Goal: Transaction & Acquisition: Book appointment/travel/reservation

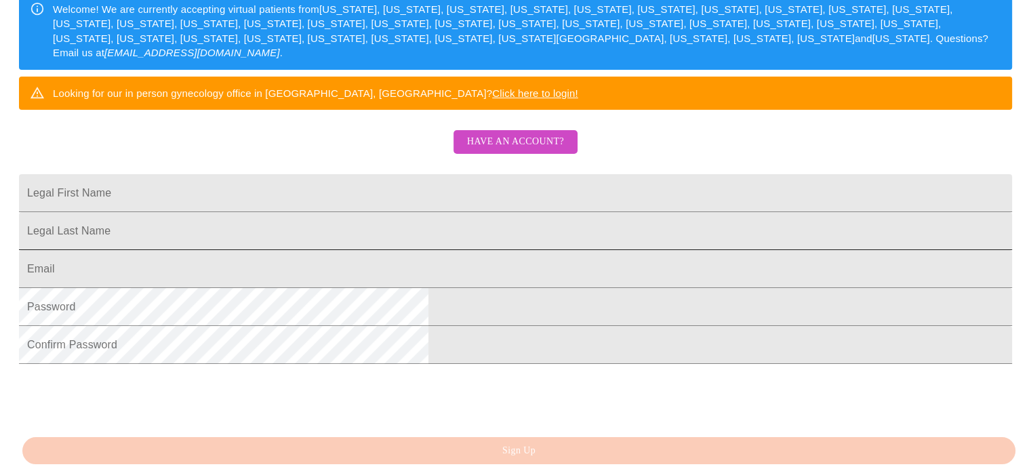
scroll to position [233, 0]
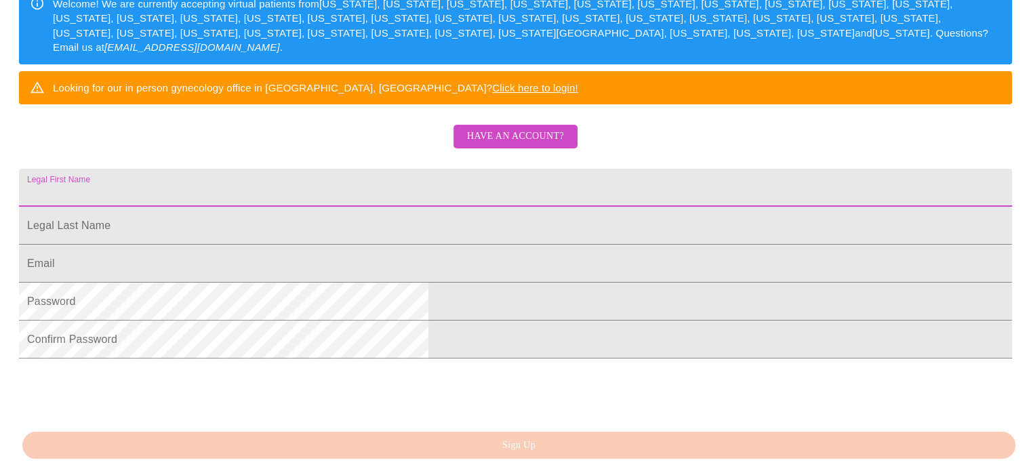
click at [416, 207] on input "Legal First Name" at bounding box center [515, 188] width 993 height 38
type input "[PERSON_NAME]"
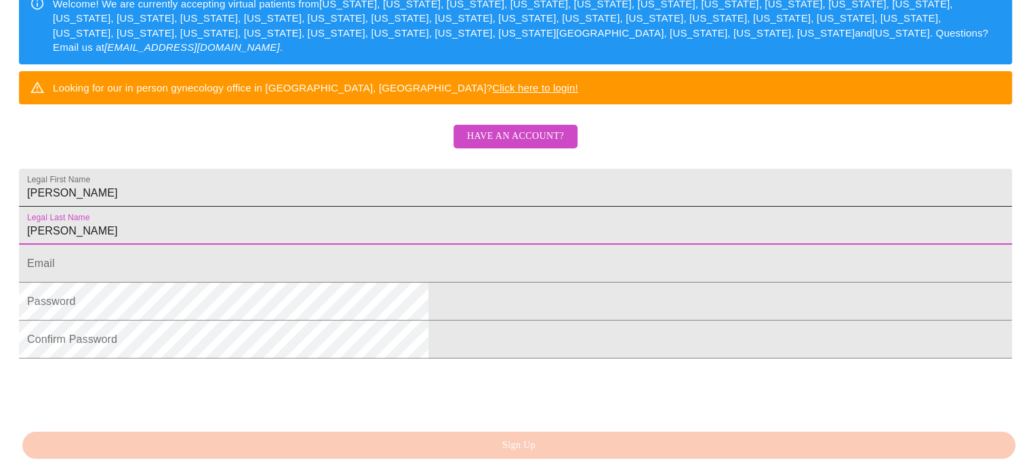
type input "[PERSON_NAME]"
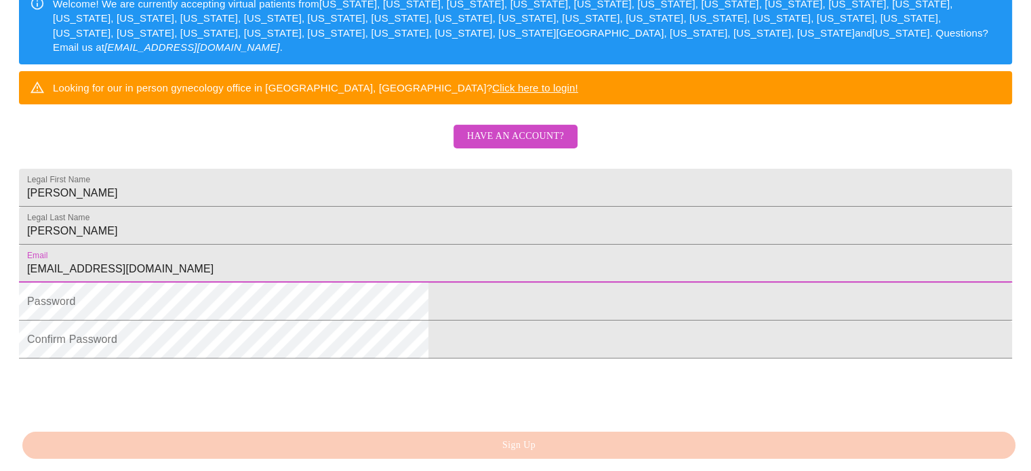
type input "[EMAIL_ADDRESS][DOMAIN_NAME]"
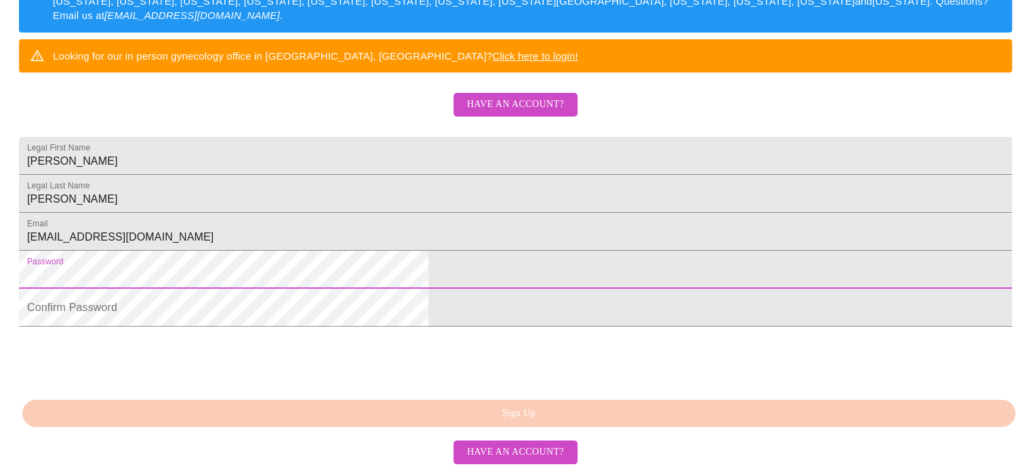
scroll to position [369, 0]
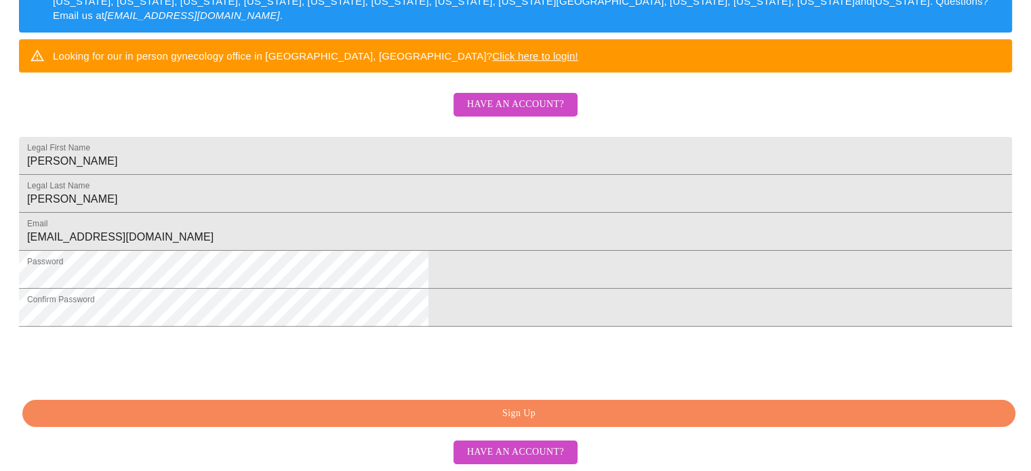
click at [539, 409] on span "Sign Up" at bounding box center [519, 413] width 962 height 17
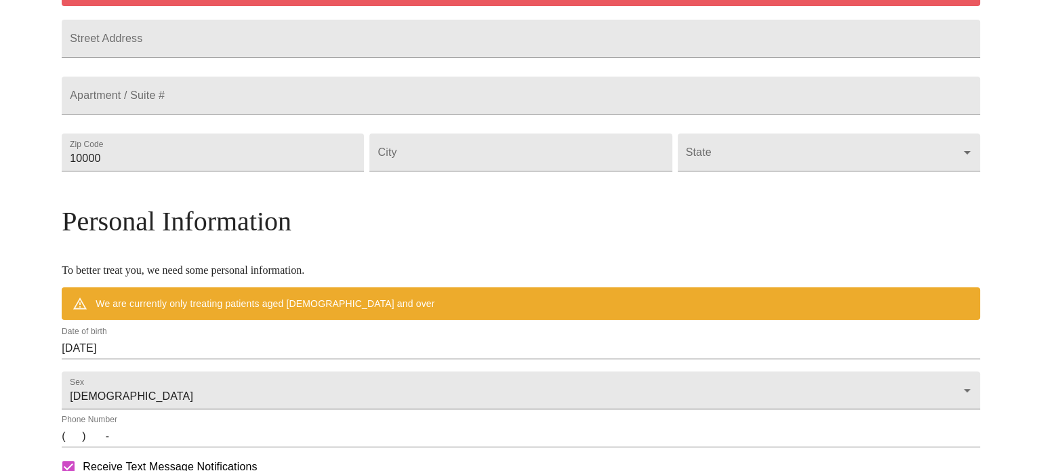
scroll to position [315, 0]
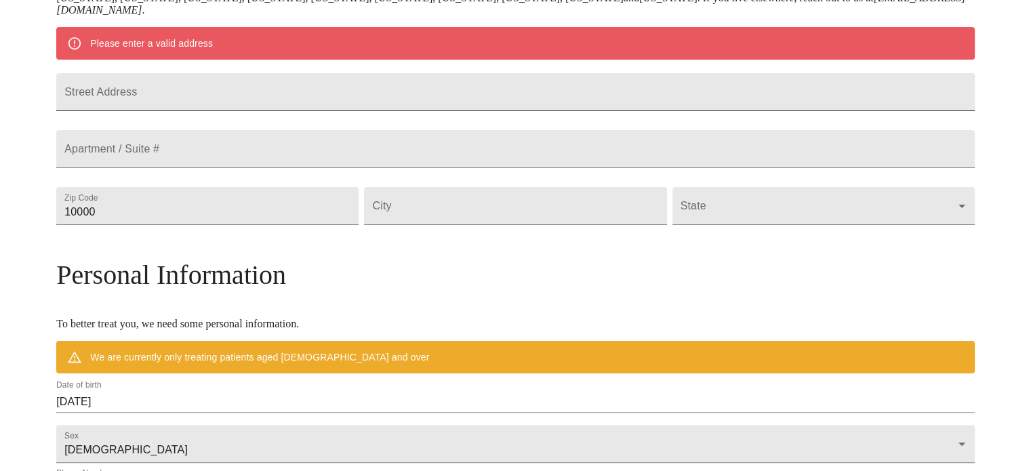
click at [377, 100] on input "Street Address" at bounding box center [515, 92] width 918 height 38
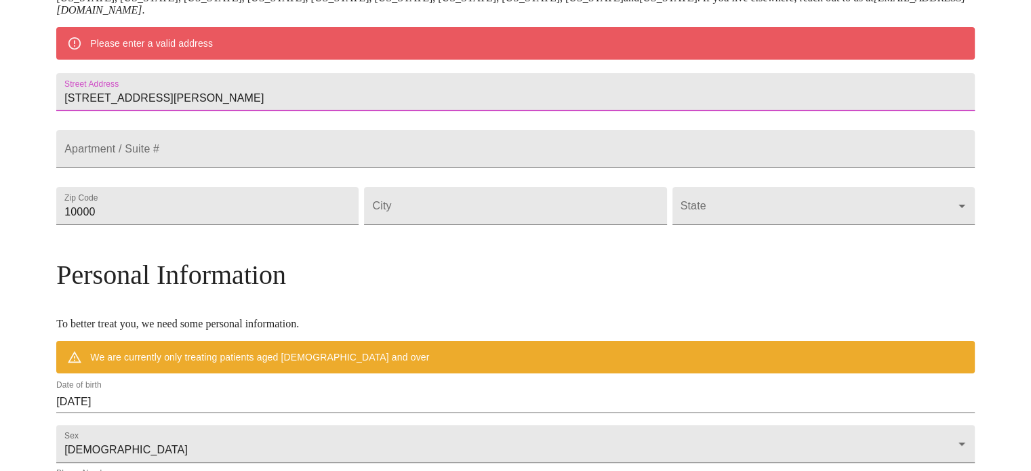
type input "[STREET_ADDRESS][PERSON_NAME]"
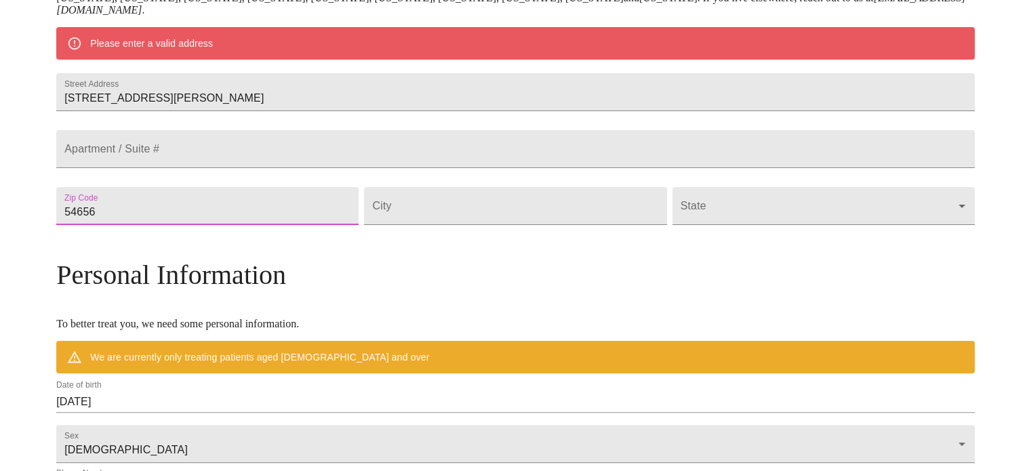
type input "54656"
click at [598, 341] on div "Personal Information To better treat you, we need some personal information. We…" at bounding box center [515, 316] width 918 height 115
click at [534, 225] on input "Street Address" at bounding box center [515, 206] width 302 height 38
type input "Sparta"
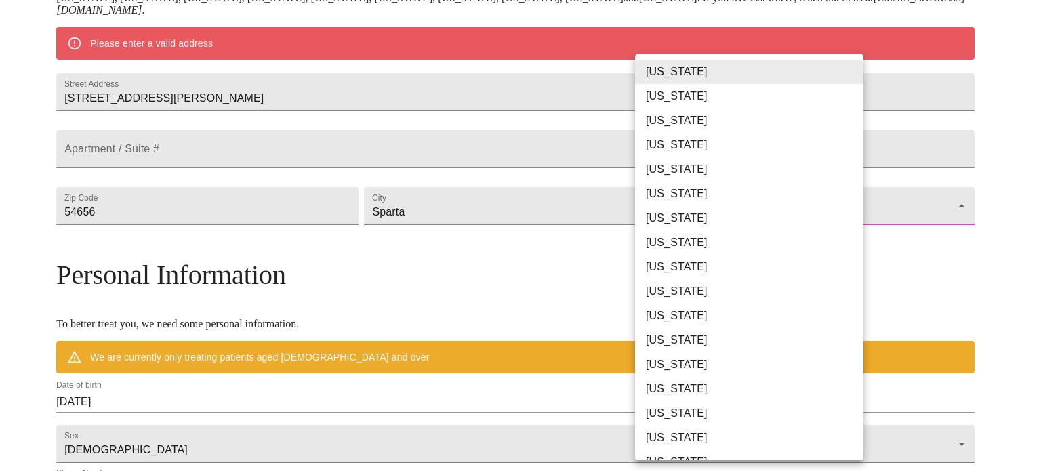
click at [724, 242] on body "MyMenopauseRx Welcome to MyMenopauseRx Since it's your first time here, you'll …" at bounding box center [520, 224] width 1030 height 1069
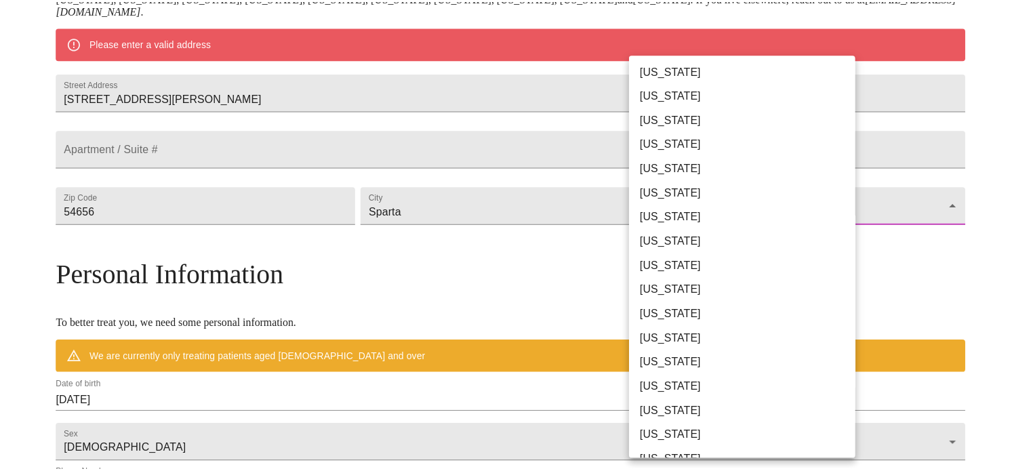
scroll to position [848, 0]
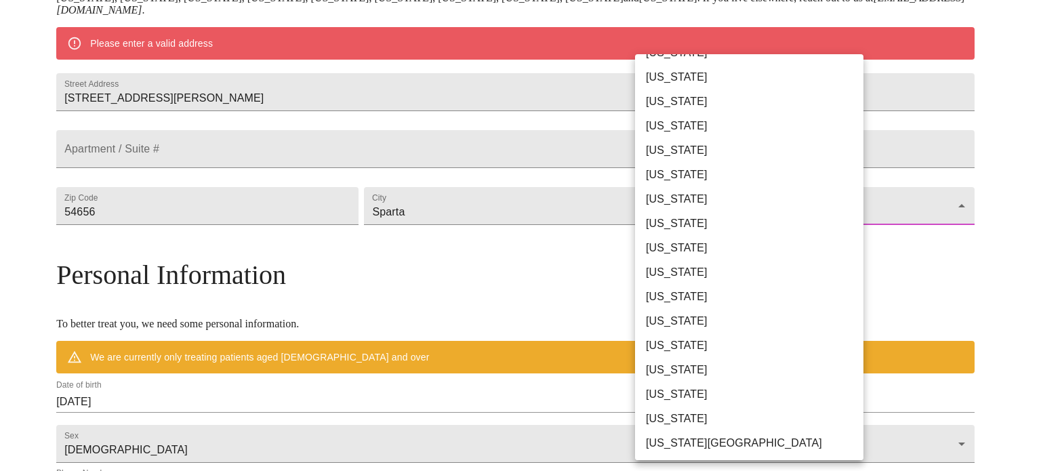
click at [680, 398] on li "[US_STATE]" at bounding box center [754, 394] width 239 height 24
type input "[US_STATE]"
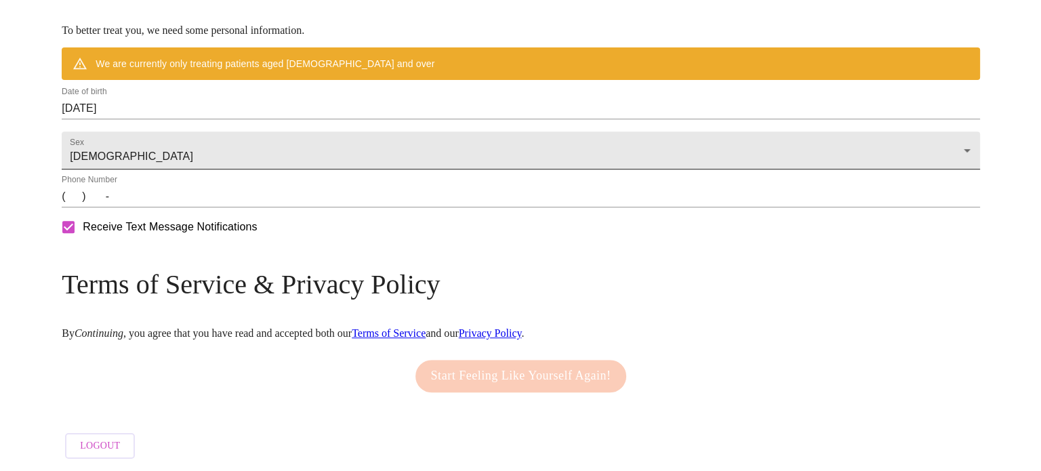
scroll to position [586, 0]
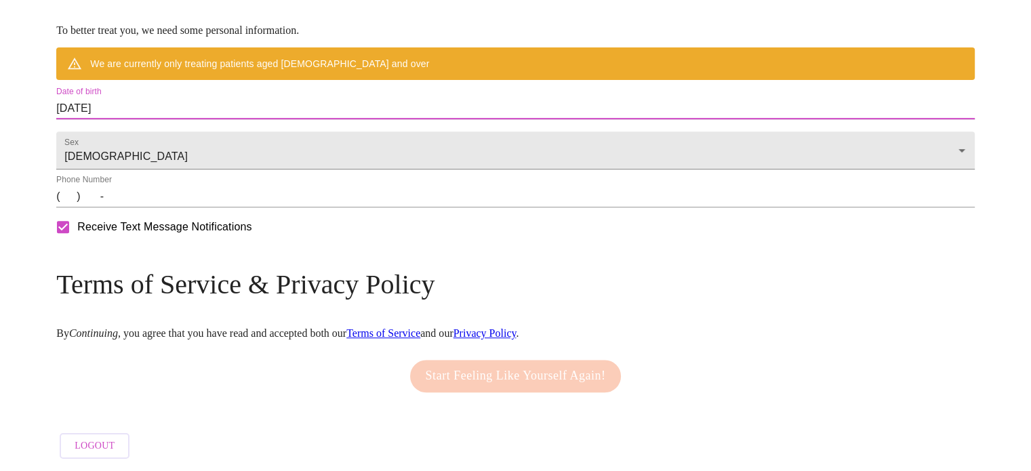
click at [310, 119] on input "[DATE]" at bounding box center [515, 109] width 918 height 22
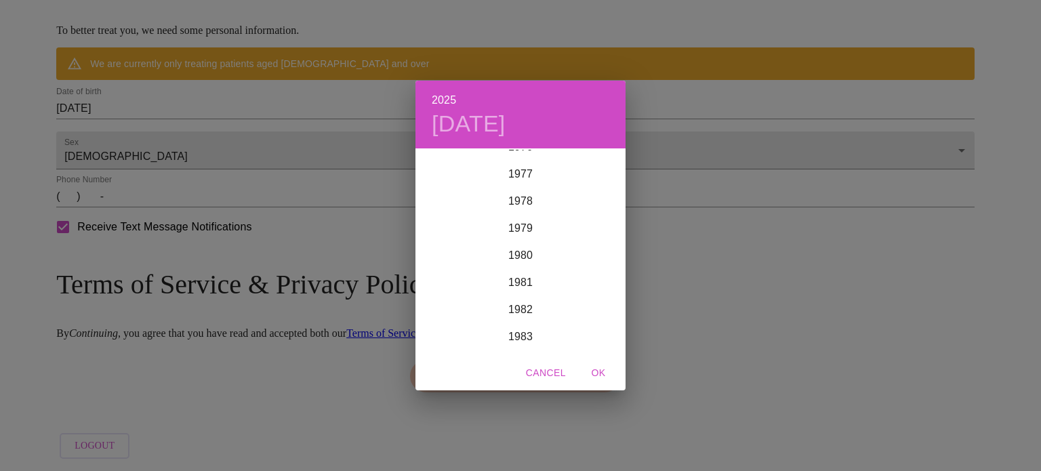
scroll to position [1979, 0]
click at [515, 211] on div "1974" at bounding box center [520, 217] width 210 height 27
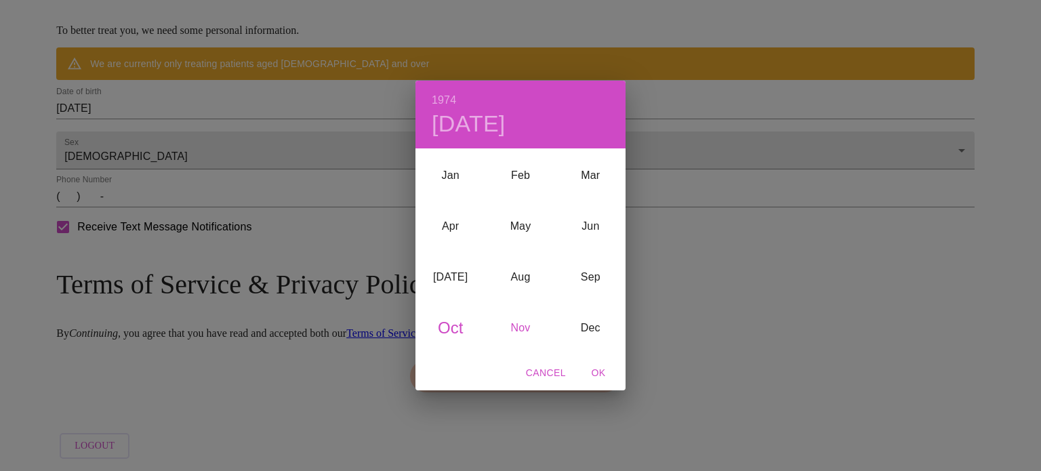
click at [522, 328] on div "Nov" at bounding box center [520, 327] width 70 height 51
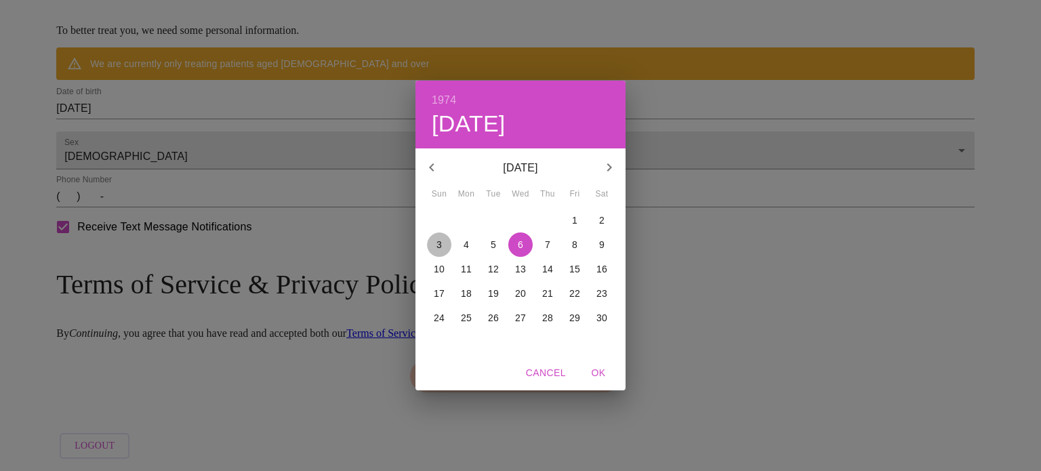
click at [438, 243] on p "3" at bounding box center [438, 245] width 5 height 14
click at [596, 367] on span "OK" at bounding box center [598, 373] width 33 height 17
type input "[DATE]"
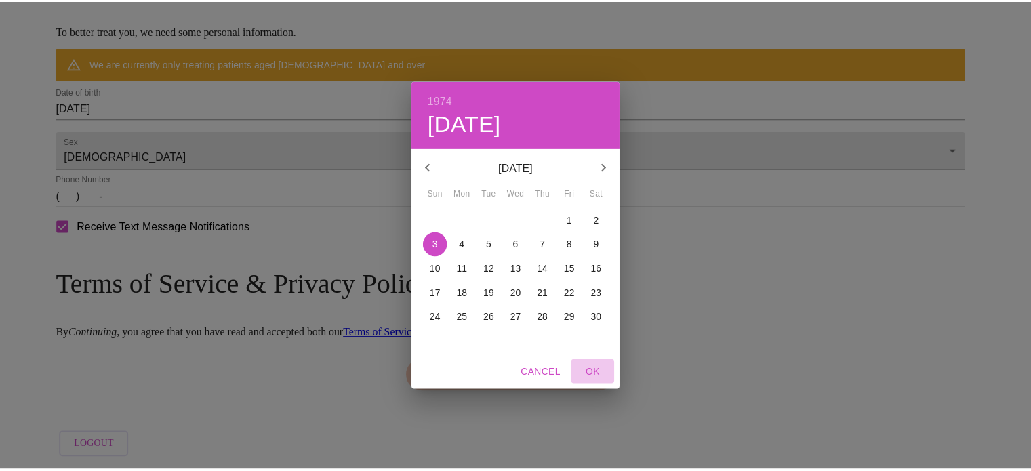
scroll to position [571, 0]
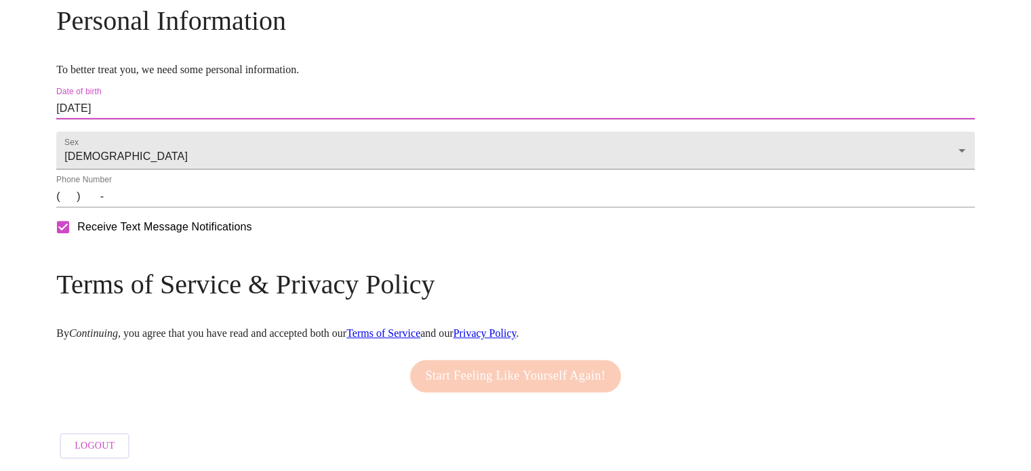
click at [175, 201] on input "(   )    -" at bounding box center [515, 197] width 918 height 22
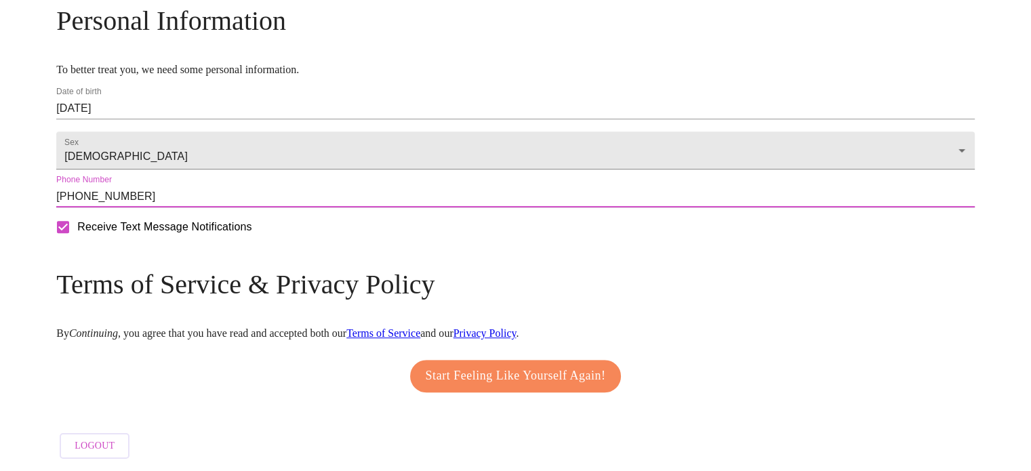
type input "[PHONE_NUMBER]"
click at [516, 369] on span "Start Feeling Like Yourself Again!" at bounding box center [516, 376] width 180 height 22
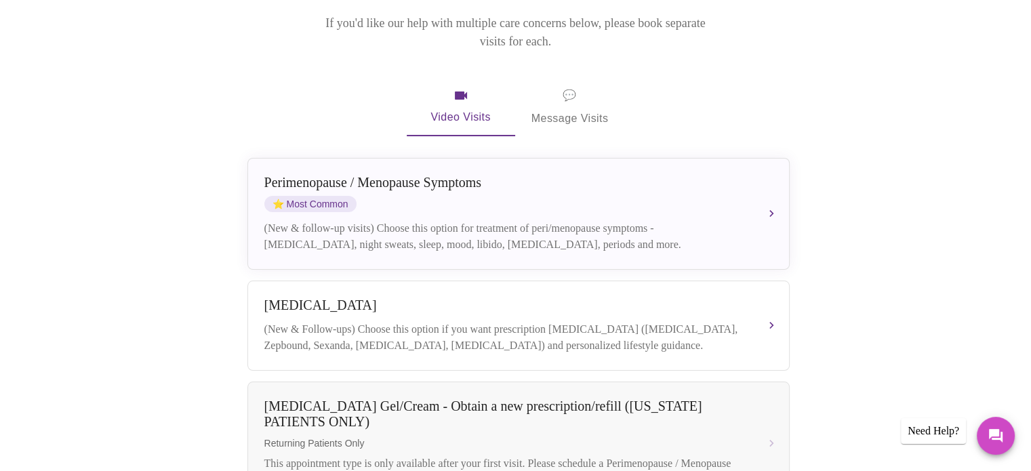
scroll to position [203, 0]
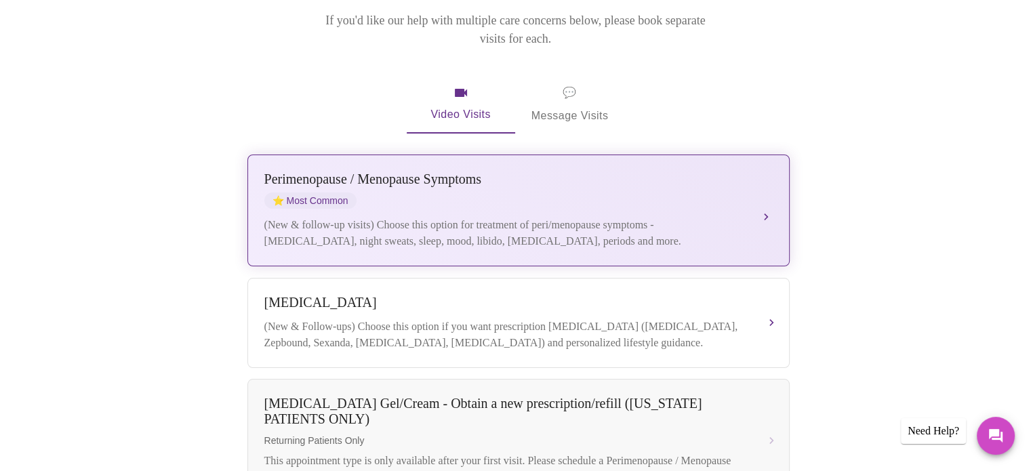
click at [515, 175] on div "[MEDICAL_DATA] / Menopause Symptoms ⭐ Most Common" at bounding box center [504, 189] width 481 height 37
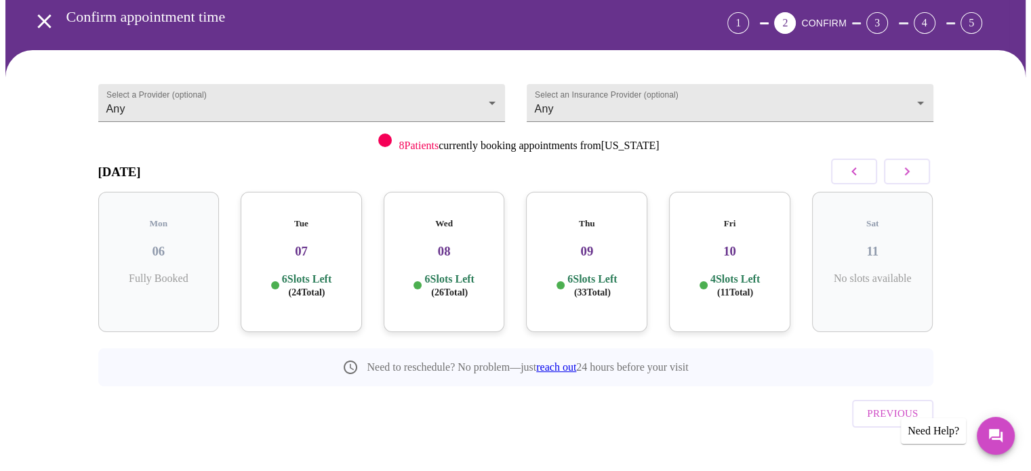
click at [305, 244] on h3 "07" at bounding box center [301, 251] width 100 height 15
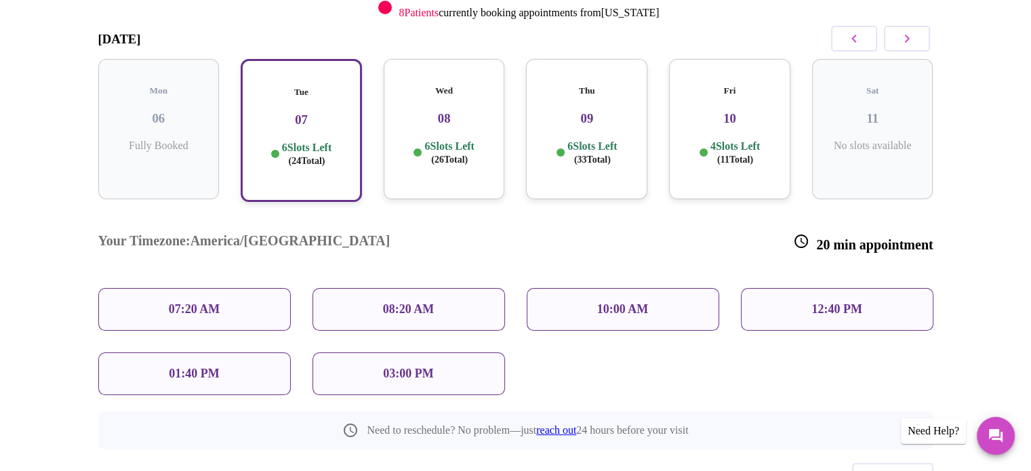
scroll to position [239, 0]
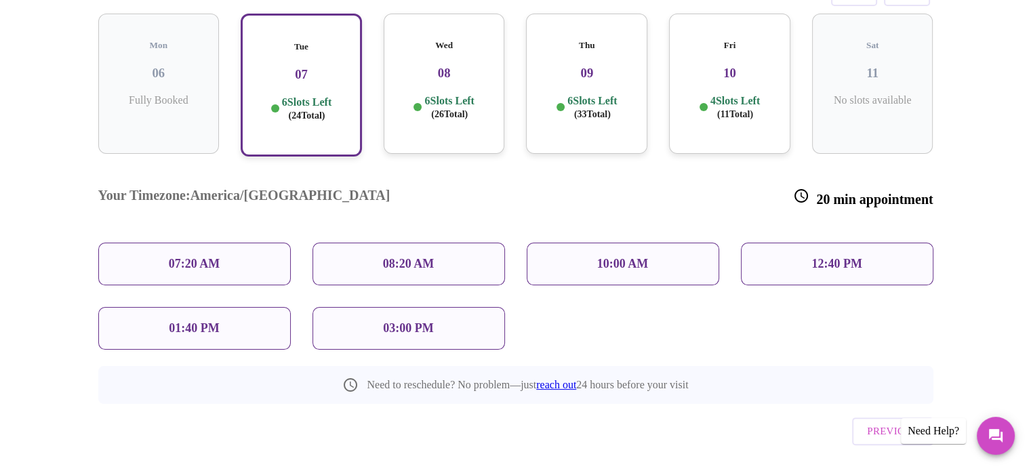
click at [451, 66] on h3 "08" at bounding box center [444, 73] width 100 height 15
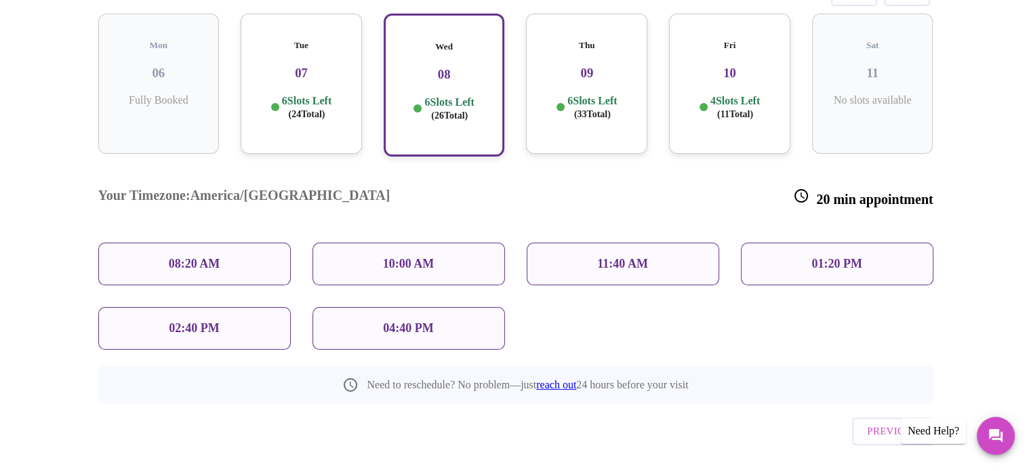
click at [321, 66] on h3 "07" at bounding box center [301, 73] width 100 height 15
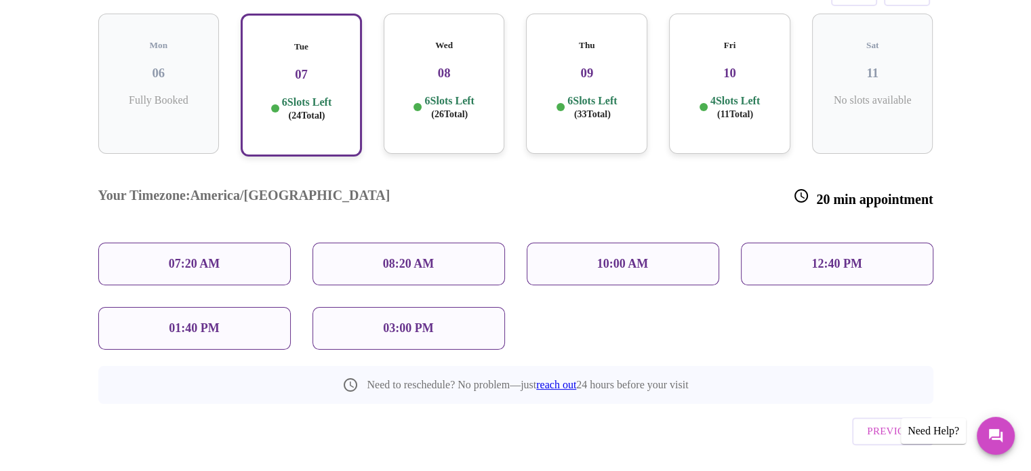
click at [466, 243] on div "08:20 AM" at bounding box center [408, 264] width 192 height 43
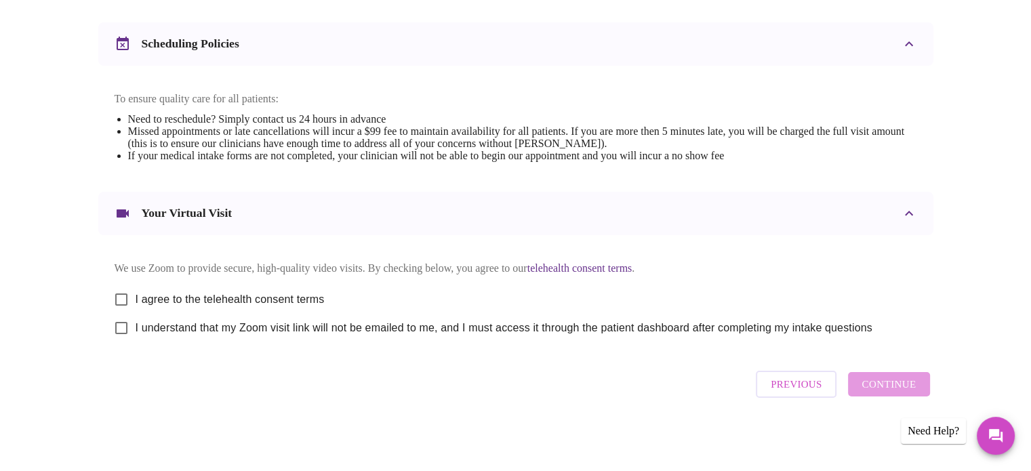
scroll to position [510, 0]
click at [121, 295] on input "I agree to the telehealth consent terms" at bounding box center [121, 299] width 28 height 28
checkbox input "true"
click at [121, 329] on input "I understand that my Zoom visit link will not be emailed to me, and I must acce…" at bounding box center [121, 328] width 28 height 28
checkbox input "true"
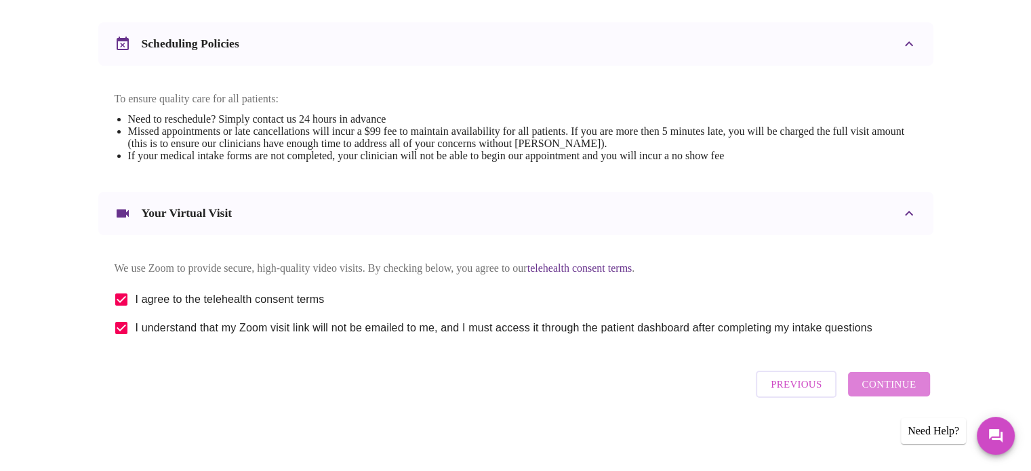
click at [892, 390] on span "Continue" at bounding box center [888, 384] width 54 height 18
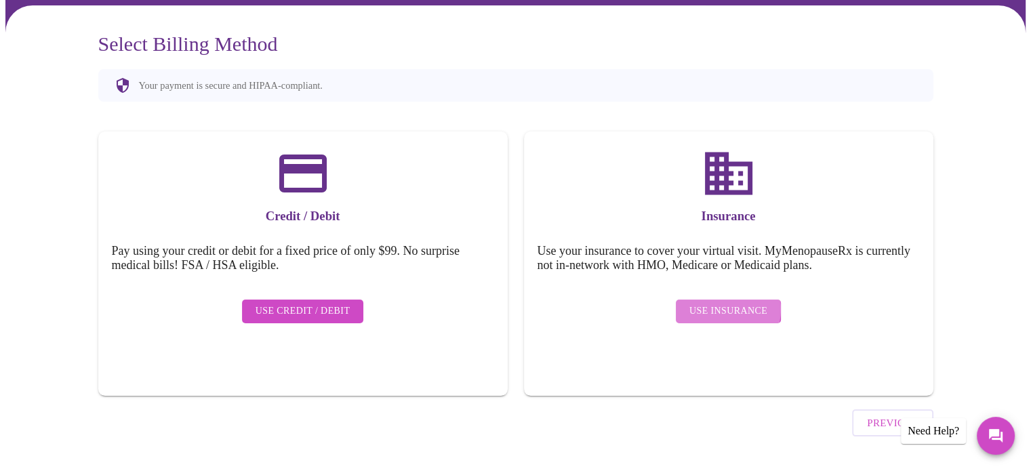
click at [721, 303] on span "Use Insurance" at bounding box center [728, 311] width 78 height 17
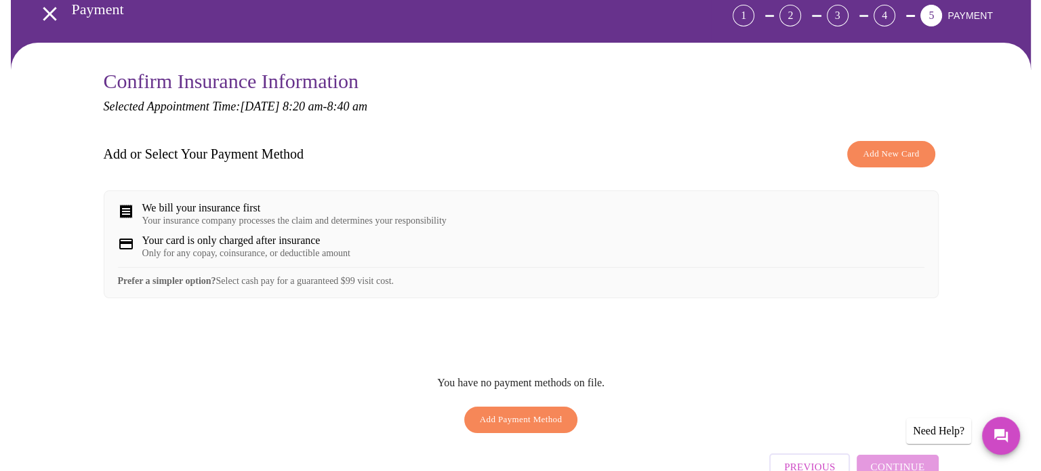
scroll to position [136, 0]
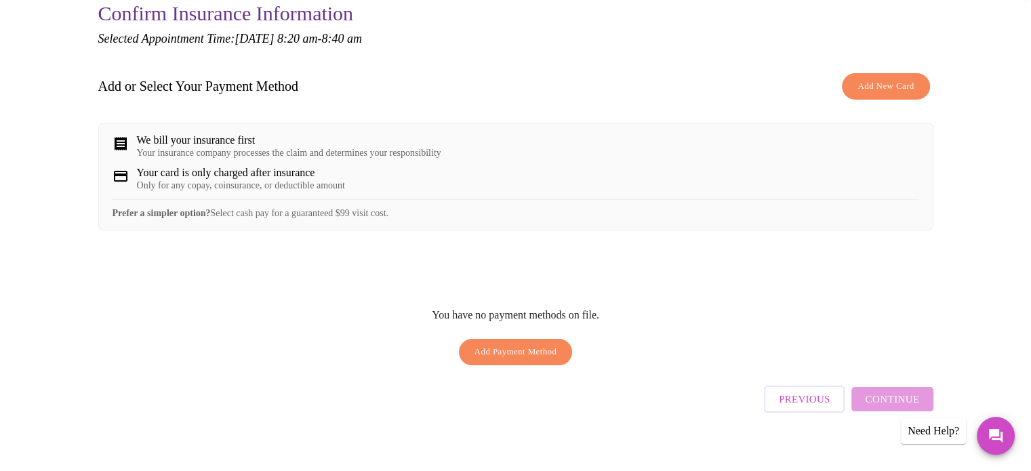
click at [890, 82] on span "Add New Card" at bounding box center [885, 87] width 56 height 16
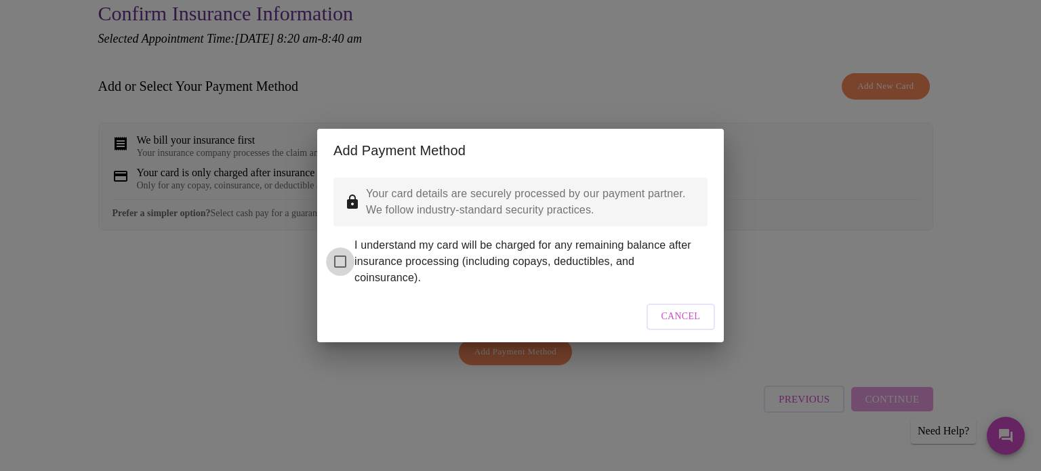
click at [336, 251] on input "I understand my card will be charged for any remaining balance after insurance …" at bounding box center [340, 261] width 28 height 28
checkbox input "true"
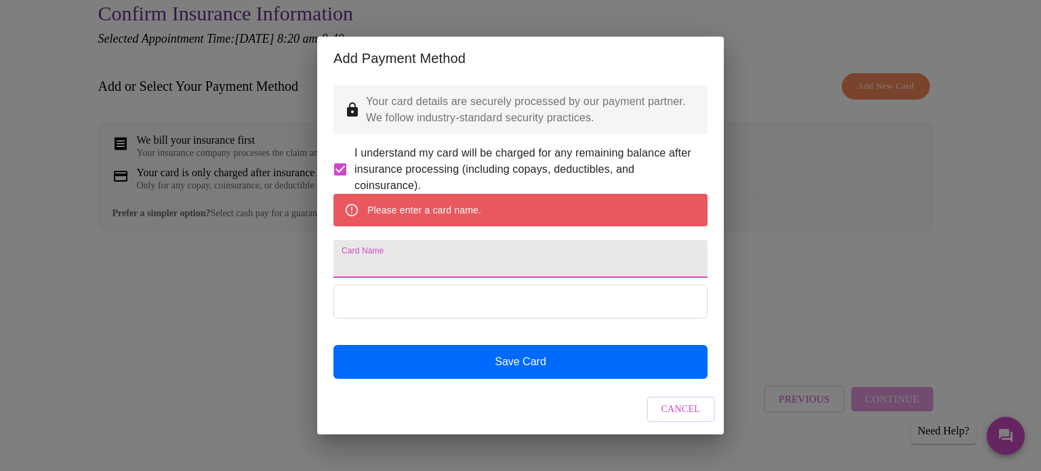
click at [445, 260] on input "Card Name" at bounding box center [520, 259] width 374 height 38
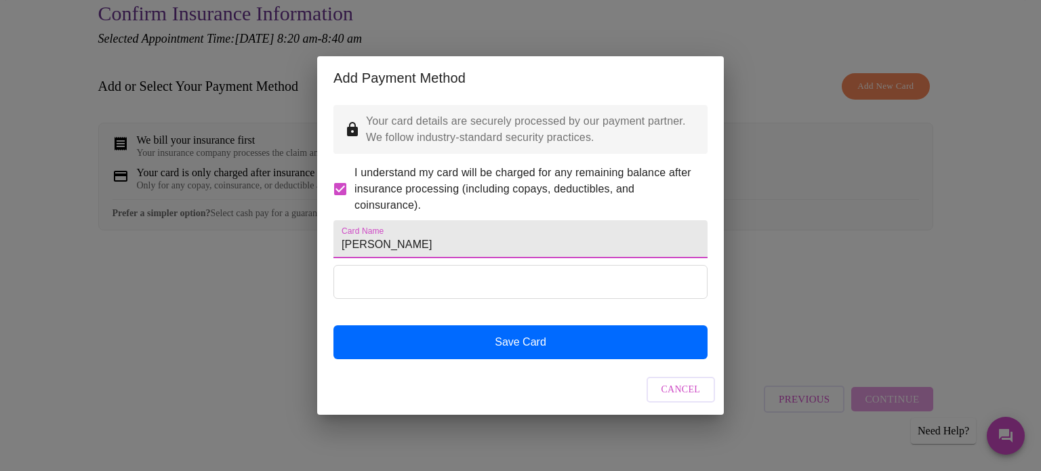
type input "[PERSON_NAME]"
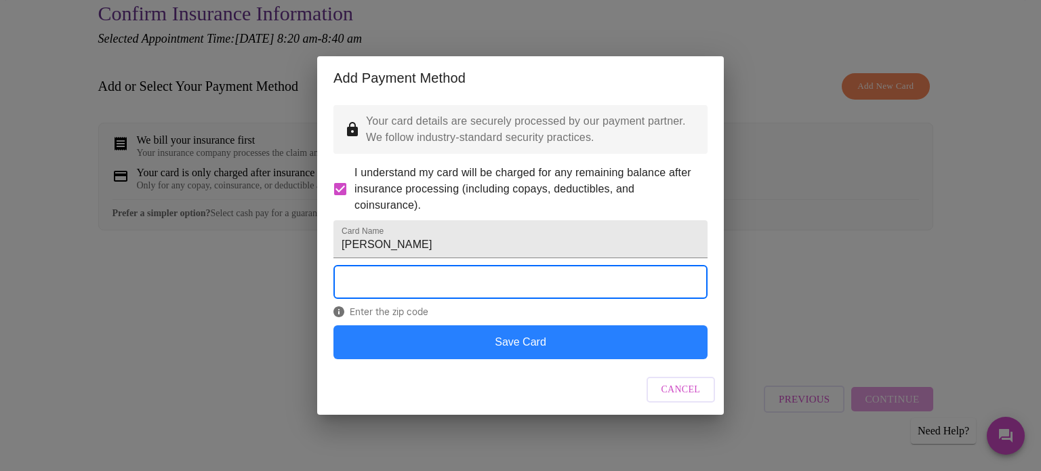
click at [509, 359] on button "Save Card" at bounding box center [520, 342] width 374 height 34
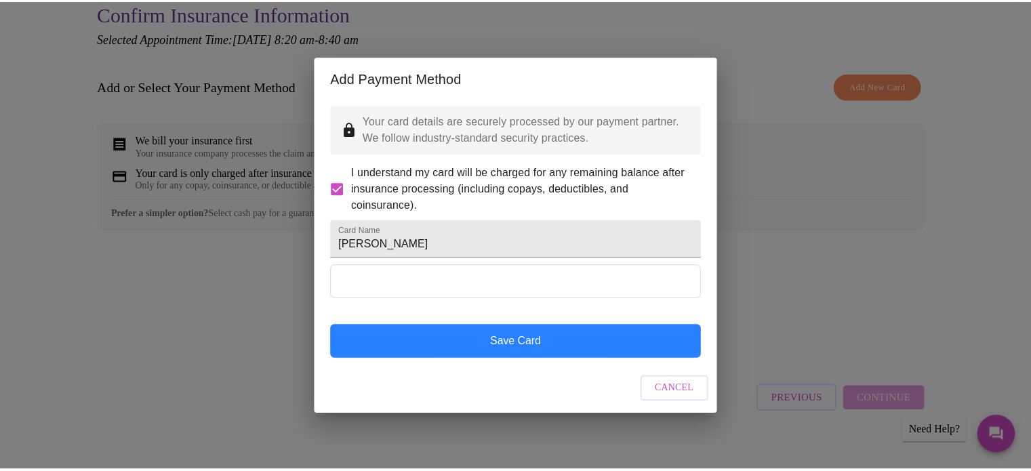
scroll to position [0, 0]
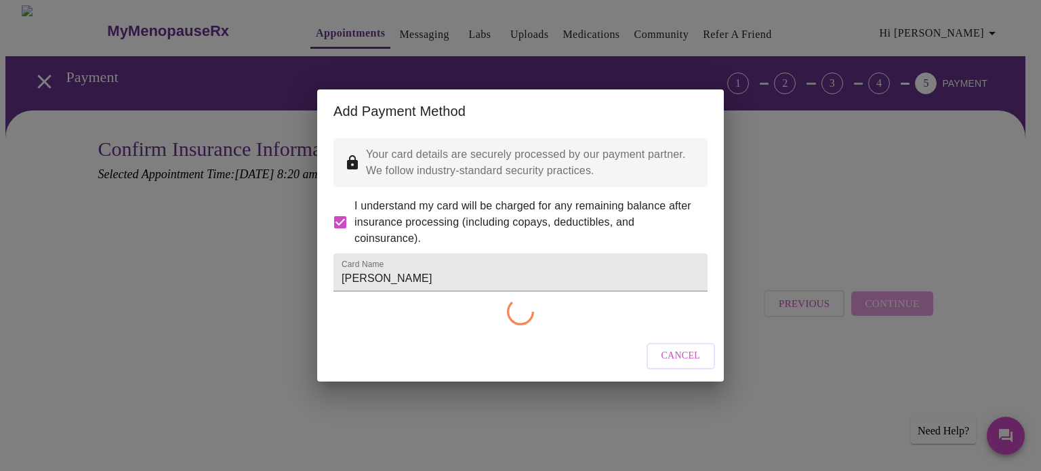
checkbox input "false"
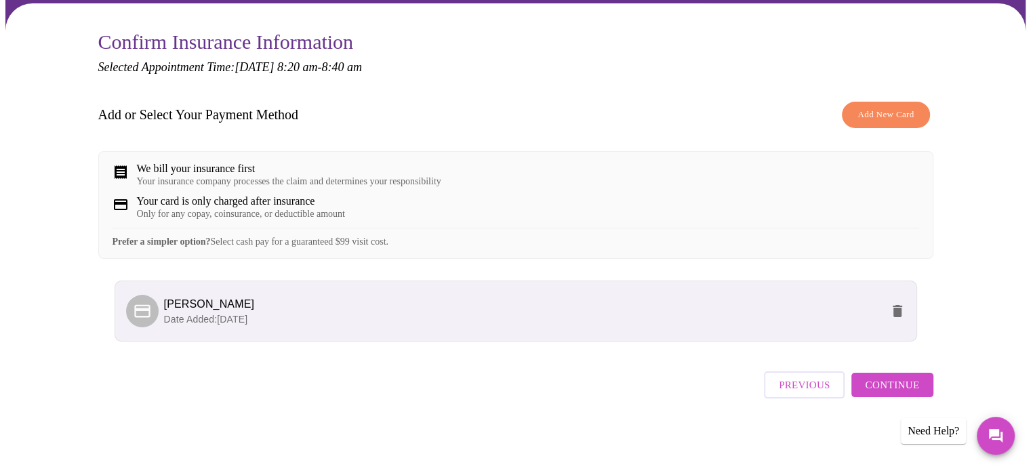
scroll to position [117, 0]
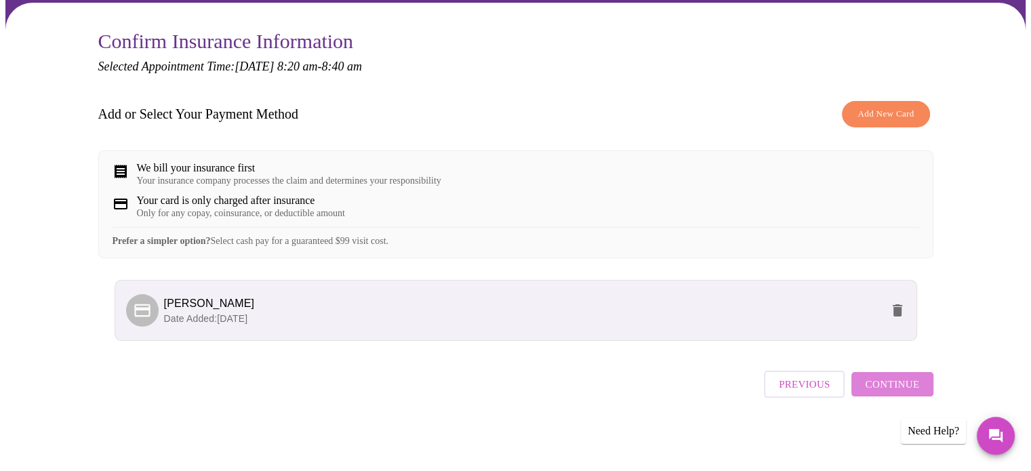
click at [894, 390] on span "Continue" at bounding box center [892, 384] width 54 height 18
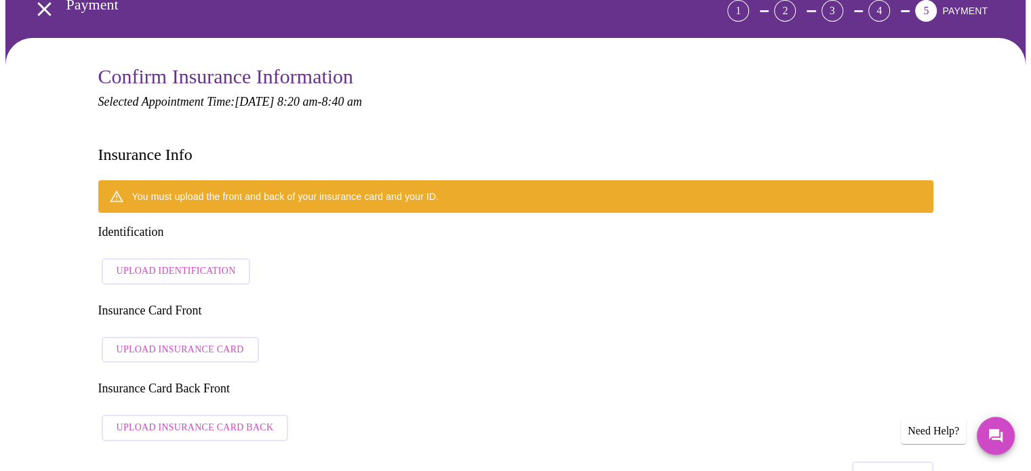
scroll to position [49, 0]
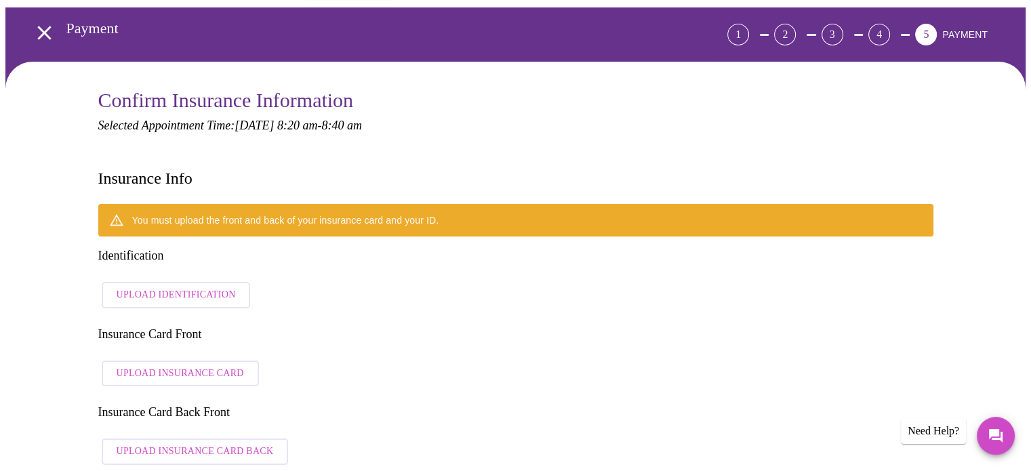
click at [463, 207] on div "You must upload the front and back of your insurance card and your ID." at bounding box center [515, 220] width 835 height 33
click at [189, 287] on span "Upload Identification" at bounding box center [176, 295] width 119 height 17
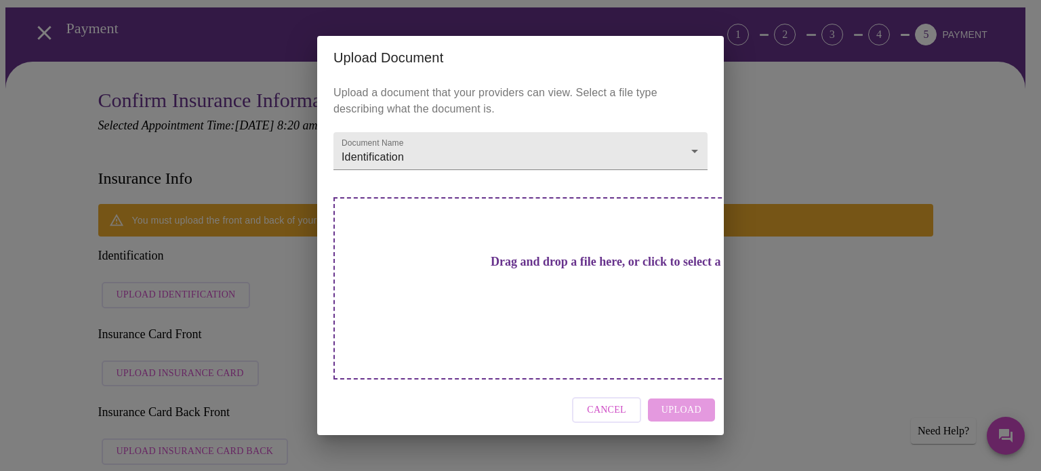
click at [549, 269] on h3 "Drag and drop a file here, or click to select a file" at bounding box center [615, 262] width 374 height 14
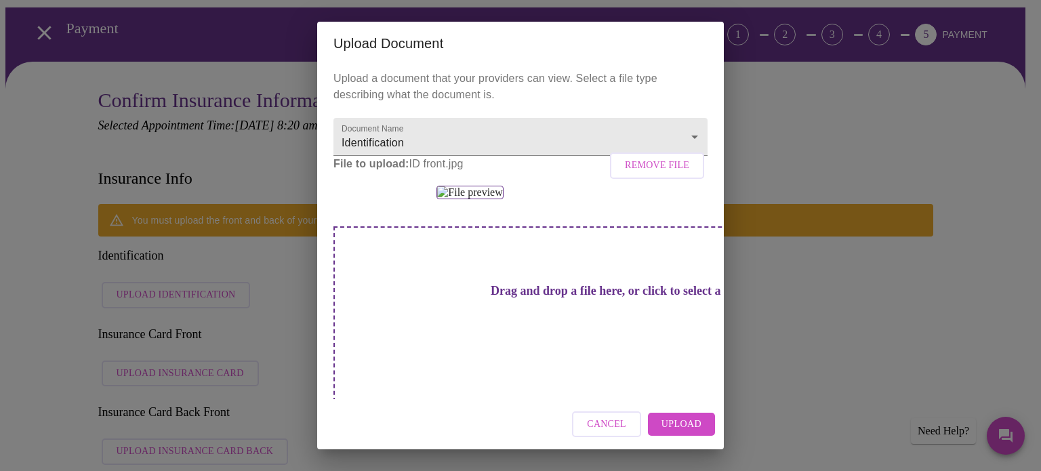
click at [690, 423] on span "Upload" at bounding box center [681, 424] width 40 height 17
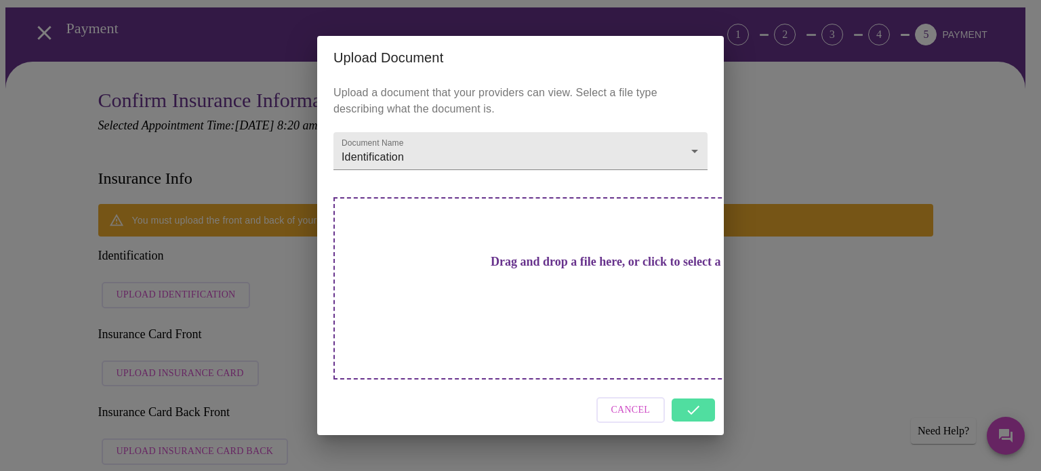
click at [751, 323] on div "Upload Document Upload a document that your providers can view. Select a file t…" at bounding box center [520, 235] width 1041 height 471
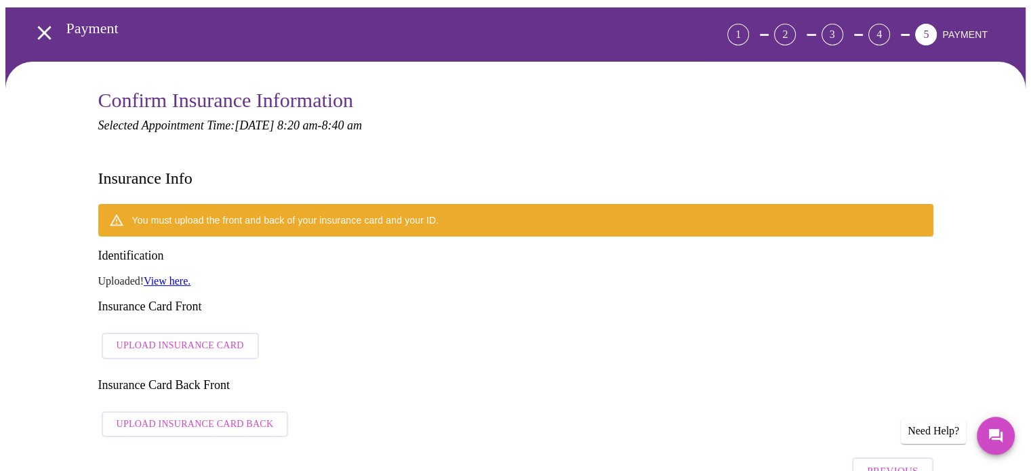
click at [194, 256] on div "You must upload the front and back of your insurance card and your ID. Identifi…" at bounding box center [515, 324] width 835 height 240
click at [215, 337] on span "Upload Insurance Card" at bounding box center [180, 345] width 127 height 17
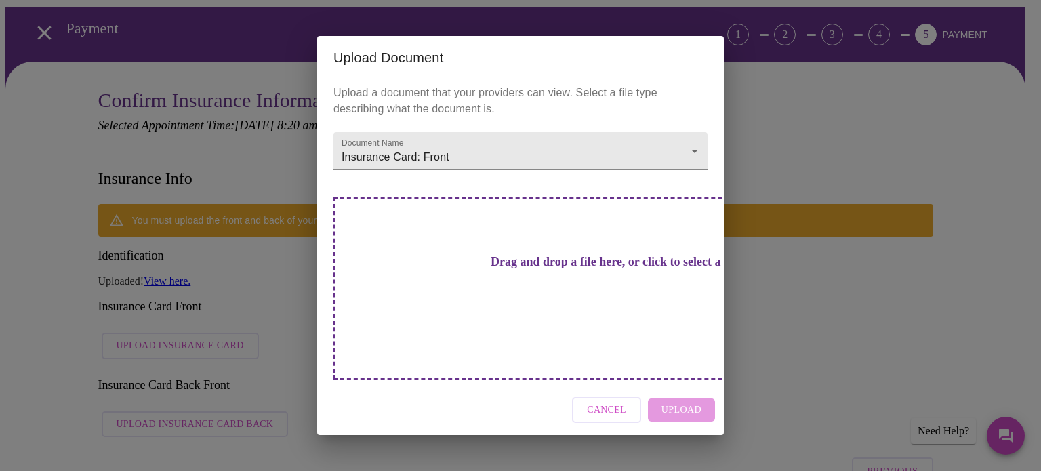
click at [529, 269] on h3 "Drag and drop a file here, or click to select a file" at bounding box center [615, 262] width 374 height 14
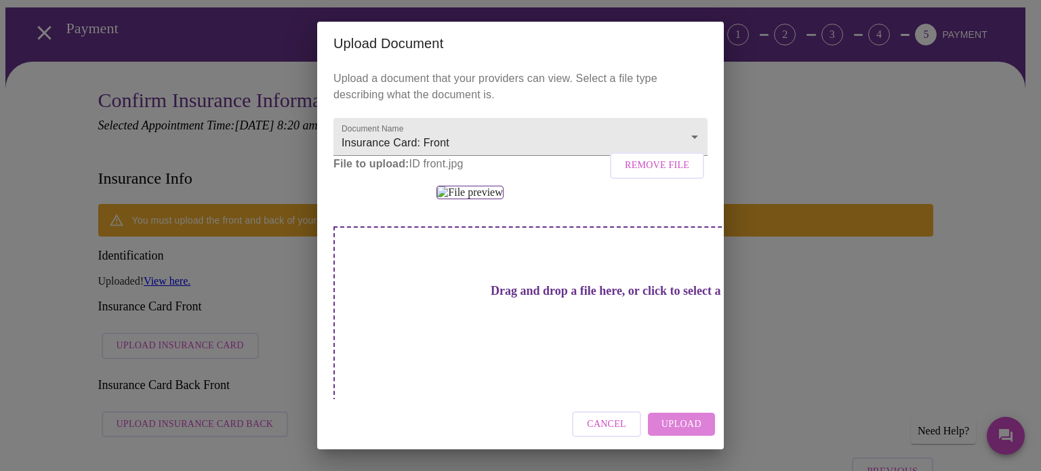
click at [683, 427] on span "Upload" at bounding box center [681, 424] width 40 height 17
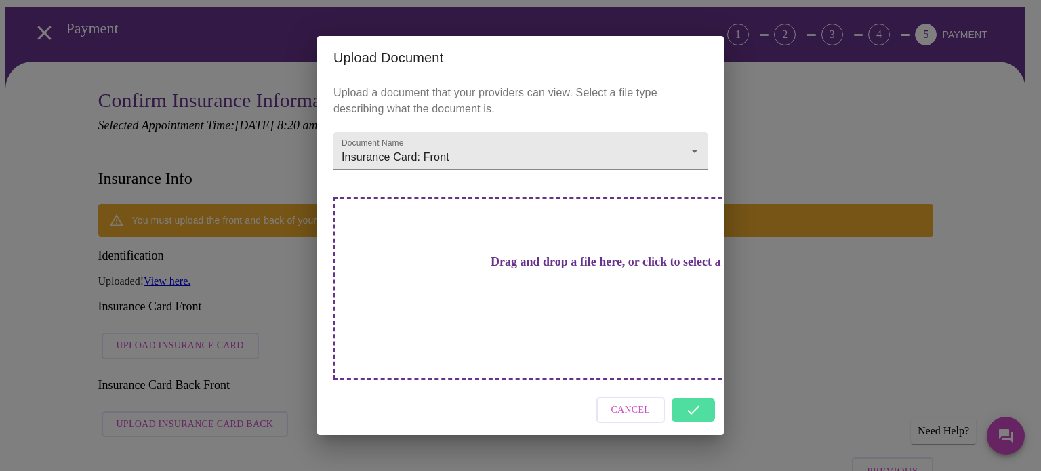
click at [551, 264] on div "Drag and drop a file here, or click to select a file" at bounding box center [615, 288] width 564 height 182
click at [793, 323] on div "Upload Document Upload a document that your providers can view. Select a file t…" at bounding box center [520, 235] width 1041 height 471
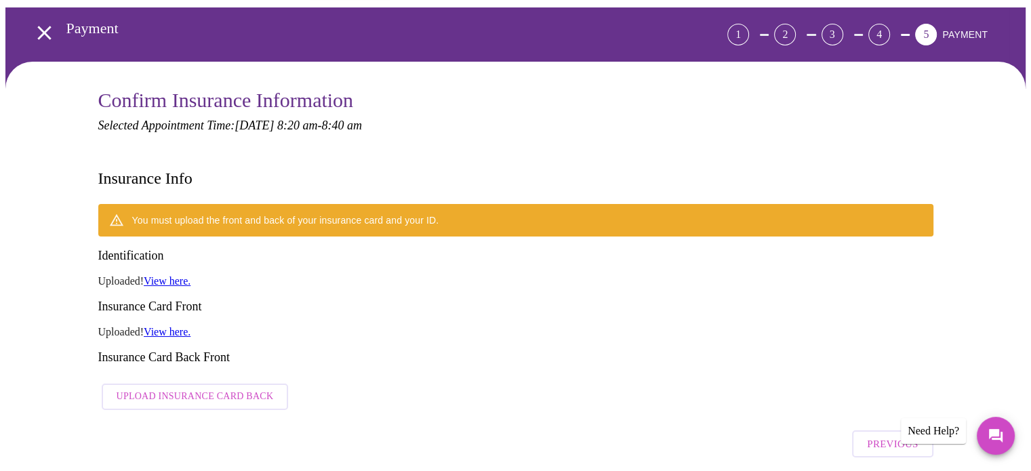
click at [199, 388] on span "Upload Insurance Card Back" at bounding box center [195, 396] width 157 height 17
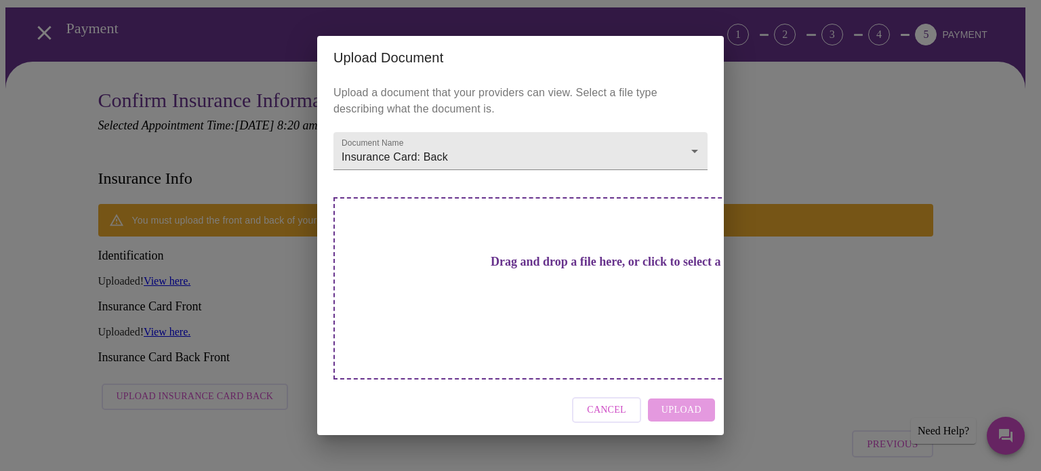
click at [515, 300] on div "Drag and drop a file here, or click to select a file" at bounding box center [615, 288] width 564 height 182
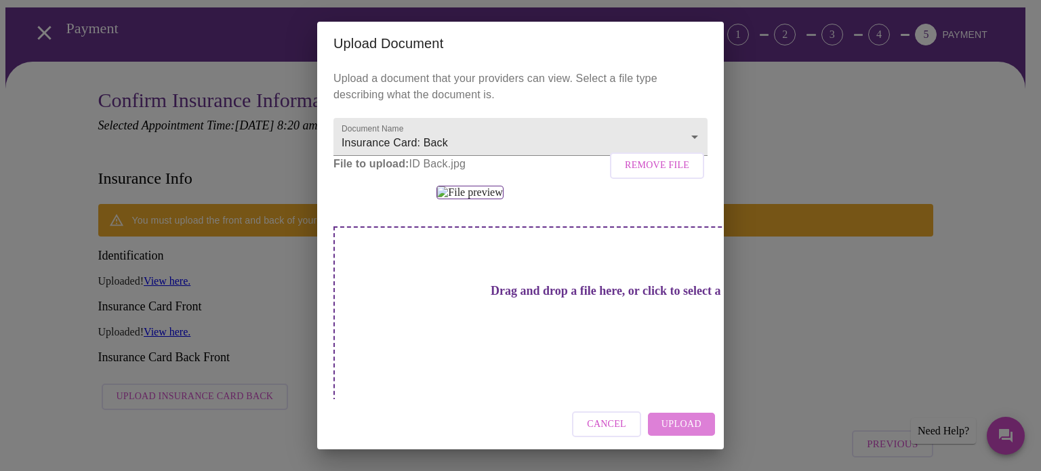
click at [690, 425] on span "Upload" at bounding box center [681, 424] width 40 height 17
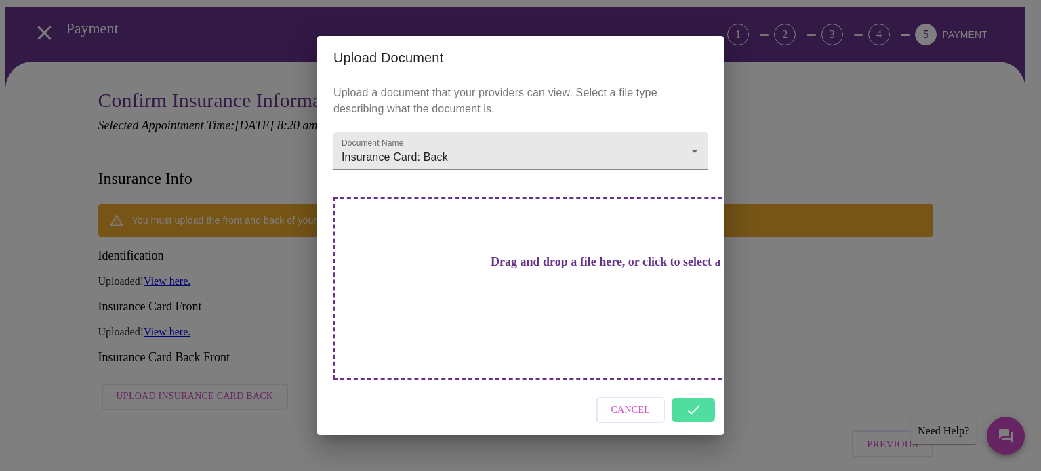
click at [804, 246] on div "Upload Document Upload a document that your providers can view. Select a file t…" at bounding box center [520, 235] width 1041 height 471
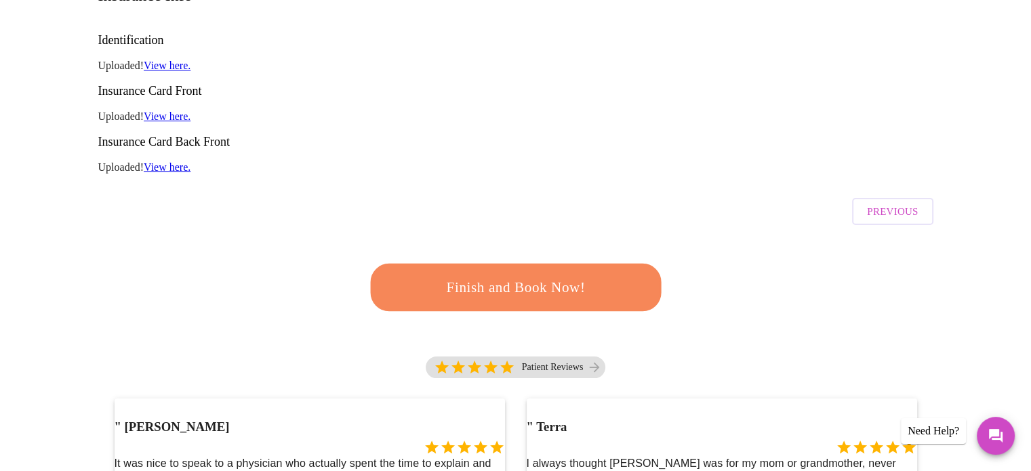
scroll to position [252, 0]
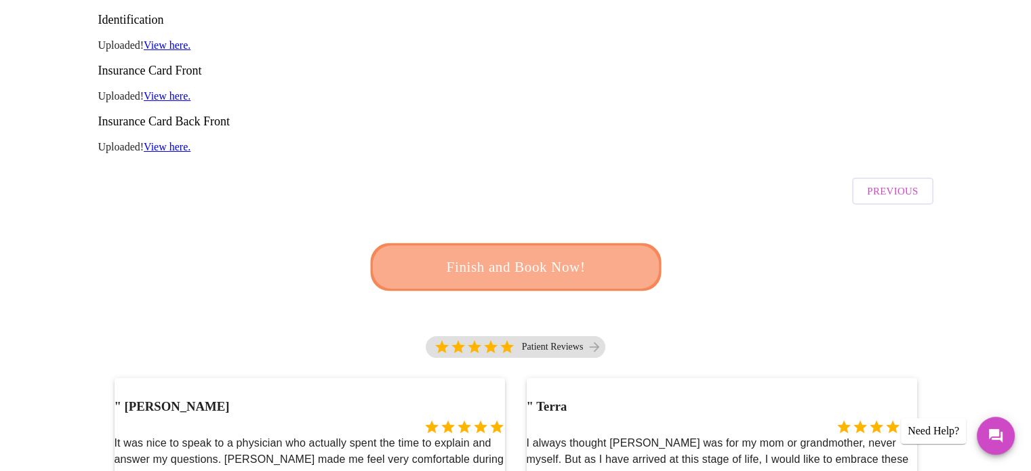
click at [566, 254] on span "Finish and Book Now!" at bounding box center [515, 266] width 251 height 25
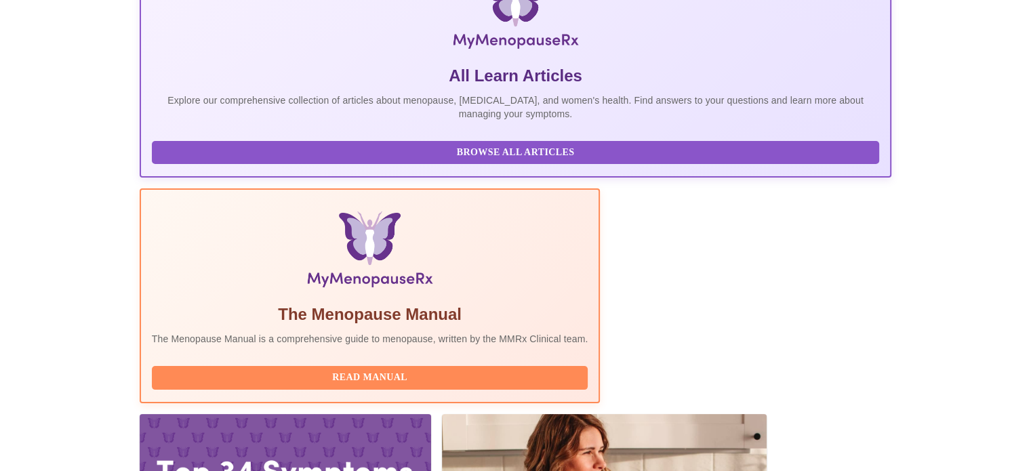
scroll to position [268, 0]
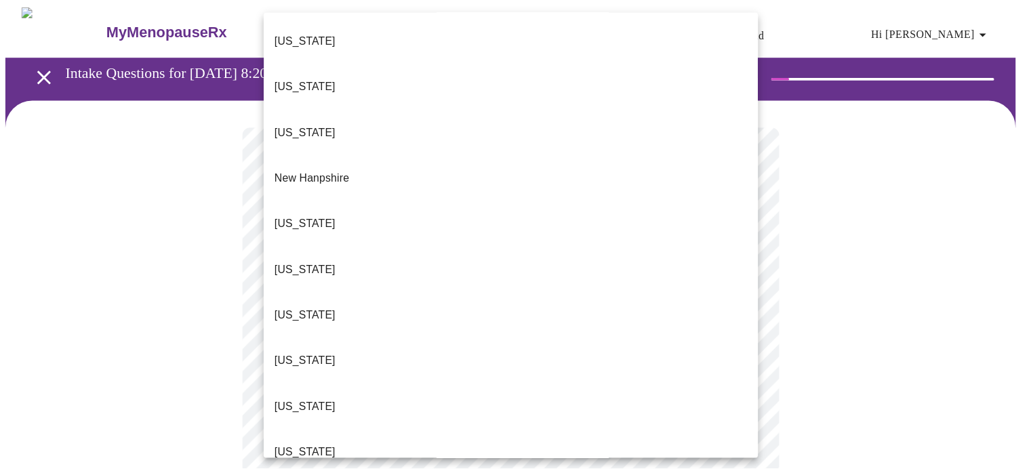
scroll to position [1323, 0]
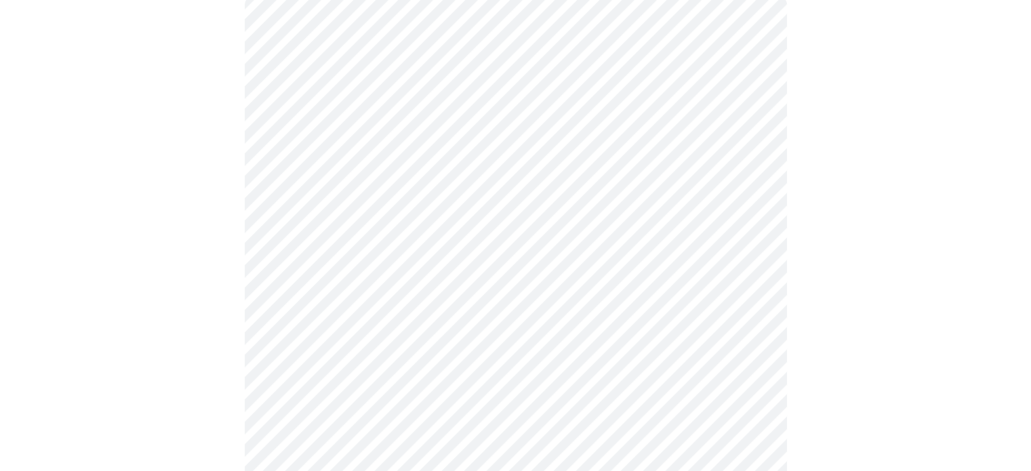
scroll to position [136, 0]
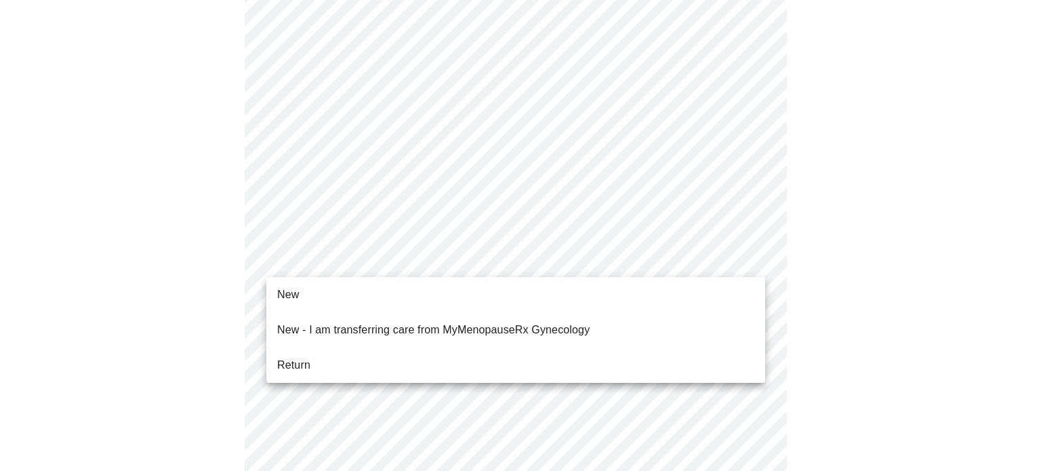
click at [407, 297] on li "New" at bounding box center [515, 295] width 499 height 24
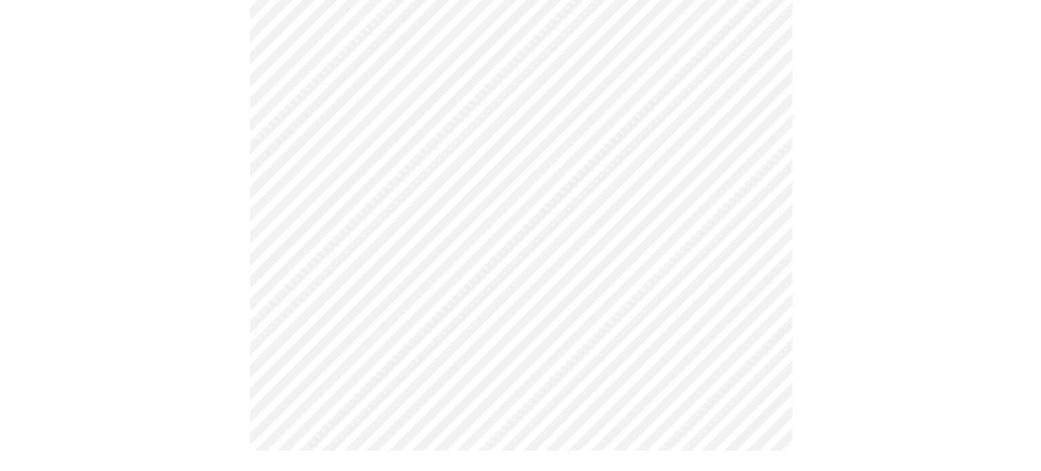
scroll to position [746, 0]
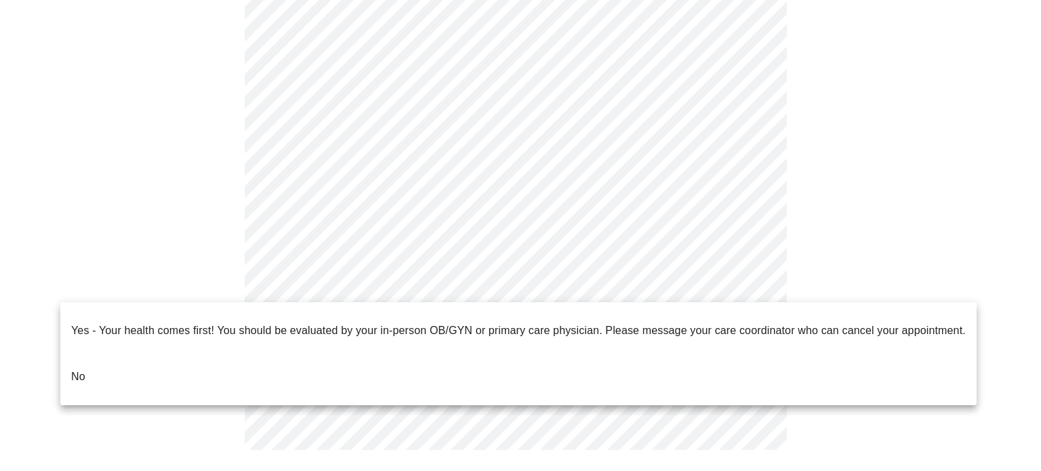
click at [478, 354] on li "No" at bounding box center [518, 377] width 916 height 46
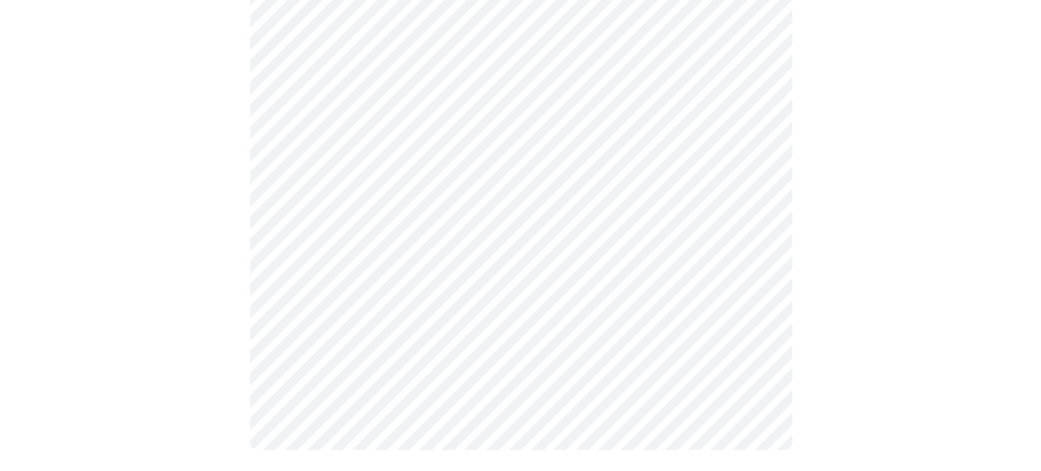
scroll to position [0, 0]
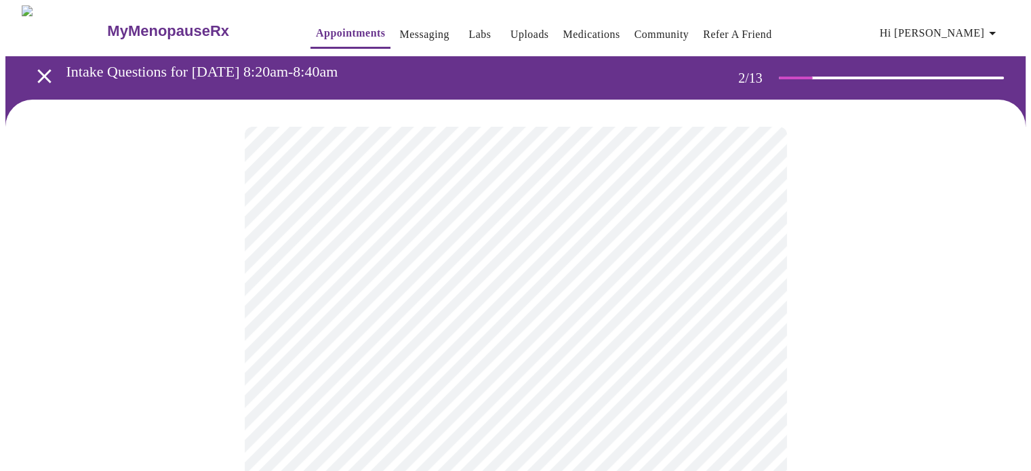
click at [564, 272] on body "MyMenopauseRx Appointments Messaging Labs Uploads Medications Community Refer a…" at bounding box center [515, 412] width 1020 height 814
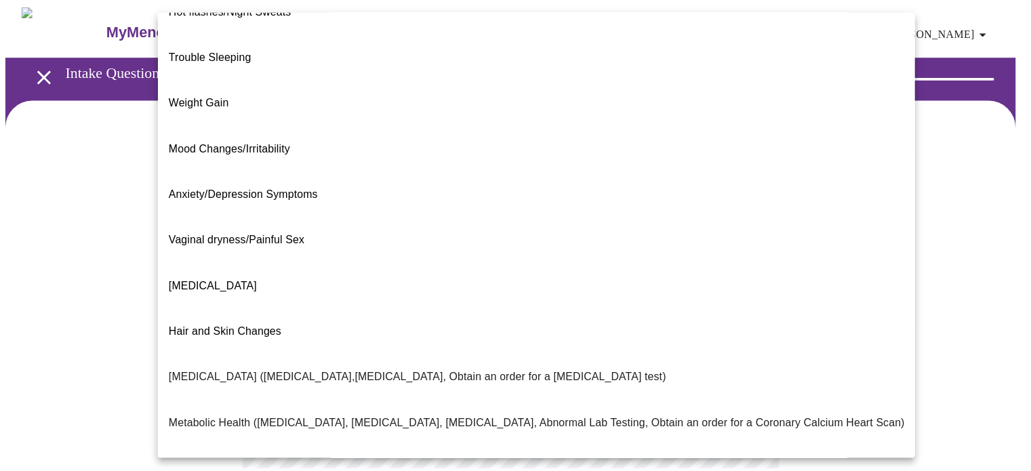
scroll to position [27, 0]
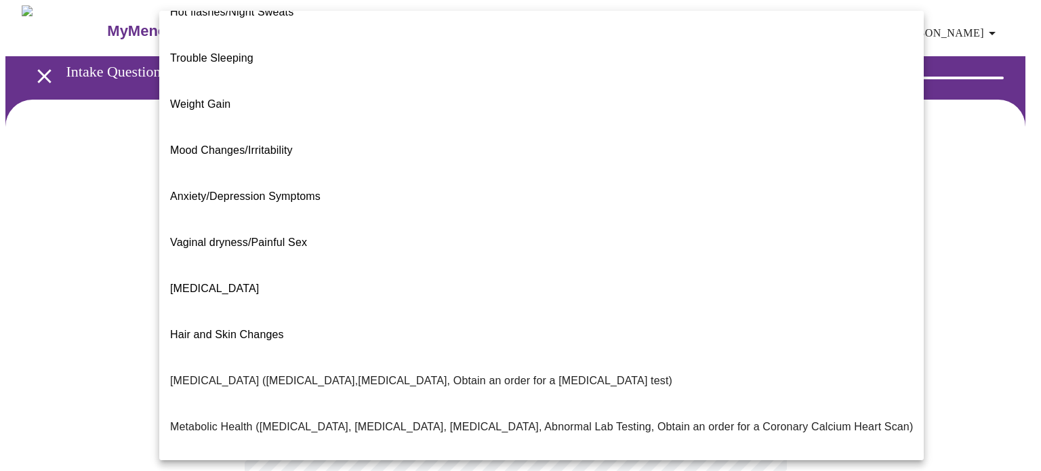
click at [241, 283] on span "[MEDICAL_DATA]" at bounding box center [214, 289] width 89 height 12
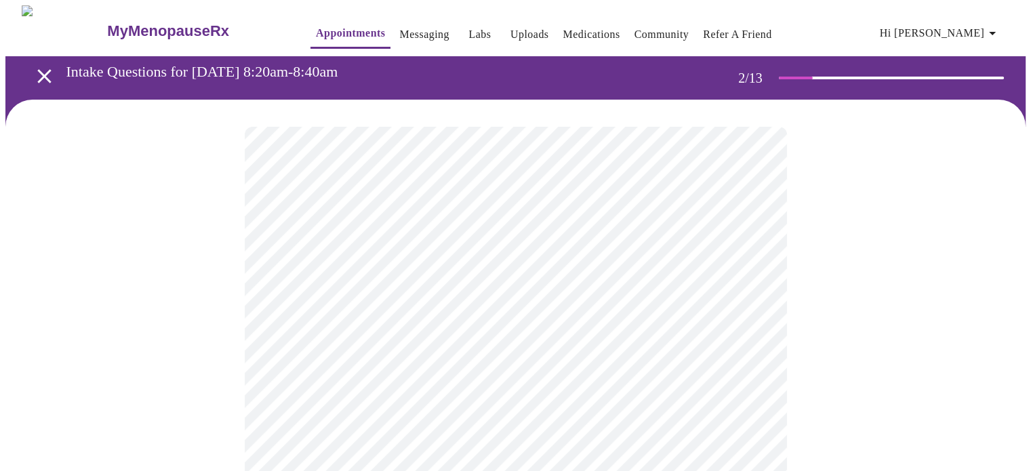
click at [447, 418] on body "MyMenopauseRx Appointments Messaging Labs Uploads Medications Community Refer a…" at bounding box center [515, 408] width 1020 height 806
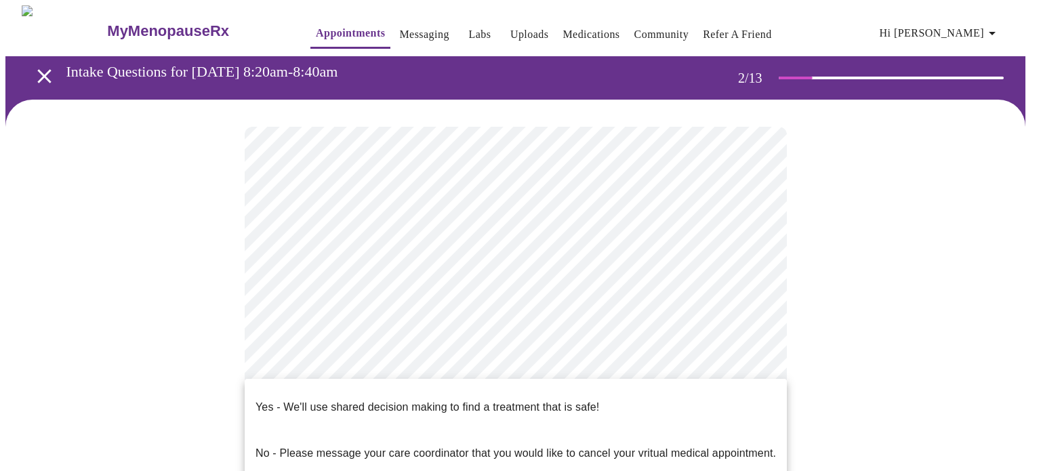
click at [875, 267] on div at bounding box center [520, 235] width 1041 height 471
click at [423, 409] on body "MyMenopauseRx Appointments Messaging Labs Uploads Medications Community Refer a…" at bounding box center [520, 408] width 1030 height 806
click at [426, 402] on p "Yes - We'll use shared decision making to find a treatment that is safe!" at bounding box center [427, 407] width 344 height 16
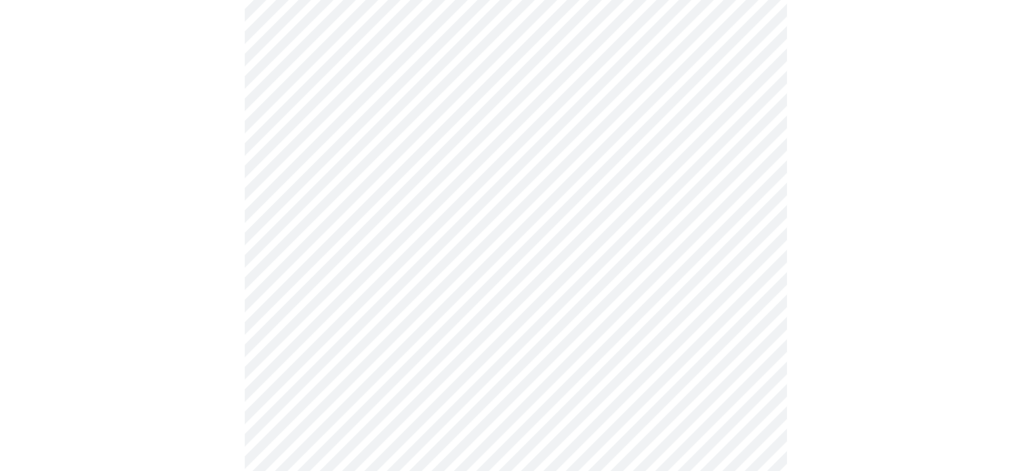
scroll to position [0, 0]
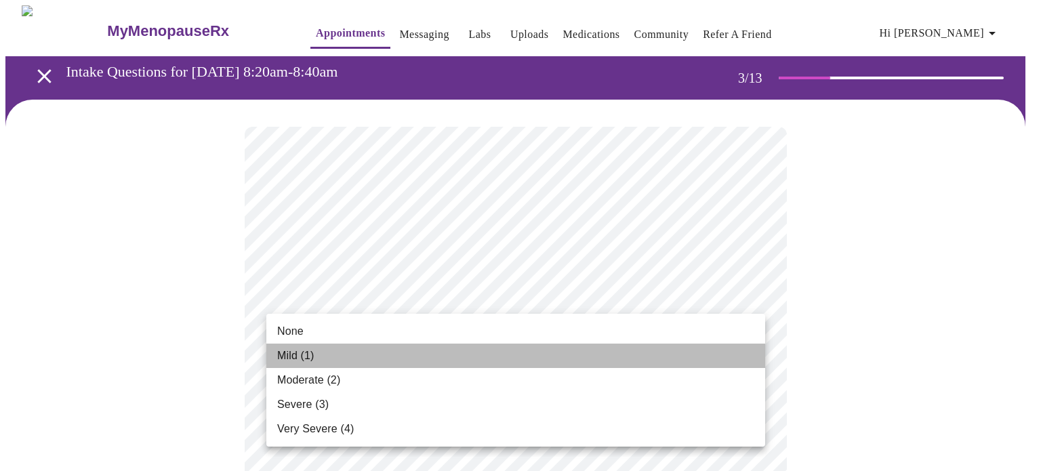
click at [619, 346] on li "Mild (1)" at bounding box center [515, 356] width 499 height 24
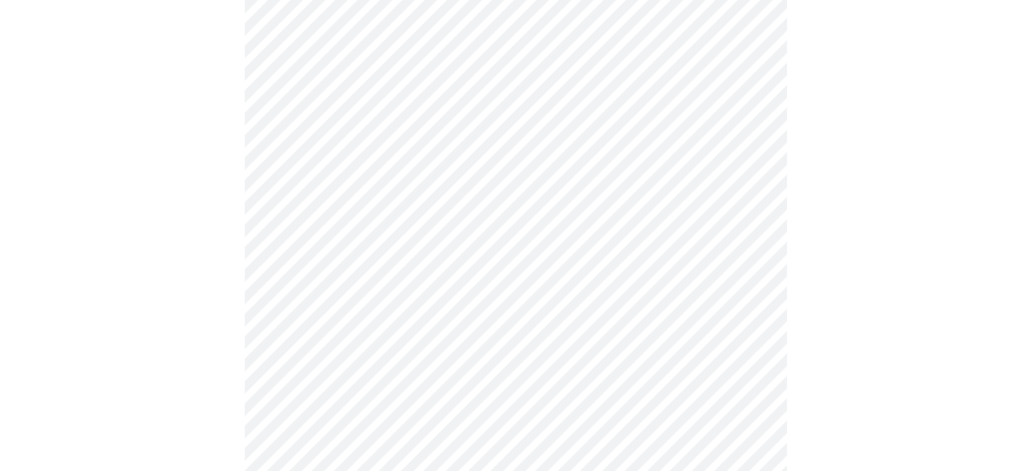
scroll to position [271, 0]
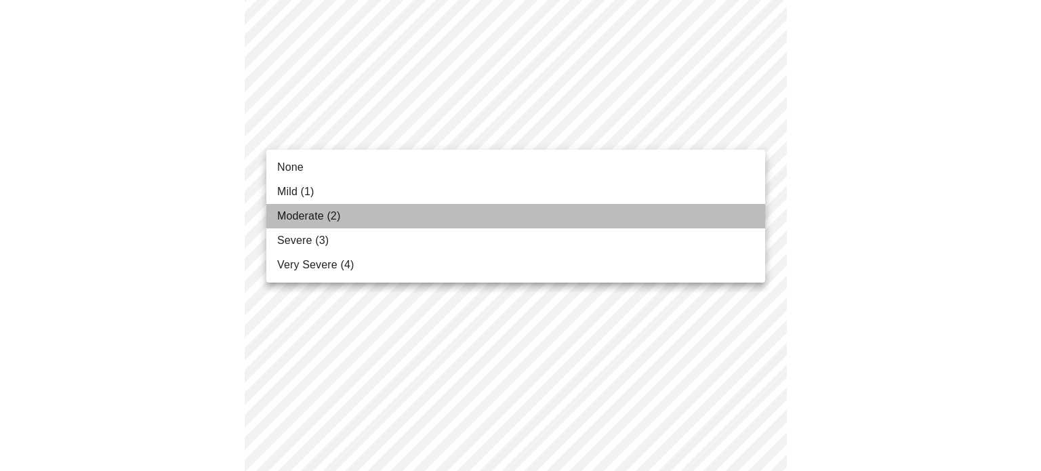
click at [379, 213] on li "Moderate (2)" at bounding box center [515, 216] width 499 height 24
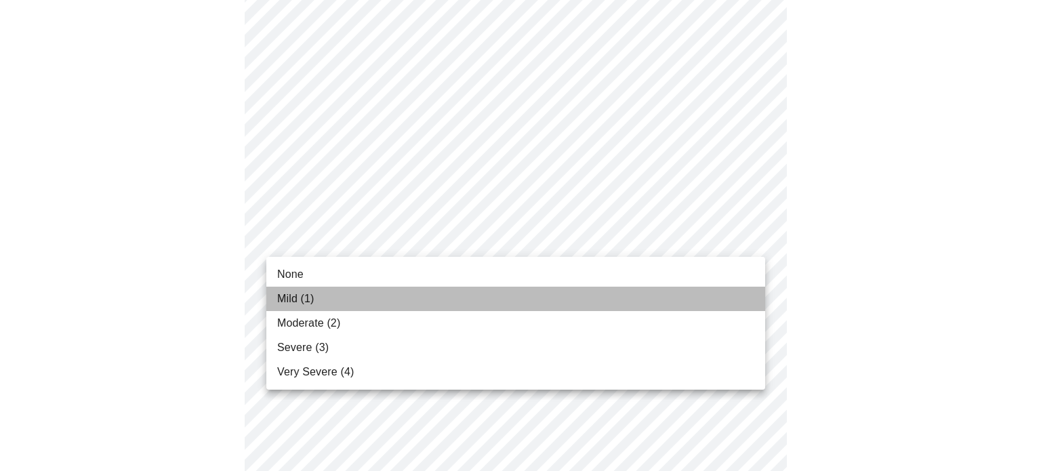
click at [553, 295] on li "Mild (1)" at bounding box center [515, 299] width 499 height 24
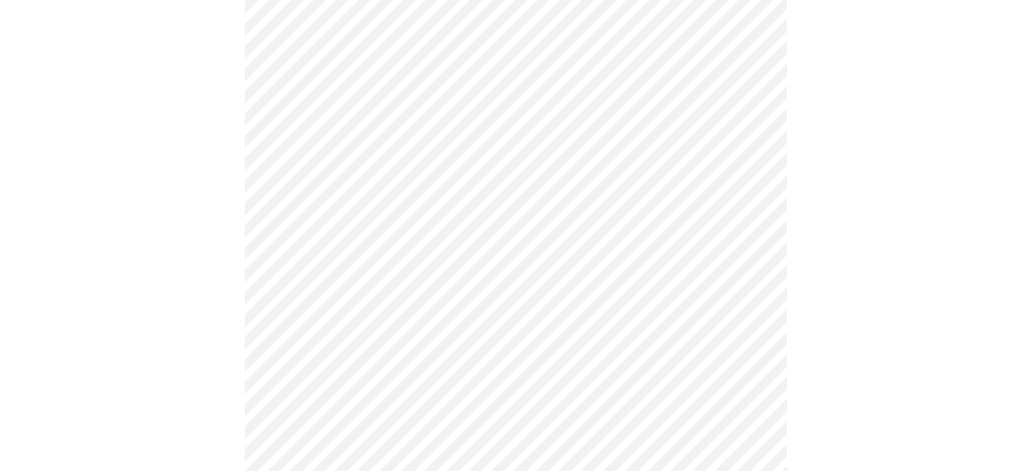
scroll to position [407, 0]
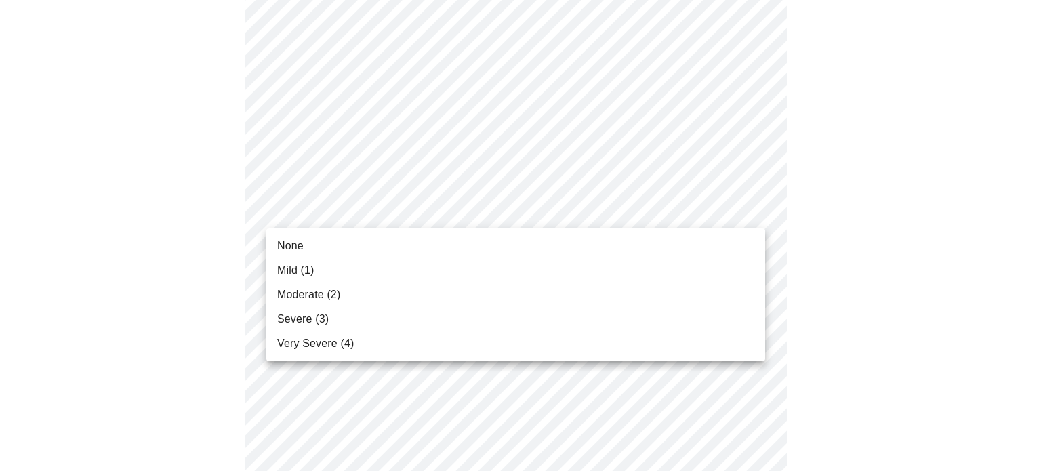
click at [592, 208] on body "MyMenopauseRx Appointments Messaging Labs Uploads Medications Community Refer a…" at bounding box center [520, 471] width 1030 height 1745
click at [537, 292] on li "Moderate (2)" at bounding box center [515, 295] width 499 height 24
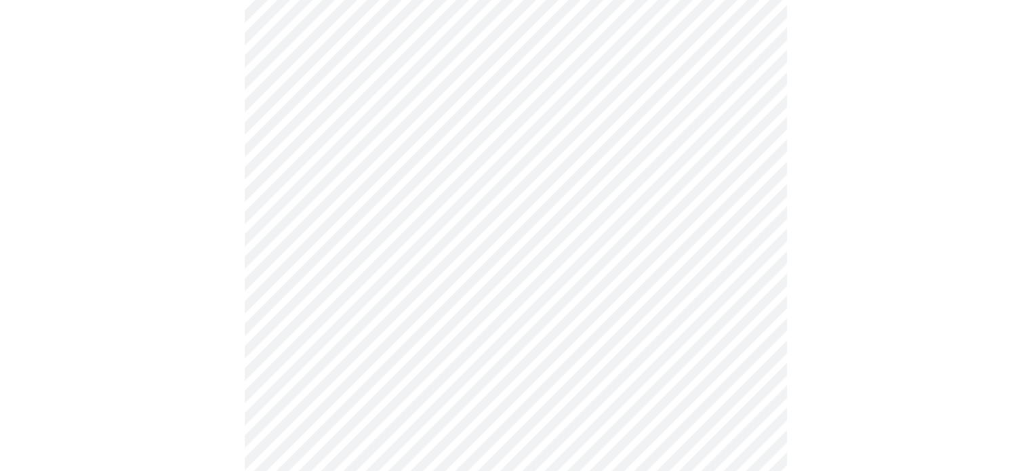
scroll to position [474, 0]
click at [520, 229] on body "MyMenopauseRx Appointments Messaging Labs Uploads Medications Community Refer a…" at bounding box center [515, 394] width 1020 height 1726
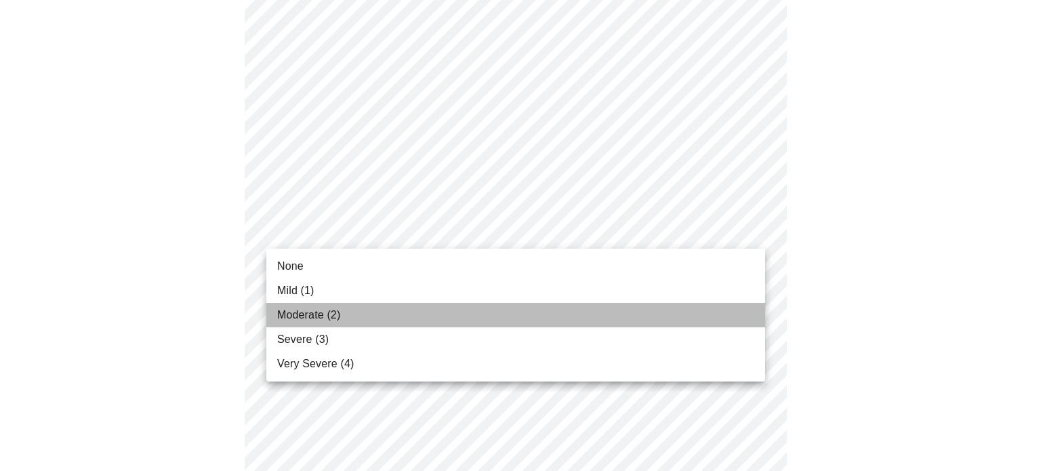
click at [478, 316] on li "Moderate (2)" at bounding box center [515, 315] width 499 height 24
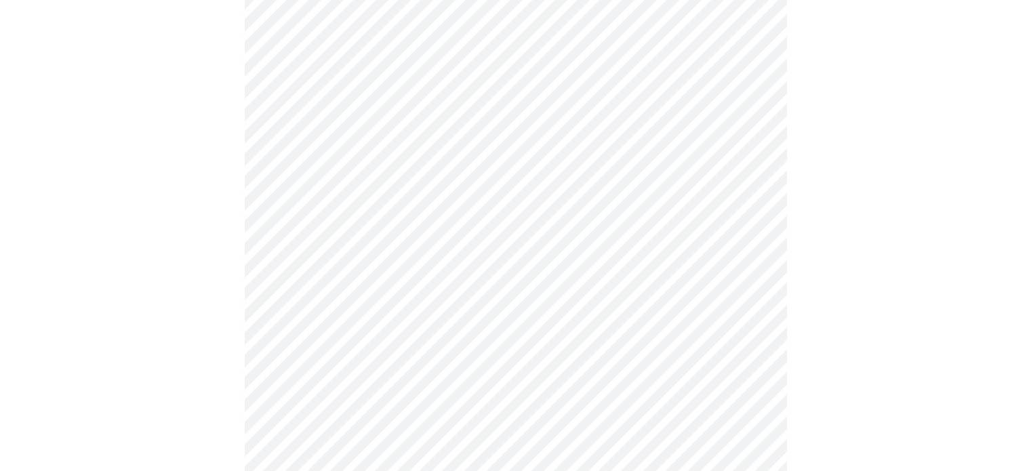
scroll to position [610, 0]
click at [533, 181] on body "MyMenopauseRx Appointments Messaging Labs Uploads Medications Community Refer a…" at bounding box center [515, 249] width 1020 height 1707
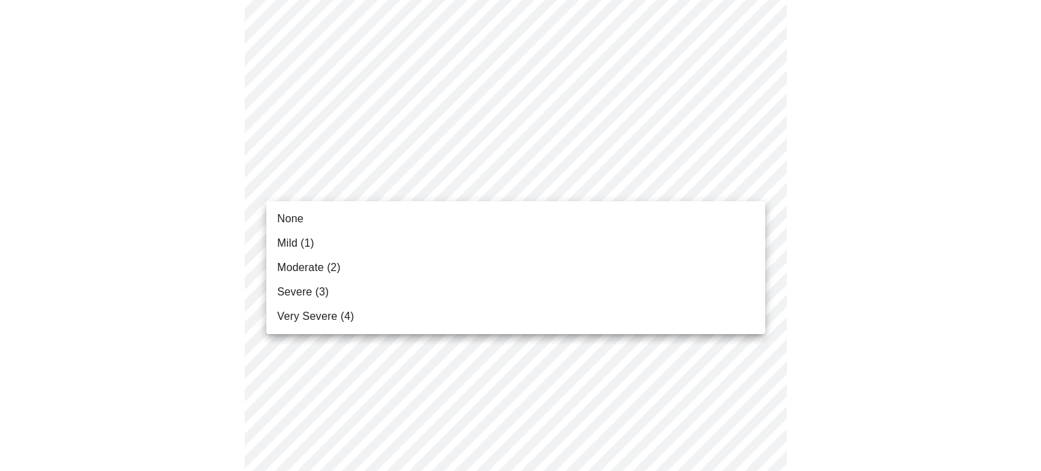
click at [496, 270] on li "Moderate (2)" at bounding box center [515, 267] width 499 height 24
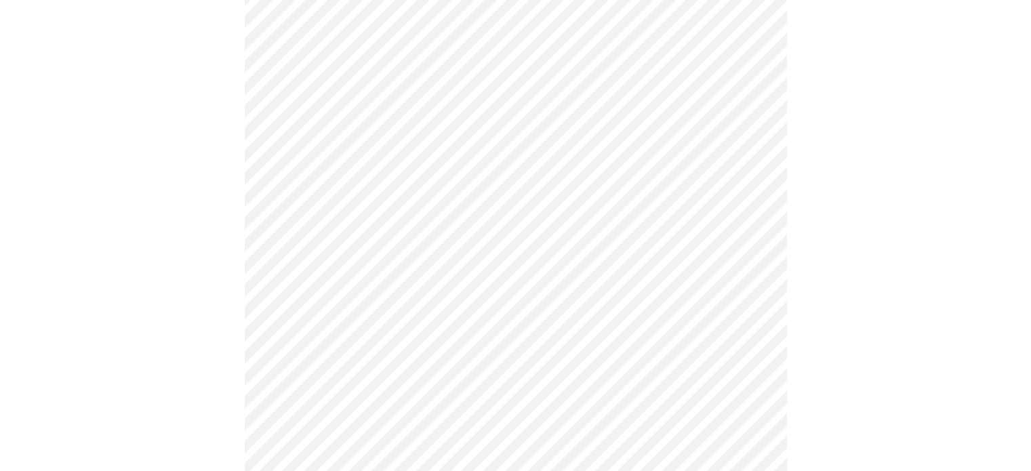
scroll to position [745, 0]
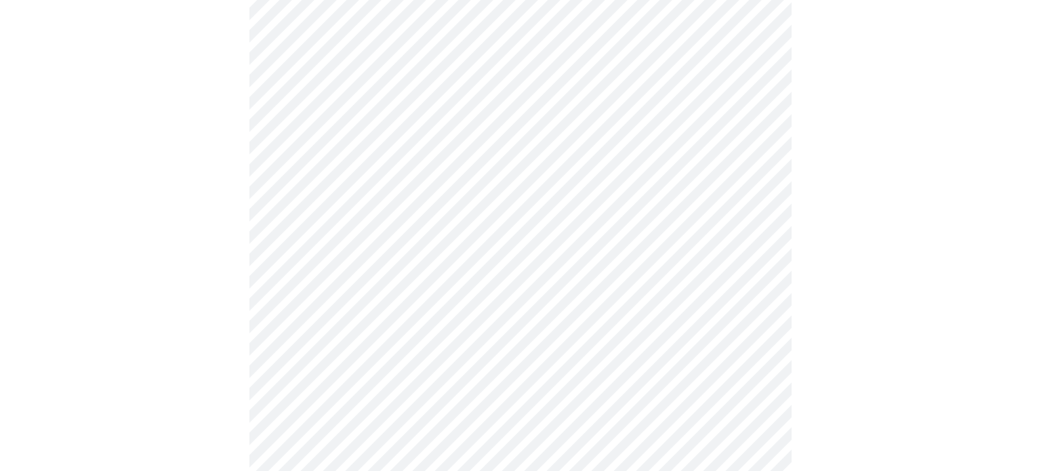
click at [588, 153] on body "MyMenopauseRx Appointments Messaging Labs Uploads Medications Community Refer a…" at bounding box center [520, 104] width 1030 height 1688
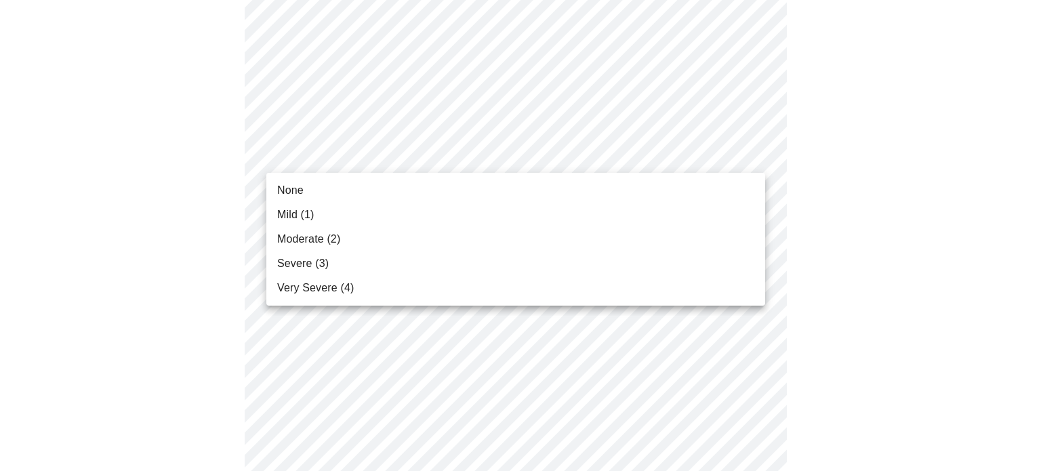
click at [436, 265] on li "Severe (3)" at bounding box center [515, 263] width 499 height 24
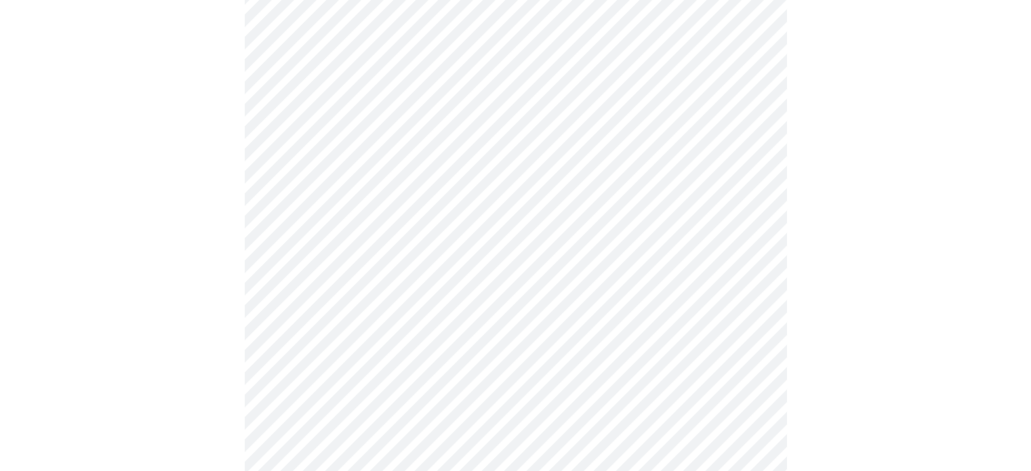
scroll to position [881, 0]
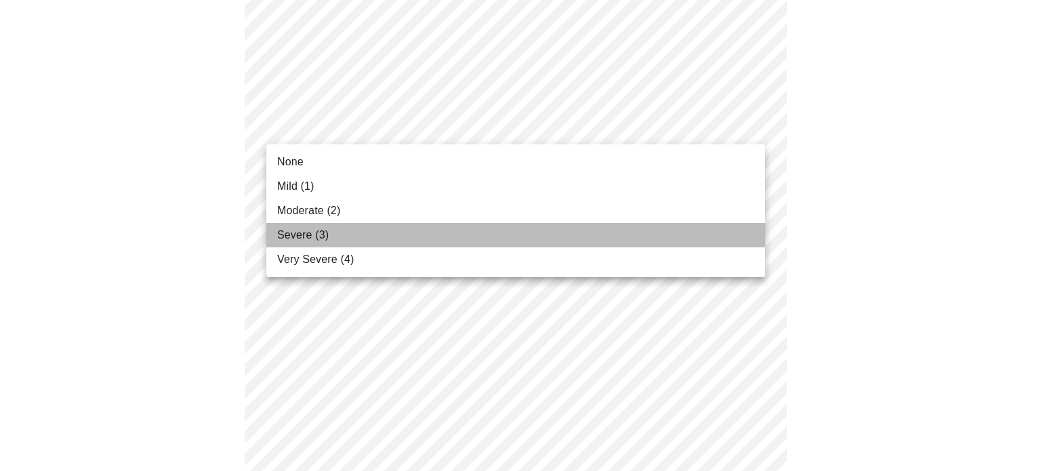
click at [493, 237] on li "Severe (3)" at bounding box center [515, 235] width 499 height 24
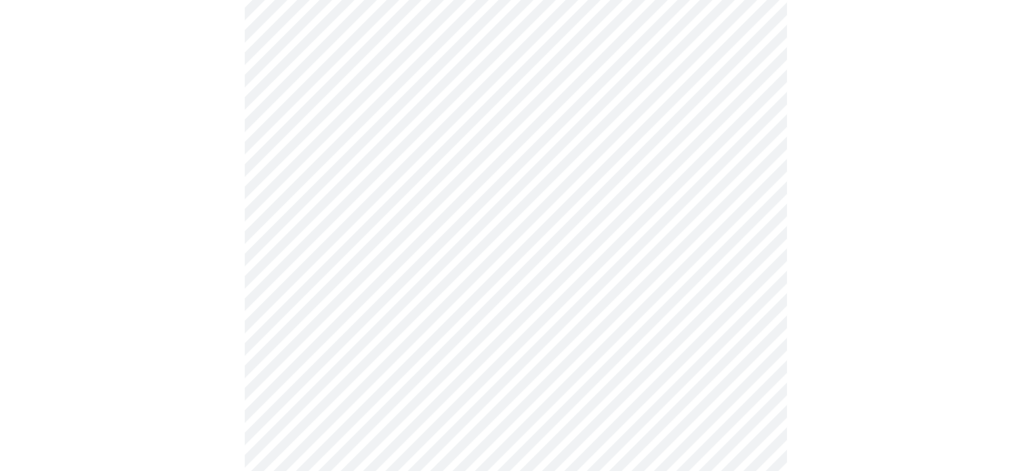
scroll to position [1016, 0]
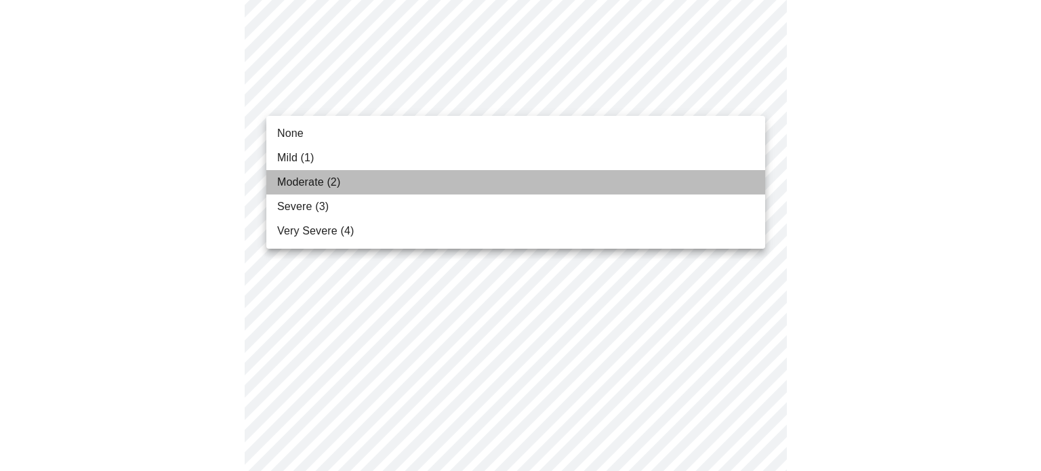
click at [437, 188] on li "Moderate (2)" at bounding box center [515, 182] width 499 height 24
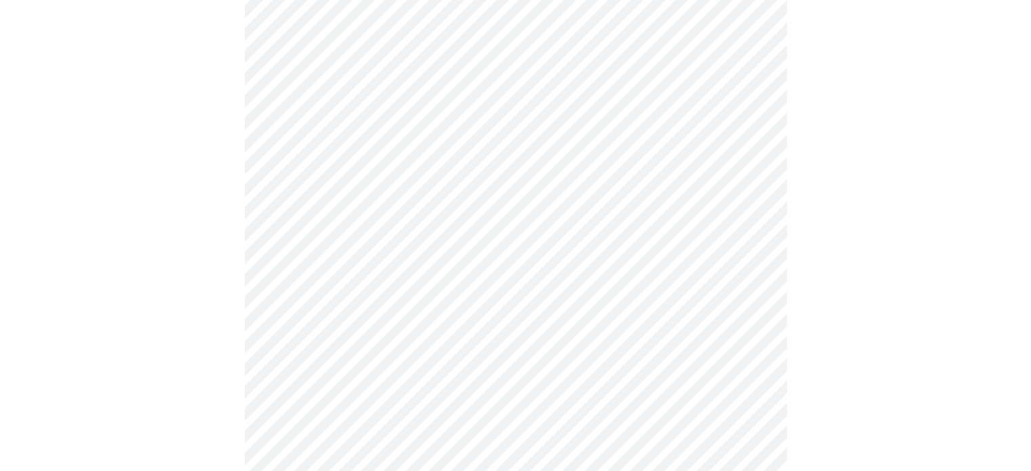
scroll to position [1084, 0]
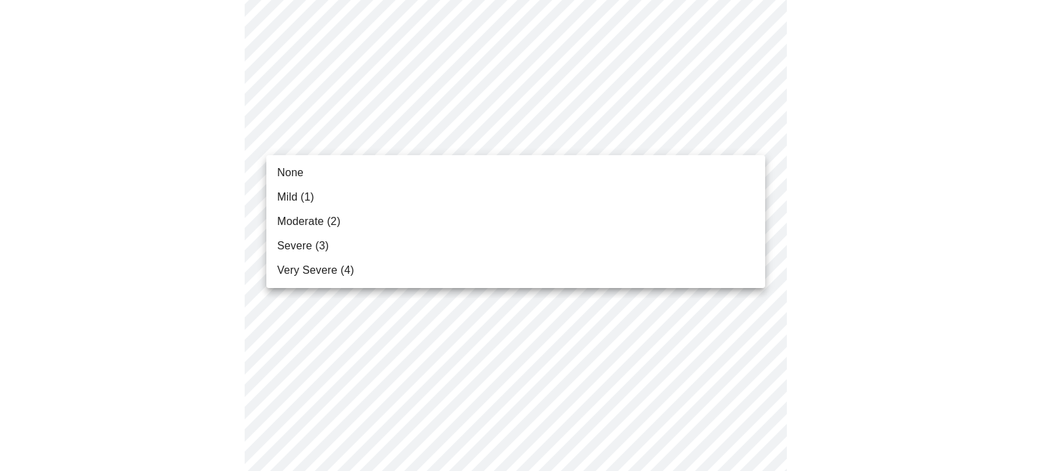
click at [510, 235] on li "Severe (3)" at bounding box center [515, 246] width 499 height 24
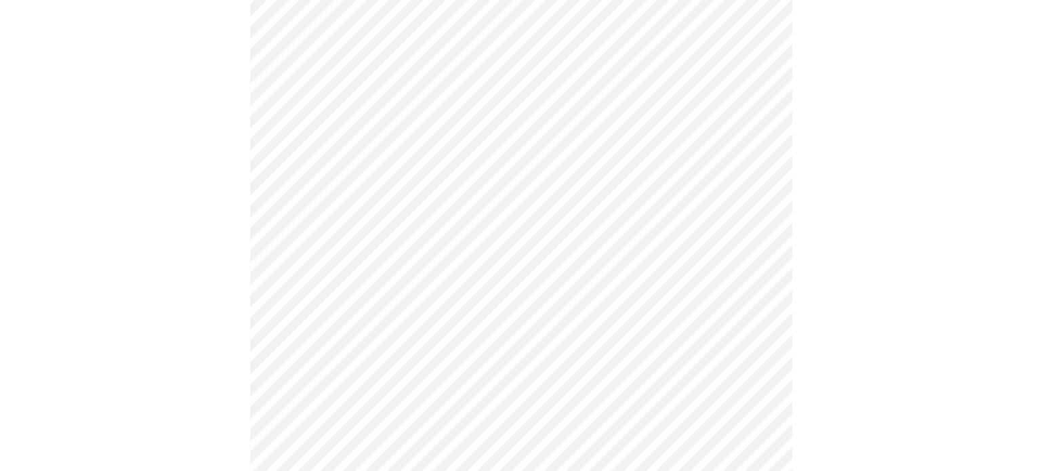
scroll to position [1141, 0]
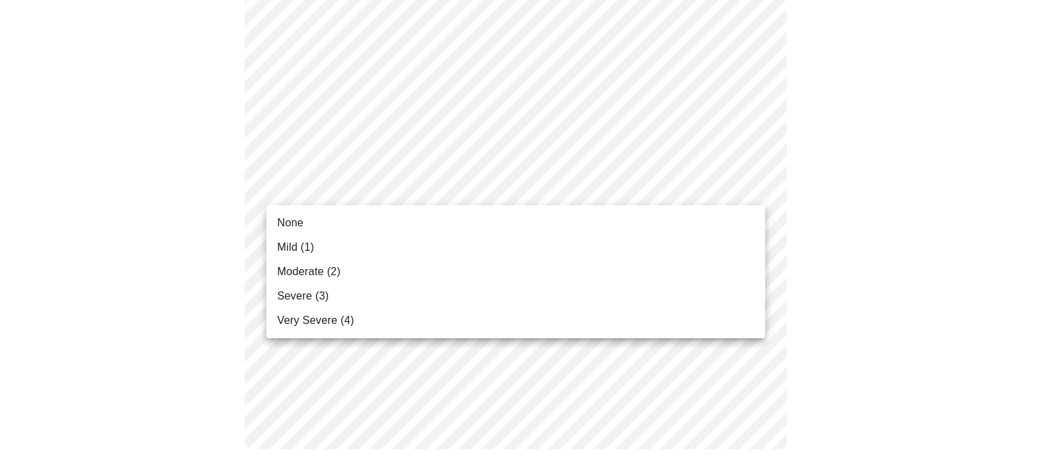
click at [494, 268] on li "Moderate (2)" at bounding box center [515, 272] width 499 height 24
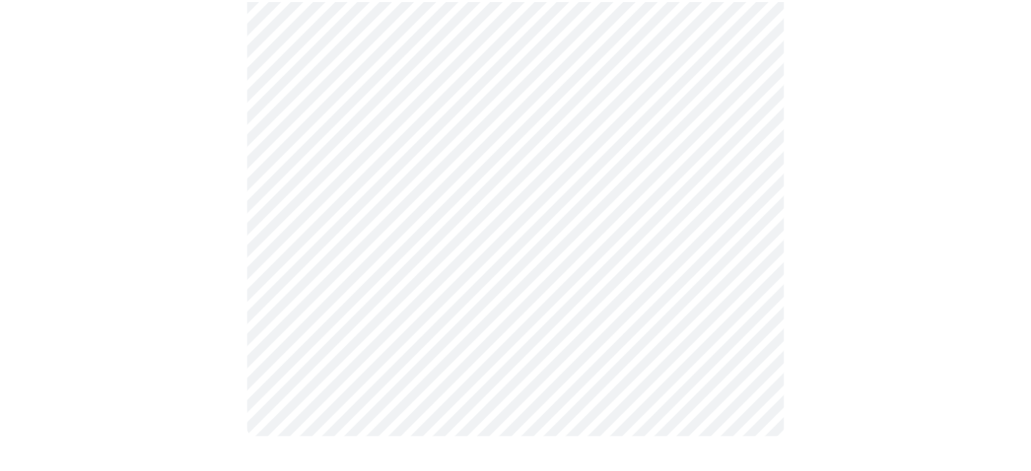
scroll to position [1122, 0]
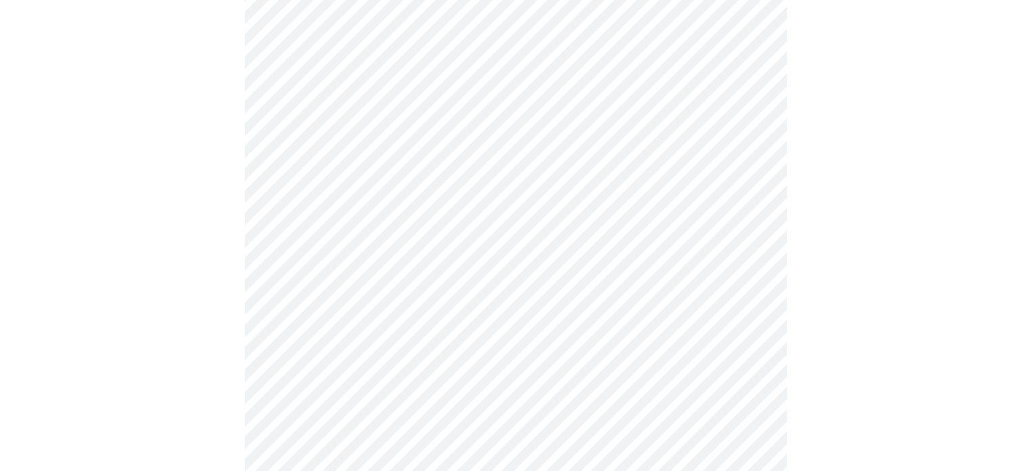
scroll to position [678, 0]
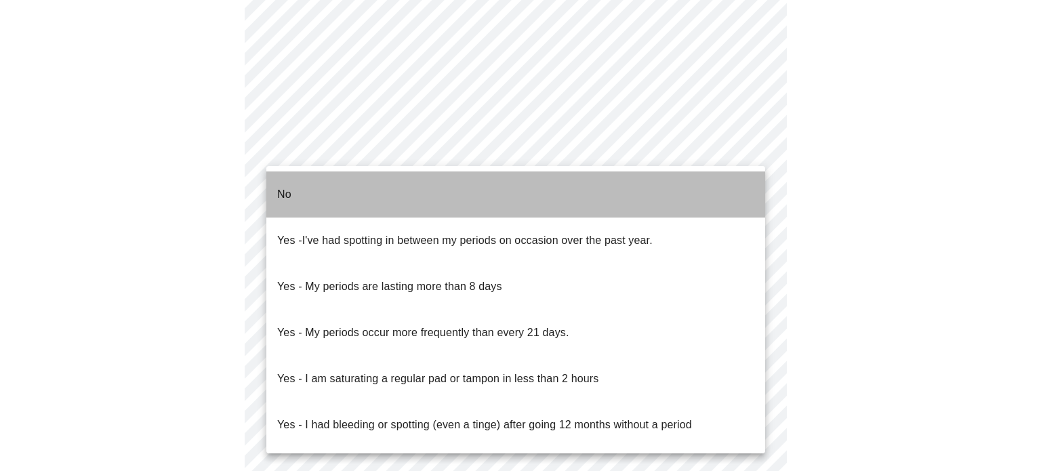
click at [640, 185] on li "No" at bounding box center [515, 194] width 499 height 46
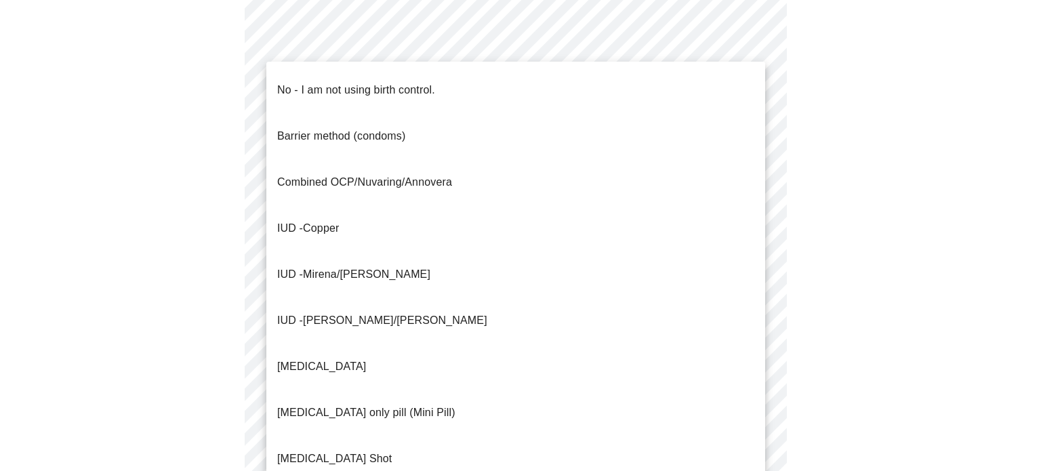
click at [587, 86] on li "No - I am not using birth control." at bounding box center [515, 90] width 499 height 46
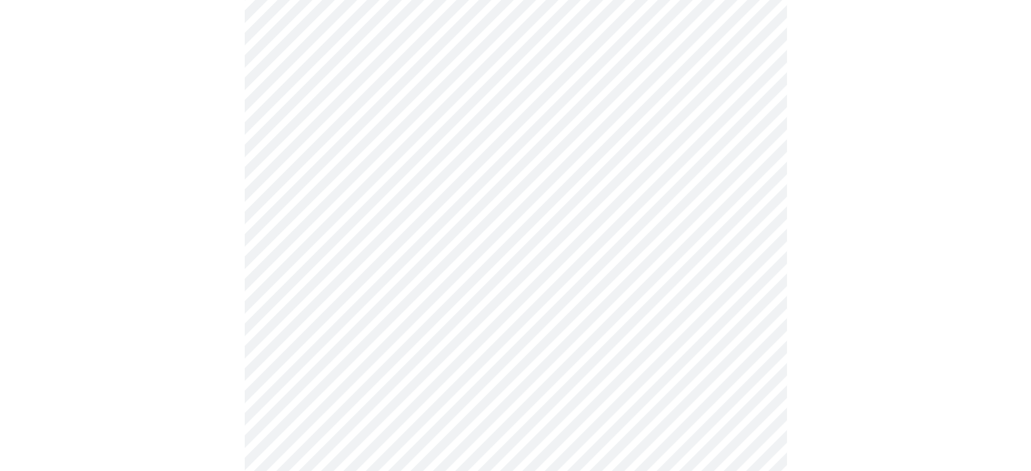
scroll to position [813, 0]
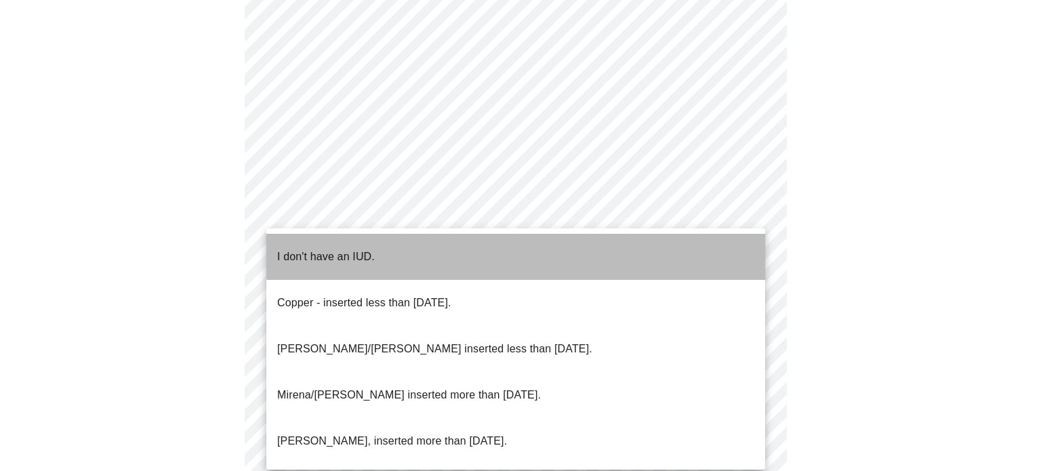
click at [576, 248] on li "I don't have an IUD." at bounding box center [515, 257] width 499 height 46
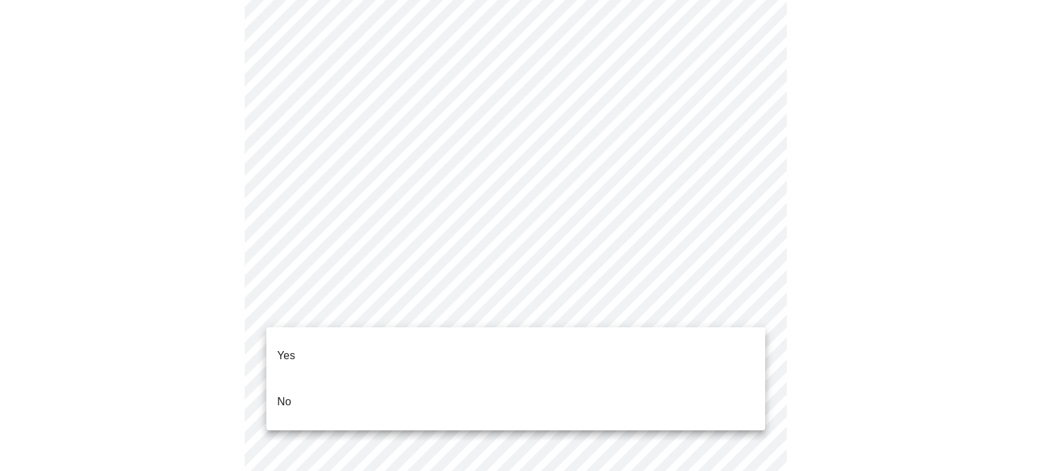
click at [553, 351] on li "Yes" at bounding box center [515, 356] width 499 height 46
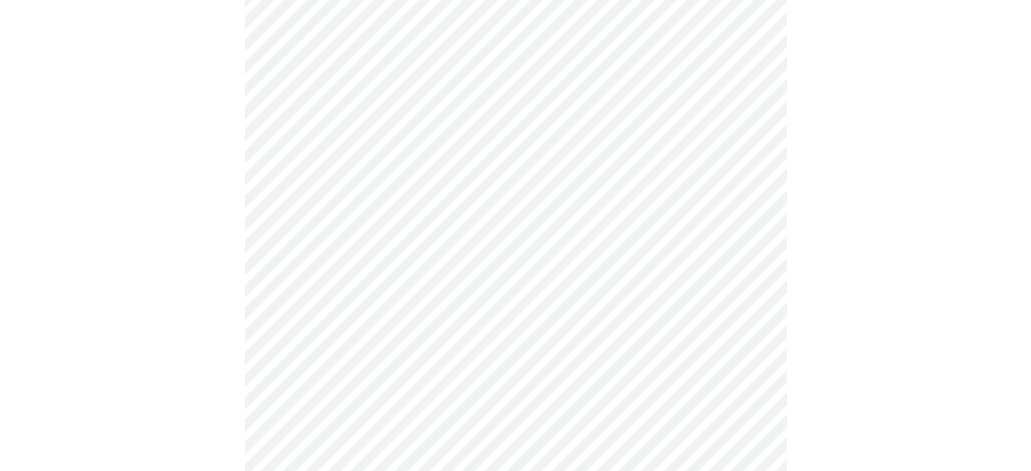
scroll to position [136, 0]
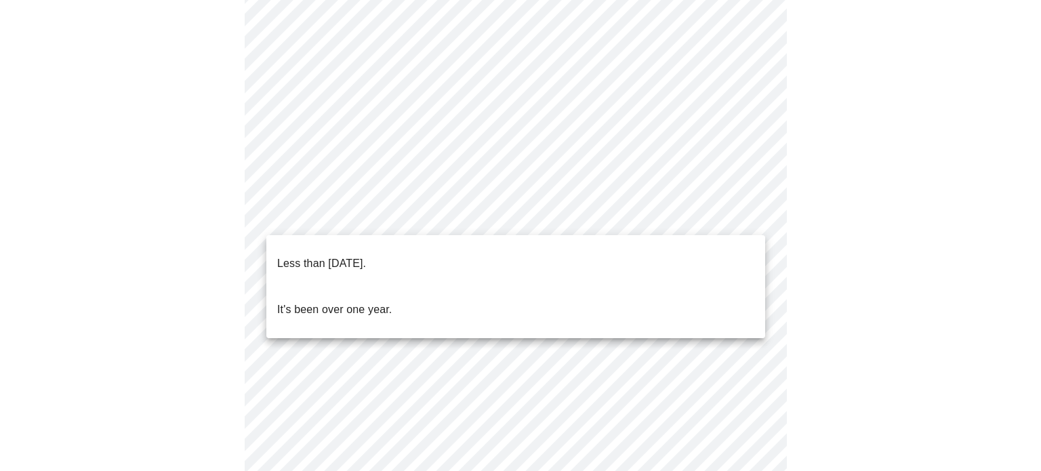
click at [694, 222] on body "MyMenopauseRx Appointments Messaging Labs Uploads Medications Community Refer a…" at bounding box center [520, 418] width 1030 height 1097
click at [694, 222] on div at bounding box center [520, 235] width 1041 height 471
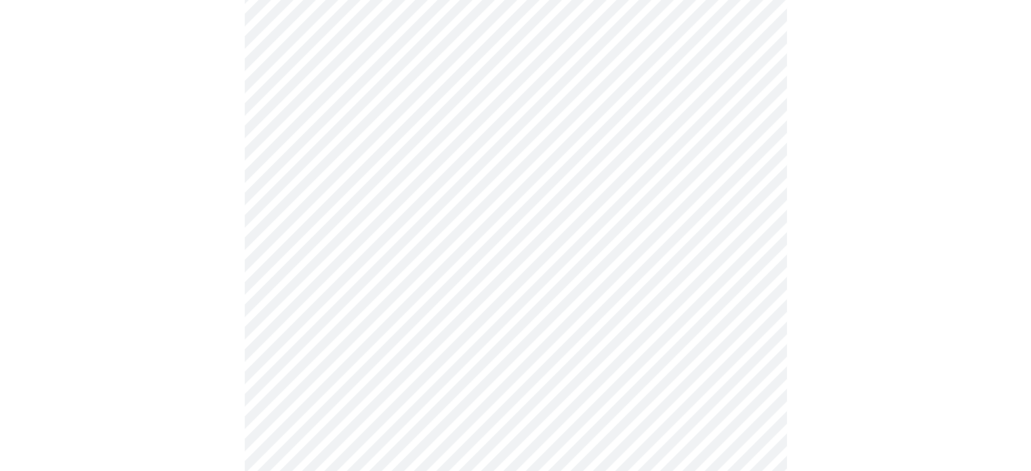
click at [829, 167] on div at bounding box center [515, 465] width 1020 height 1003
click at [547, 216] on body "MyMenopauseRx Appointments Messaging Labs Uploads Medications Community Refer a…" at bounding box center [515, 418] width 1020 height 1097
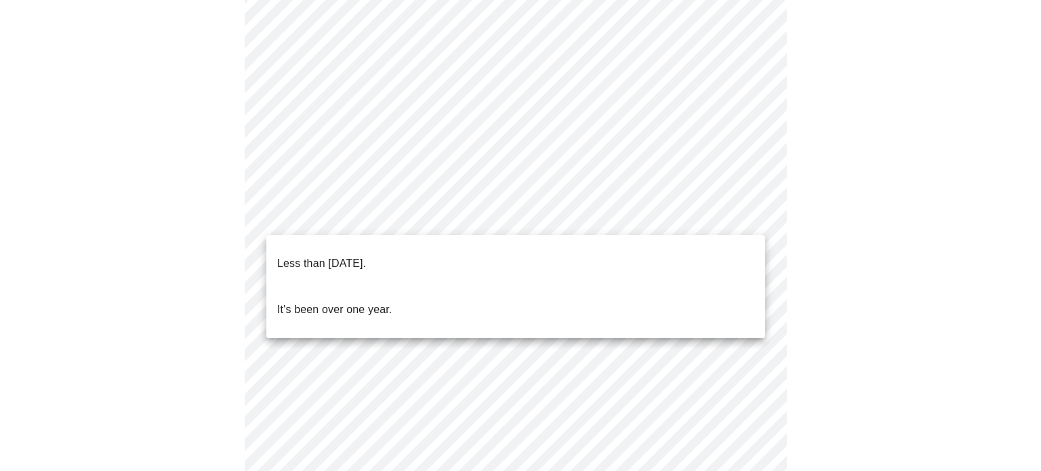
click at [497, 250] on li "Less than [DATE]." at bounding box center [515, 264] width 499 height 46
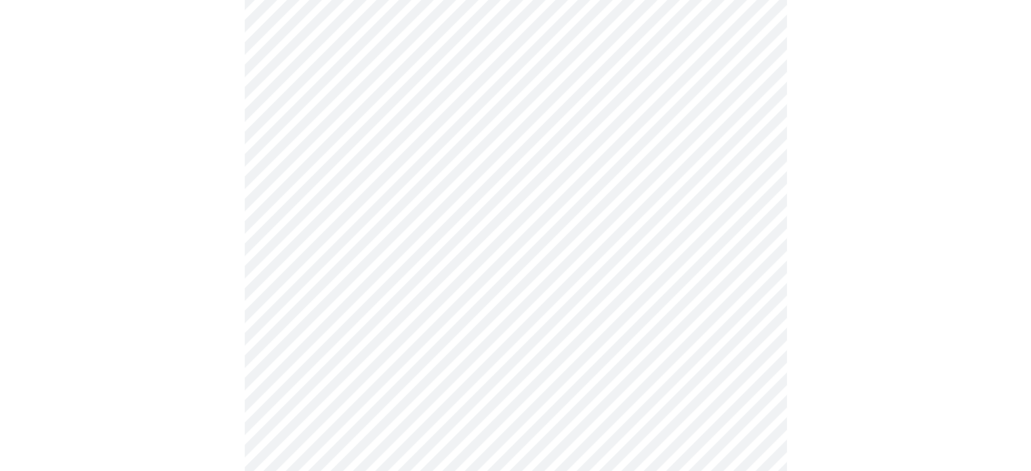
scroll to position [271, 0]
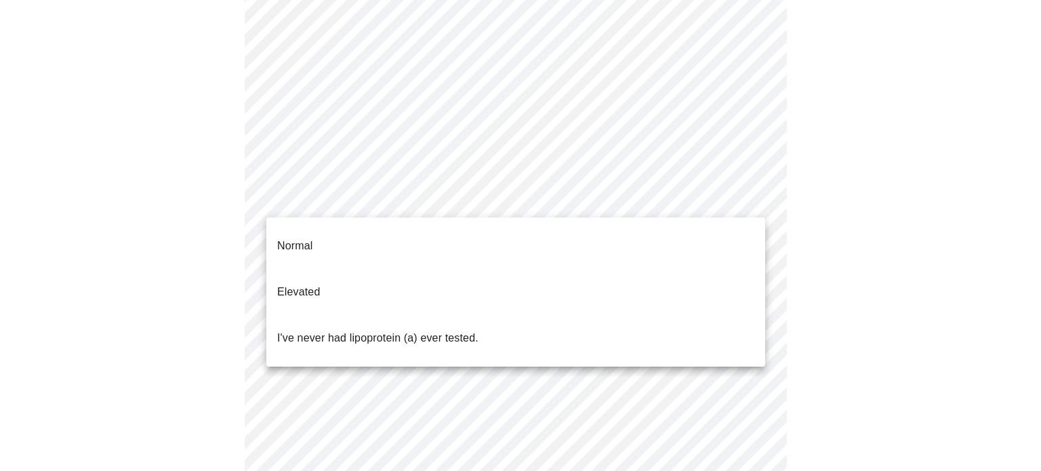
click at [650, 198] on body "MyMenopauseRx Appointments Messaging Labs Uploads Medications Community Refer a…" at bounding box center [520, 278] width 1030 height 1089
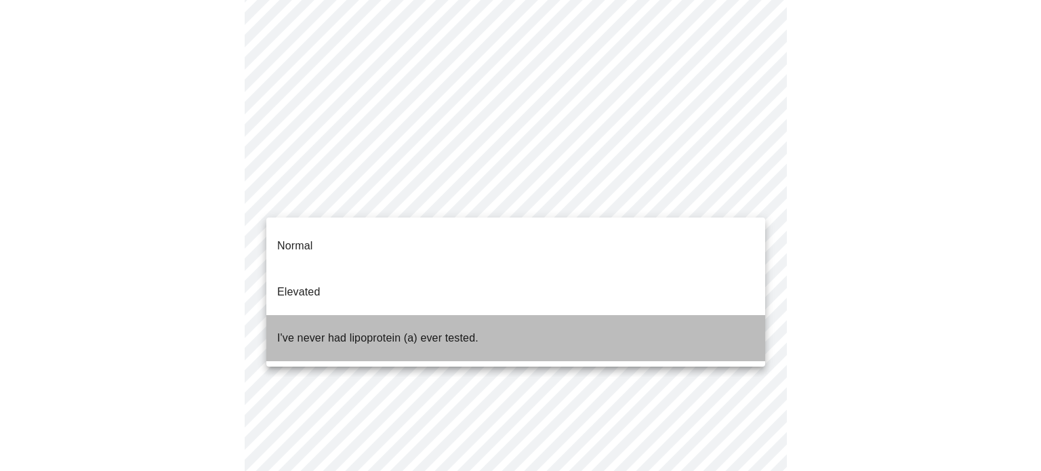
click at [569, 315] on li "I've never had lipoprotein (a) ever tested." at bounding box center [515, 338] width 499 height 46
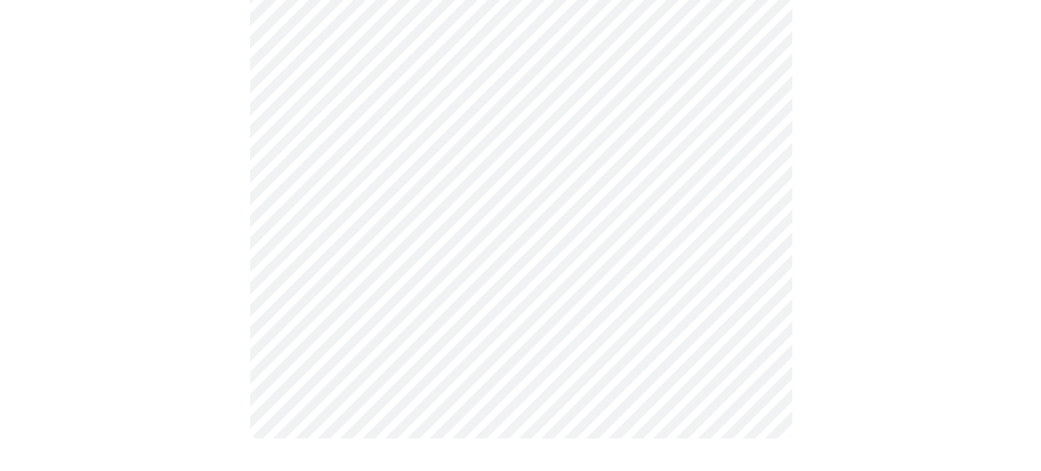
scroll to position [0, 0]
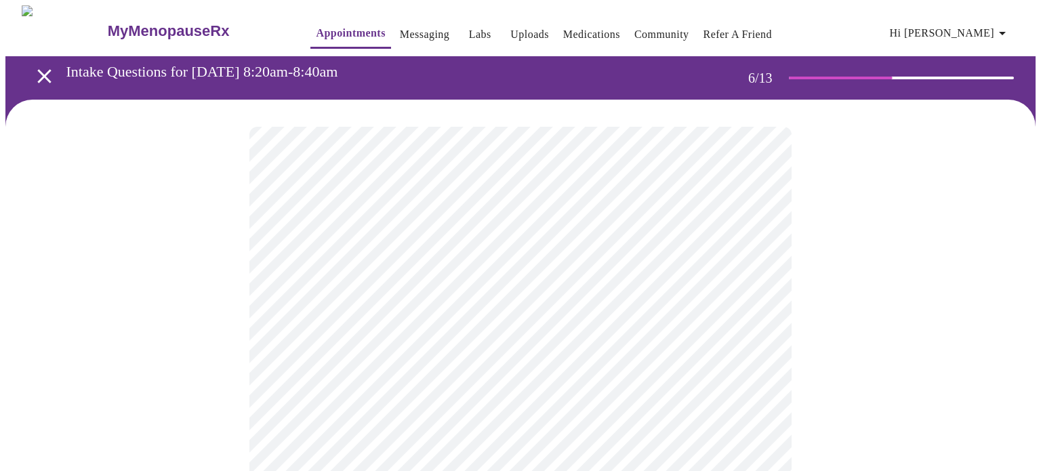
click at [398, 396] on body "MyMenopauseRx Appointments Messaging Labs Uploads Medications Community Refer a…" at bounding box center [520, 366] width 1030 height 723
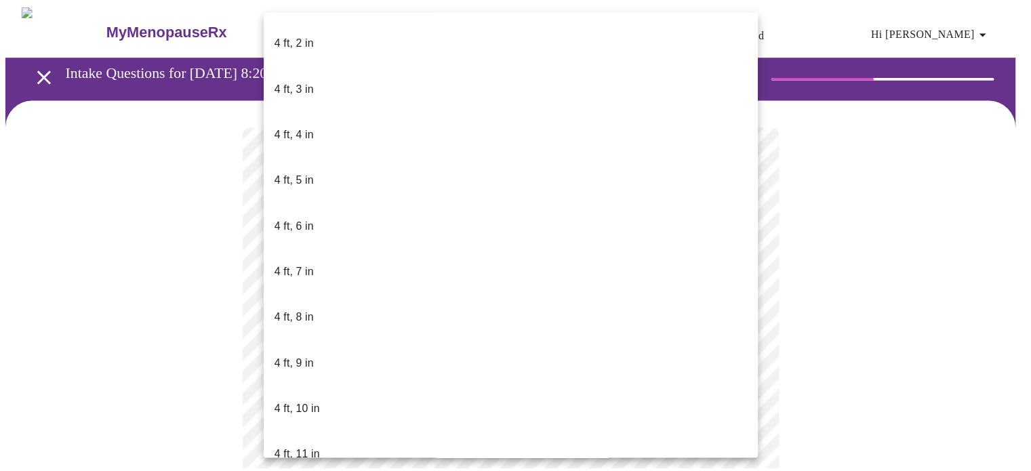
scroll to position [678, 0]
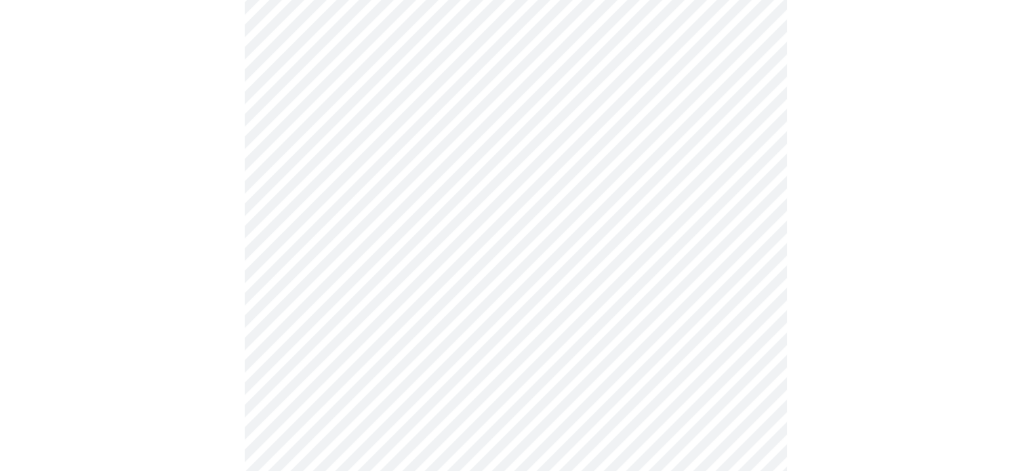
scroll to position [3591, 0]
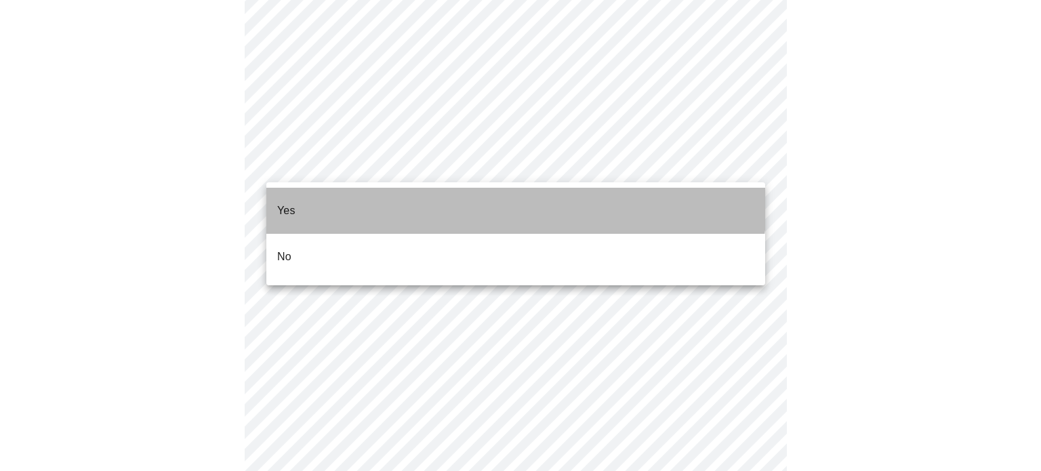
click at [510, 198] on li "Yes" at bounding box center [515, 211] width 499 height 46
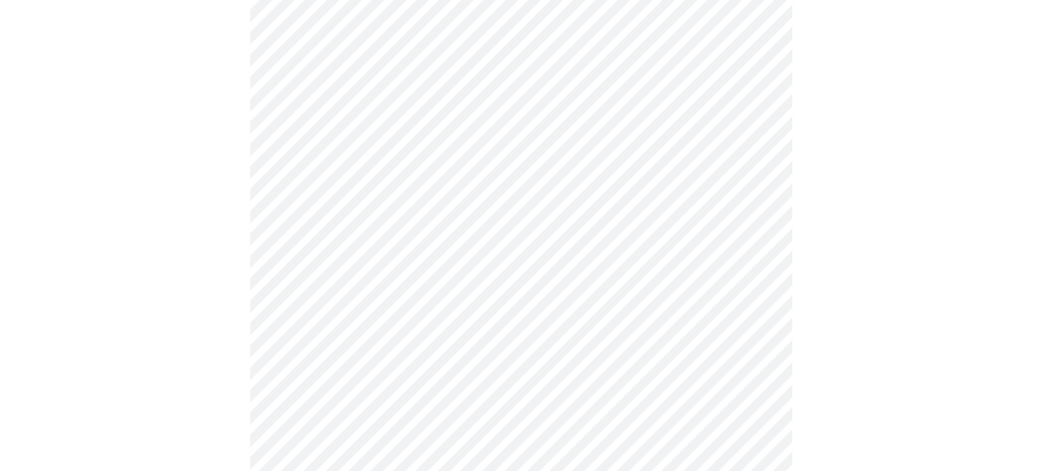
scroll to position [849, 0]
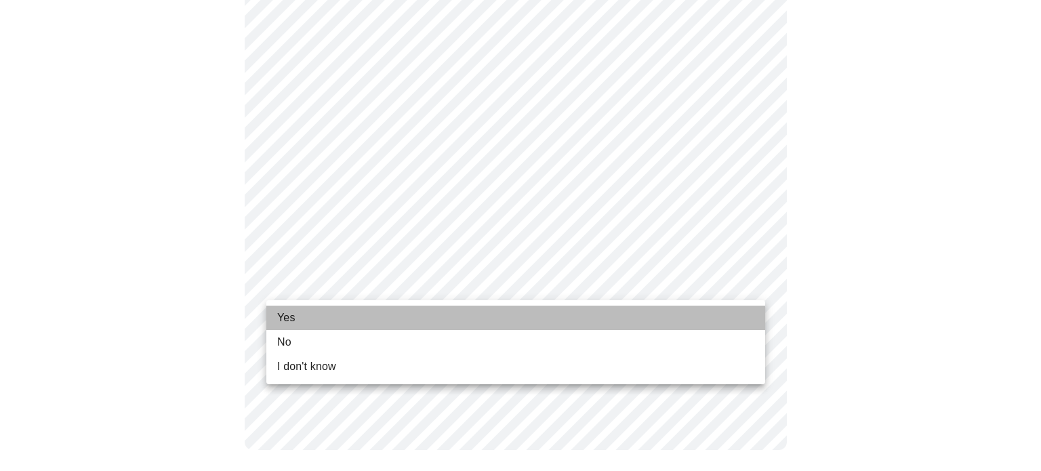
click at [405, 311] on li "Yes" at bounding box center [515, 318] width 499 height 24
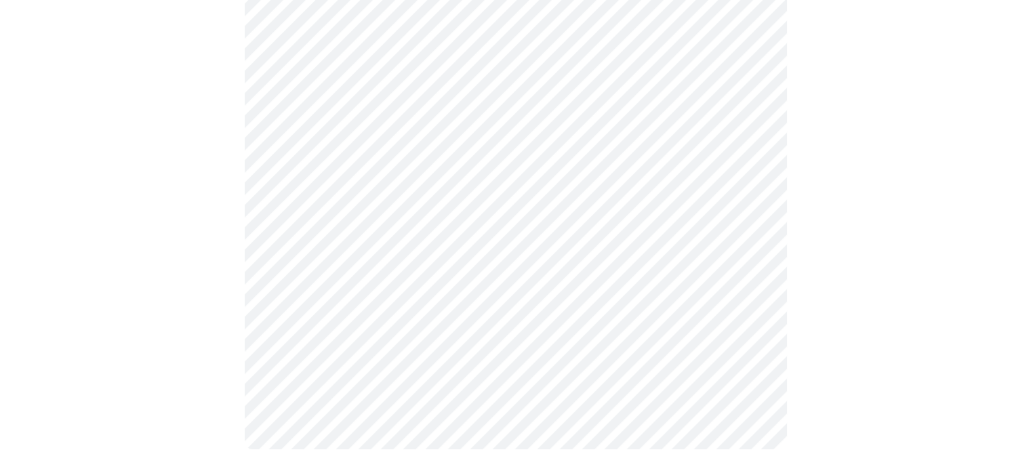
scroll to position [0, 0]
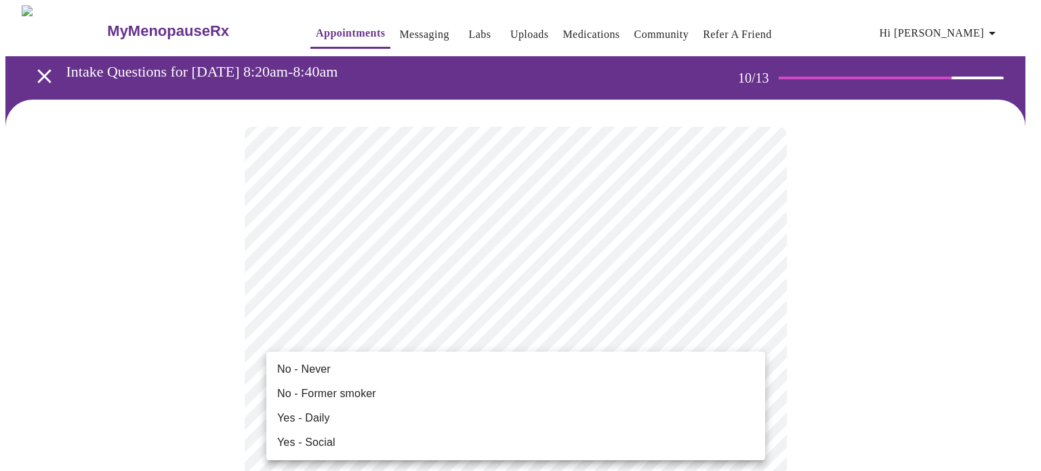
click at [573, 387] on li "No - Former smoker" at bounding box center [515, 393] width 499 height 24
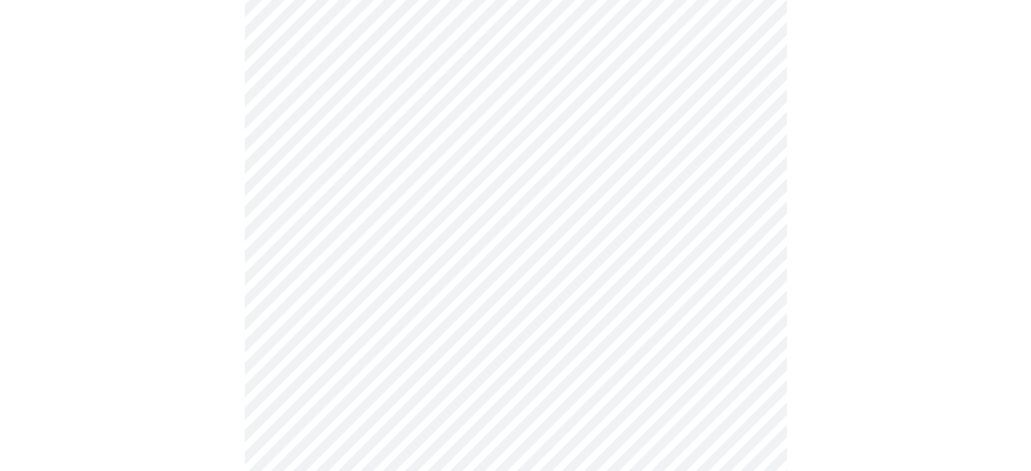
scroll to position [1220, 0]
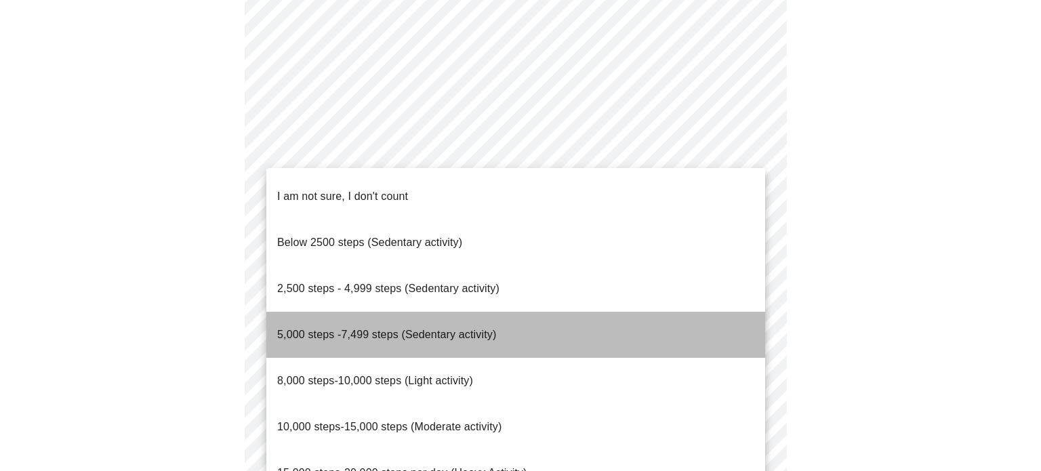
click at [474, 329] on span "5,000 steps -7,499 steps (Sedentary activity)" at bounding box center [386, 335] width 219 height 12
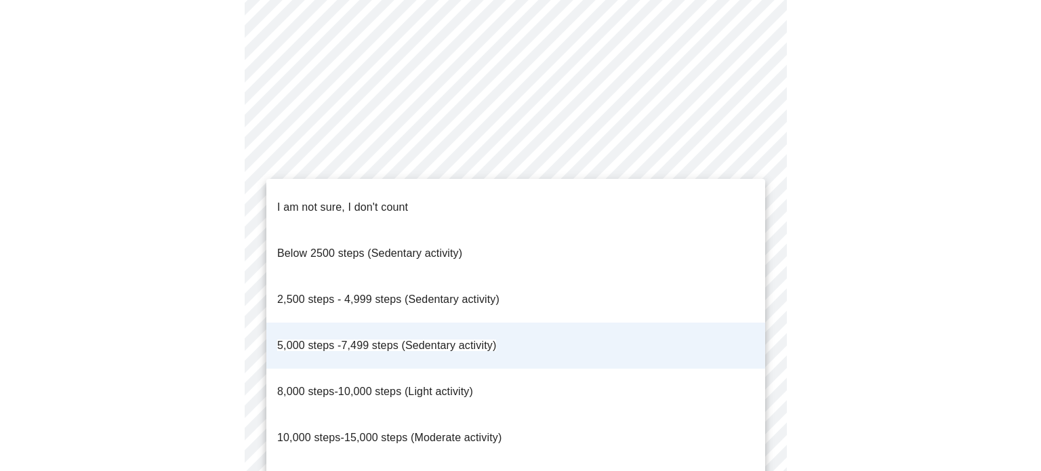
click at [878, 148] on div at bounding box center [520, 235] width 1041 height 471
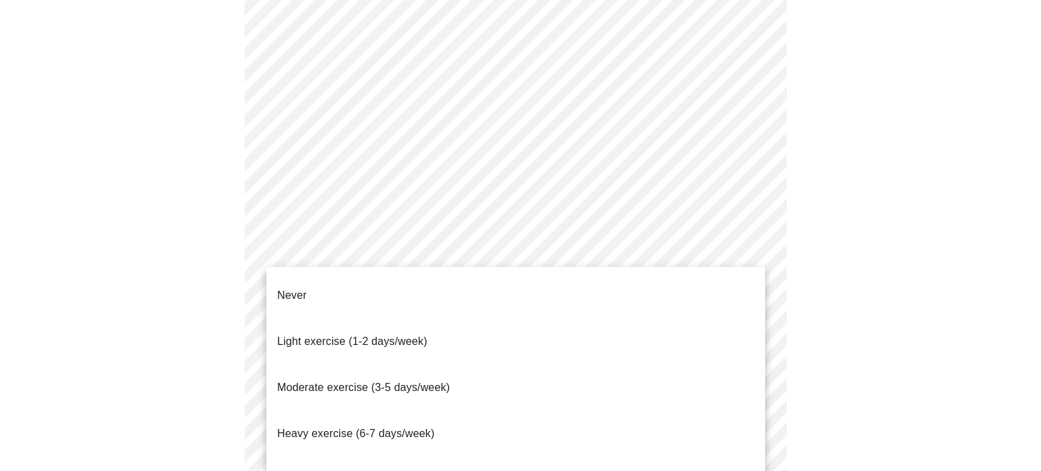
click at [412, 335] on span "Light exercise (1-2 days/week)" at bounding box center [352, 341] width 150 height 12
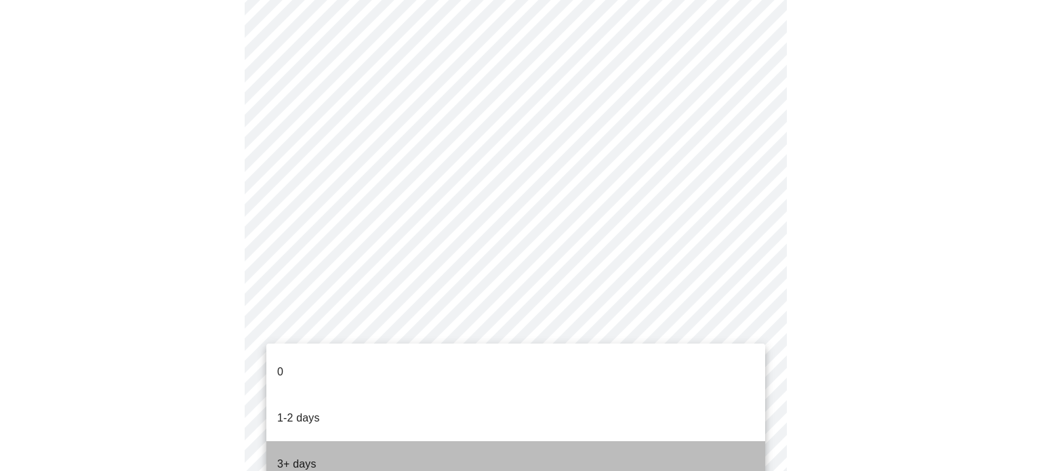
click at [351, 441] on li "3+ days" at bounding box center [515, 464] width 499 height 46
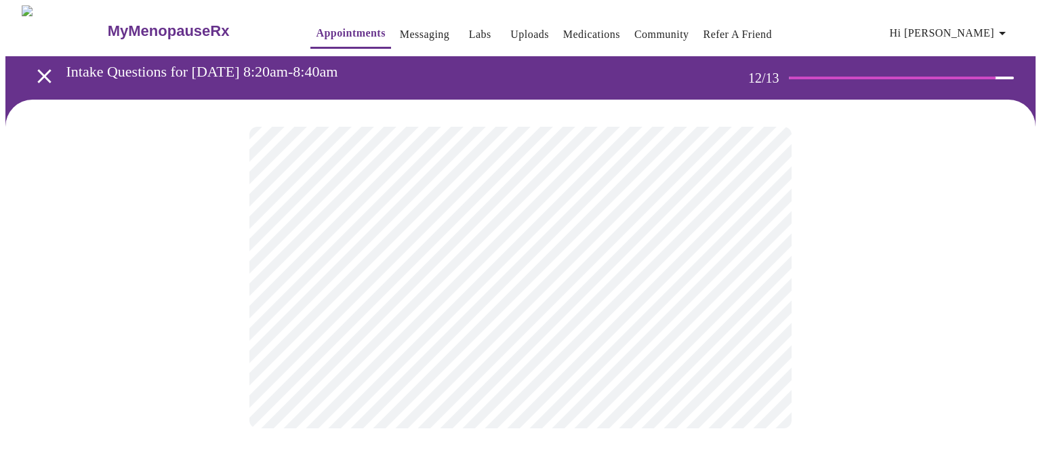
click at [542, 272] on body "MyMenopauseRx Appointments Messaging Labs Uploads Medications Community Refer a…" at bounding box center [520, 230] width 1030 height 450
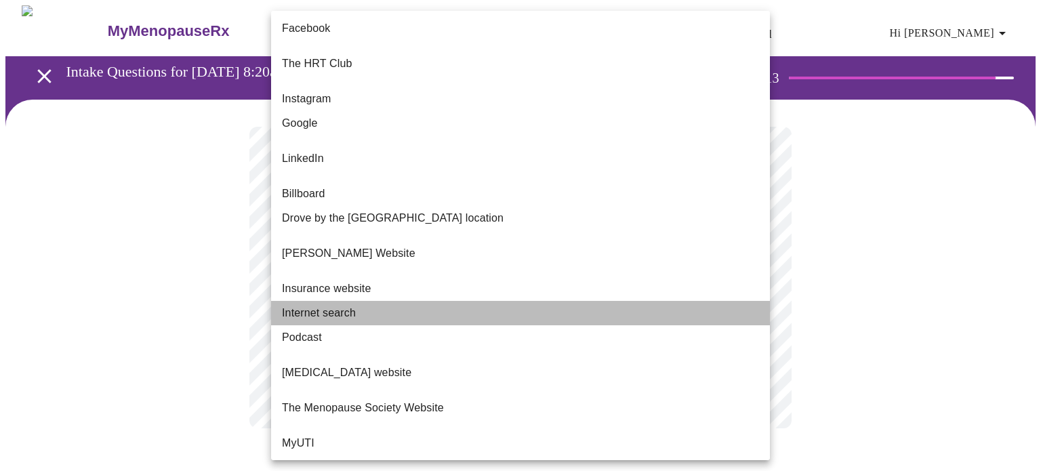
click at [542, 301] on li "Internet search" at bounding box center [520, 313] width 499 height 24
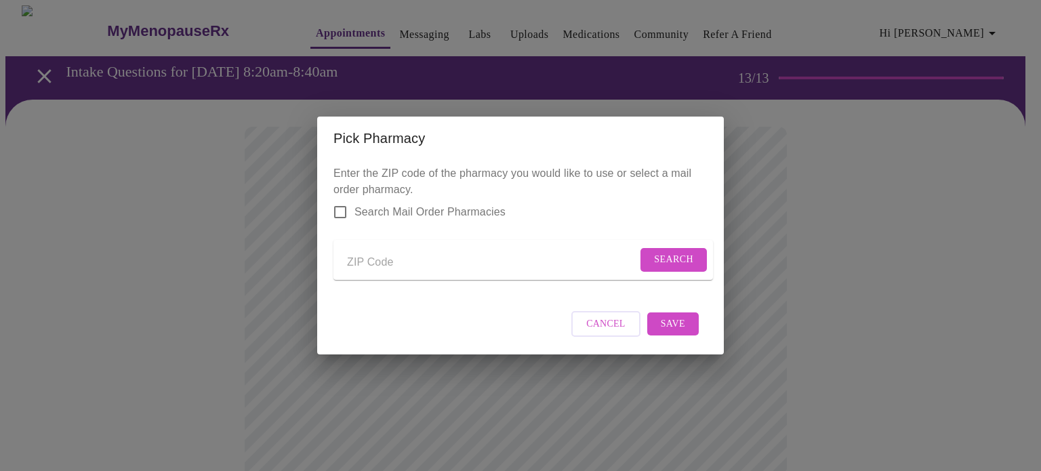
click at [399, 262] on input "Send a message to your care team" at bounding box center [492, 262] width 290 height 22
type input "54656"
click at [683, 251] on span "Search" at bounding box center [673, 259] width 39 height 17
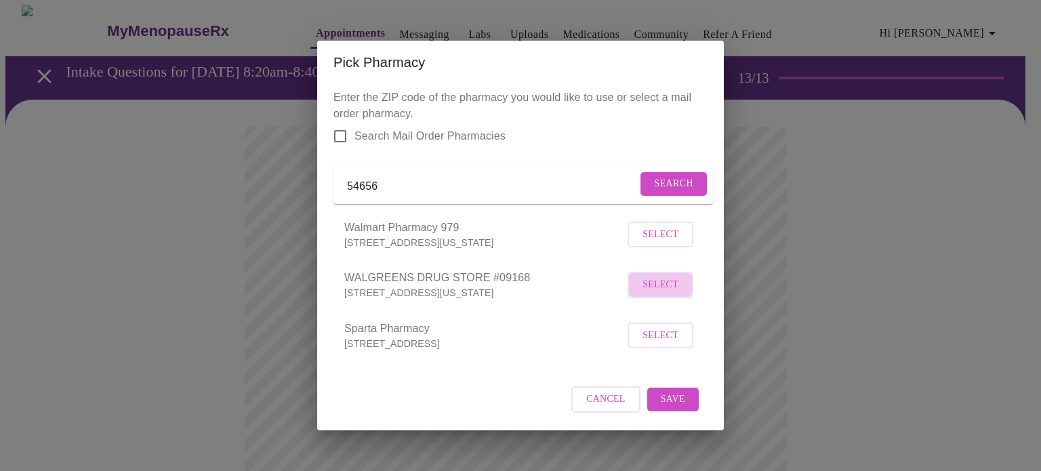
click at [669, 293] on span "Select" at bounding box center [660, 284] width 36 height 17
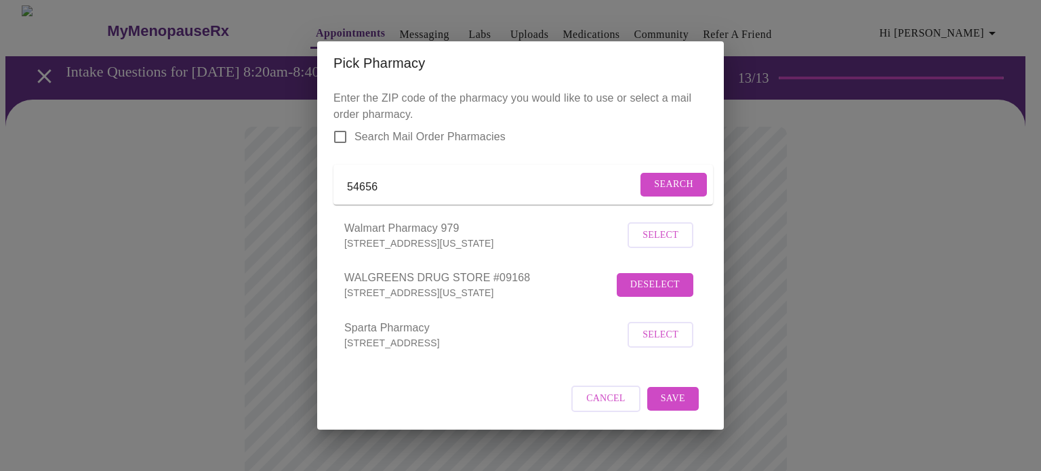
click at [680, 407] on span "Save" at bounding box center [673, 398] width 24 height 17
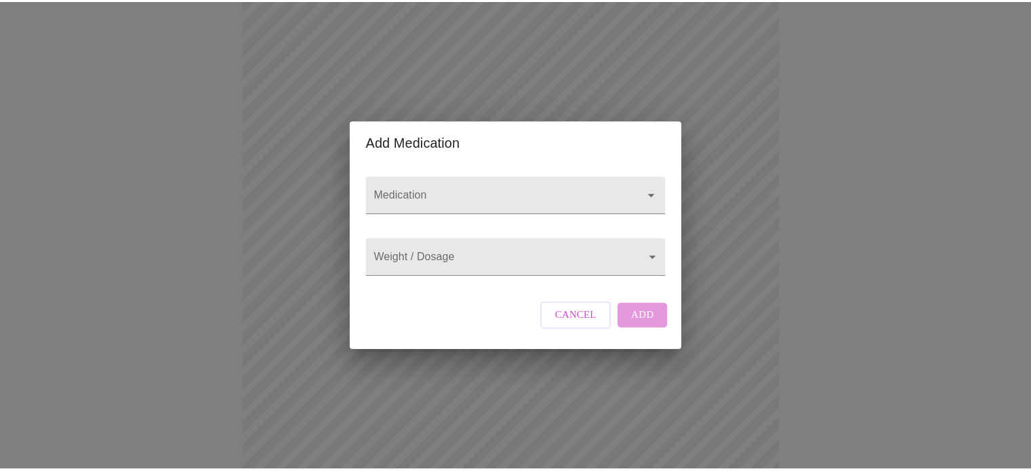
scroll to position [203, 0]
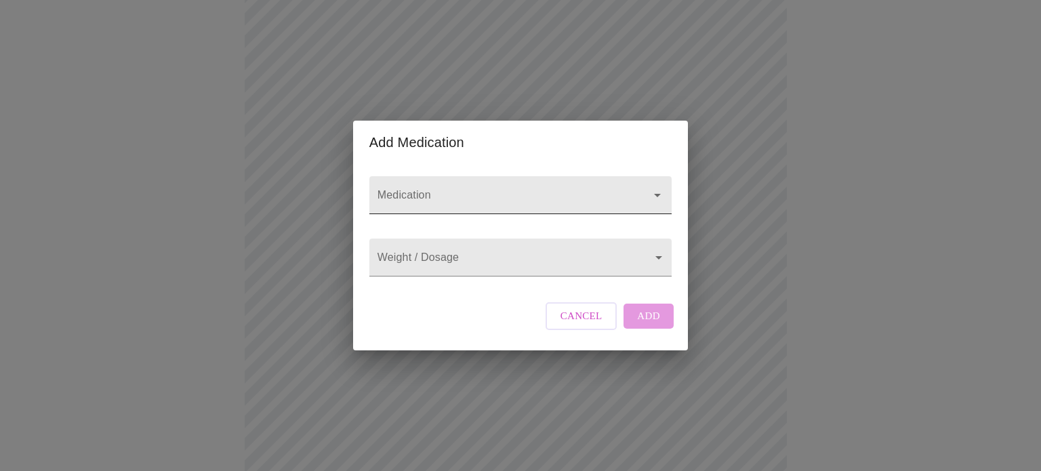
click at [585, 189] on input "Medication" at bounding box center [501, 201] width 253 height 25
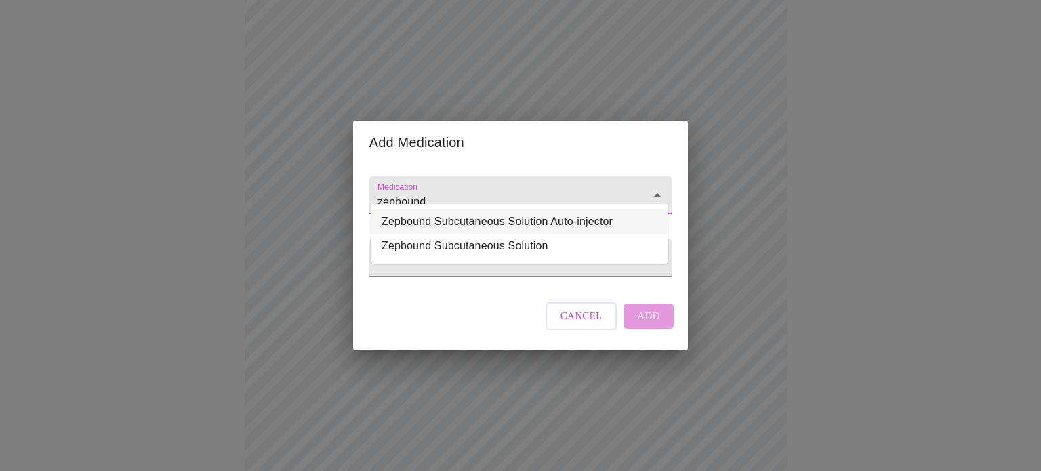
click at [556, 220] on li "Zepbound Subcutaneous Solution Auto-injector" at bounding box center [519, 221] width 297 height 24
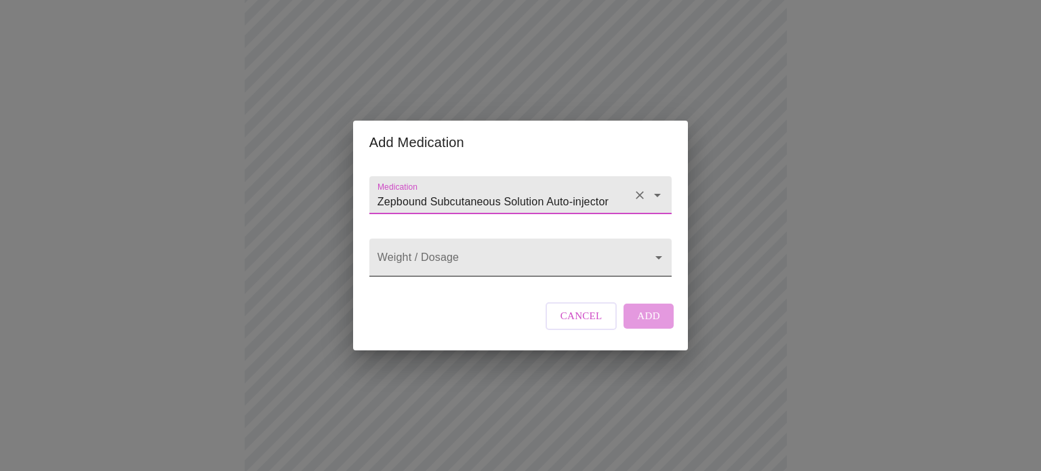
type input "Zepbound Subcutaneous Solution Auto-injector"
click at [579, 252] on body "MyMenopauseRx Appointments Messaging Labs Uploads Medications Community Refer a…" at bounding box center [520, 310] width 1030 height 1017
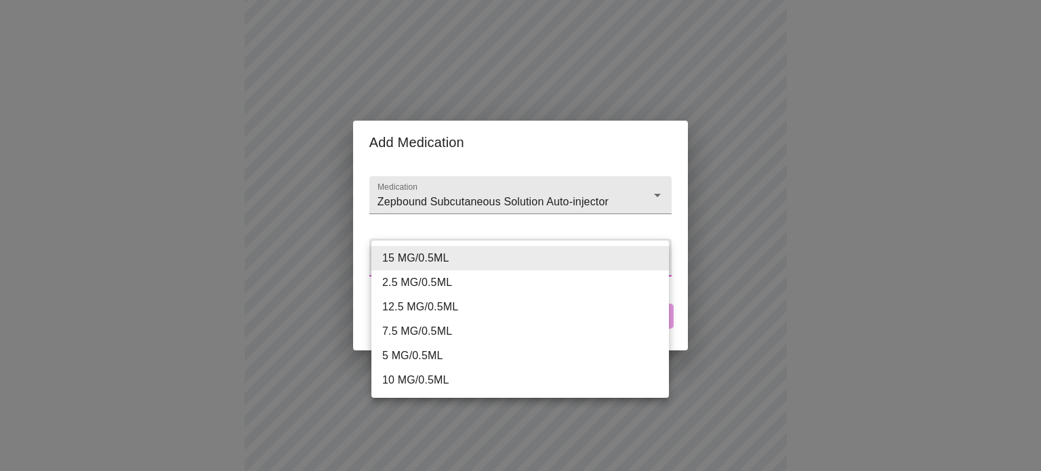
click at [561, 304] on li "12.5 MG/0.5ML" at bounding box center [519, 307] width 297 height 24
type input "12.5 MG/0.5ML"
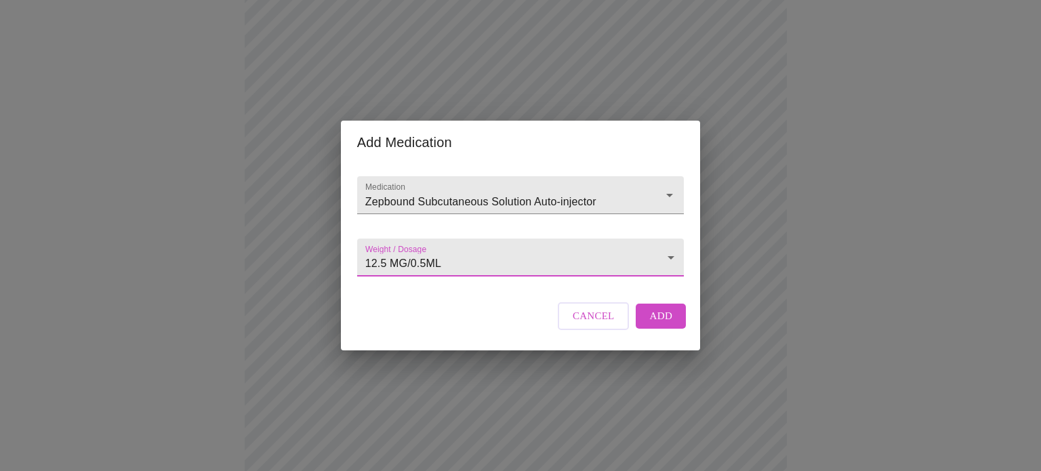
click at [661, 325] on span "Add" at bounding box center [660, 316] width 23 height 18
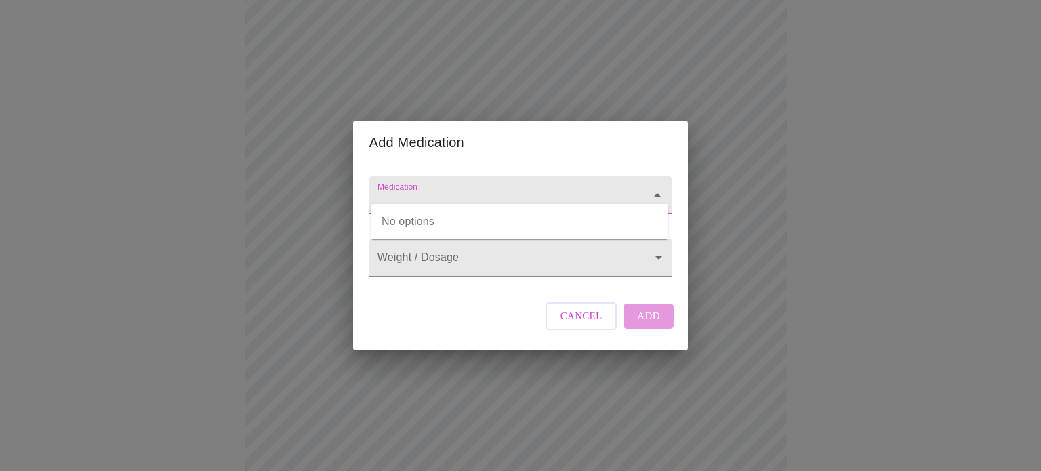
click at [501, 189] on input "Medication" at bounding box center [501, 201] width 253 height 25
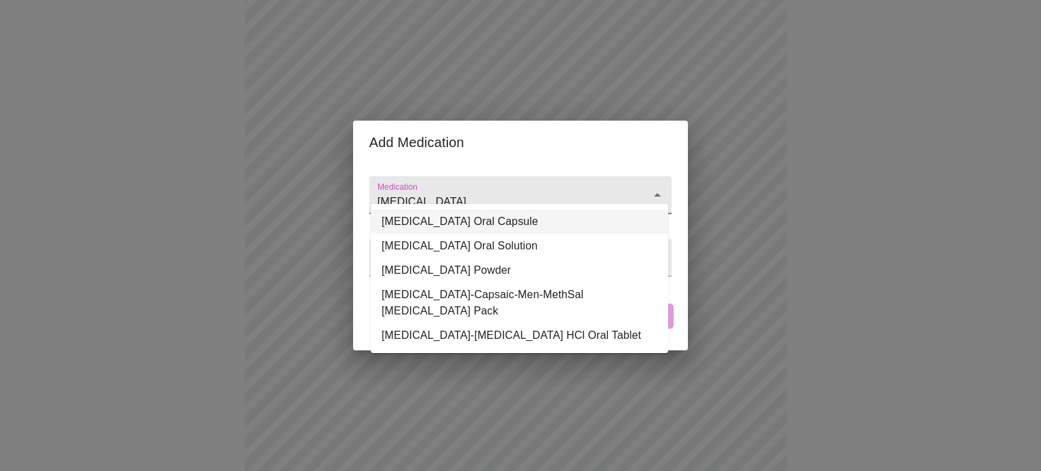
click at [480, 220] on li "[MEDICAL_DATA] Oral Capsule" at bounding box center [519, 221] width 297 height 24
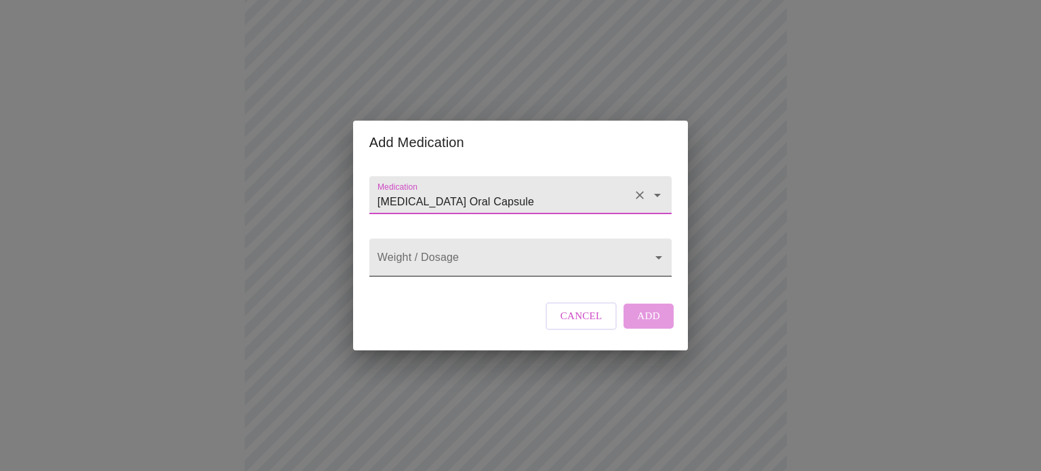
type input "[MEDICAL_DATA] Oral Capsule"
click at [474, 262] on body "MyMenopauseRx Appointments Messaging Labs Uploads Medications Community Refer a…" at bounding box center [520, 325] width 1030 height 1046
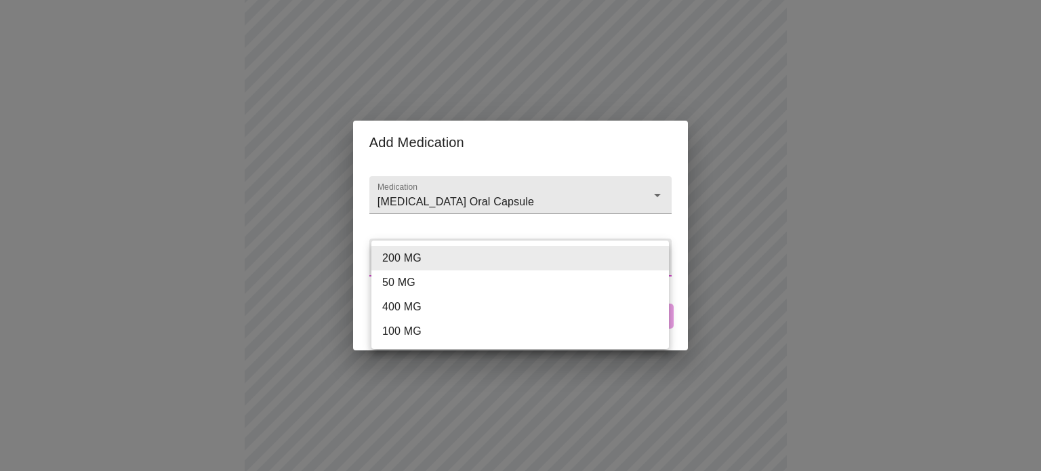
click at [436, 335] on li "100 MG" at bounding box center [519, 331] width 297 height 24
type input "100 MG"
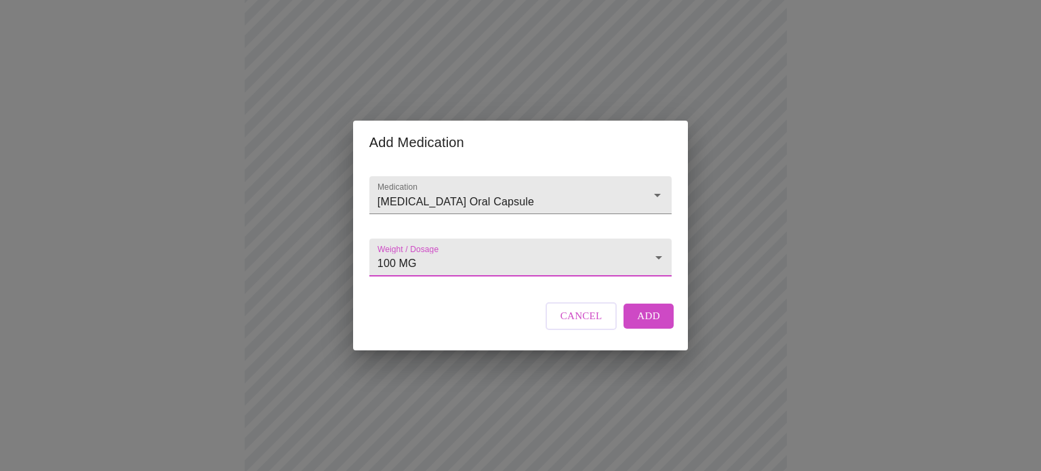
click at [650, 325] on span "Add" at bounding box center [648, 316] width 23 height 18
click at [482, 176] on div at bounding box center [520, 195] width 302 height 38
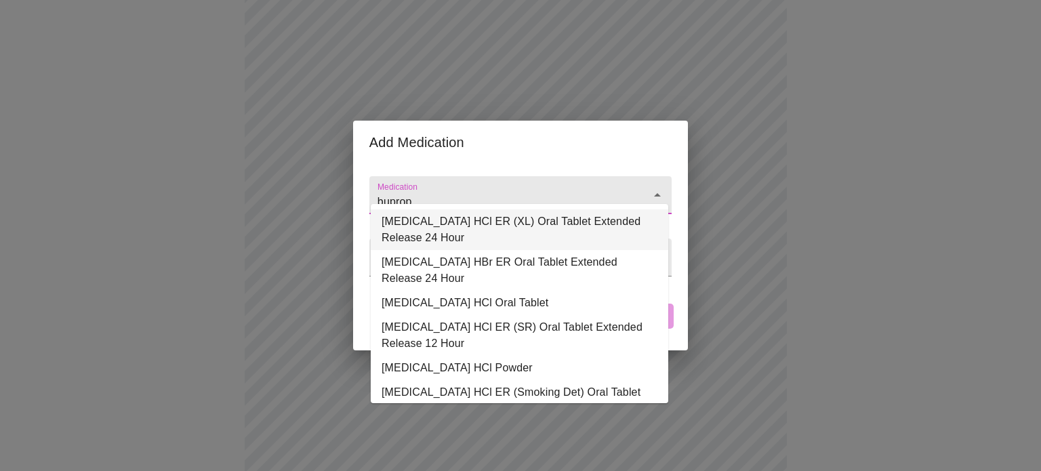
click at [476, 220] on li "[MEDICAL_DATA] HCl ER (XL) Oral Tablet Extended Release 24 Hour" at bounding box center [519, 229] width 297 height 41
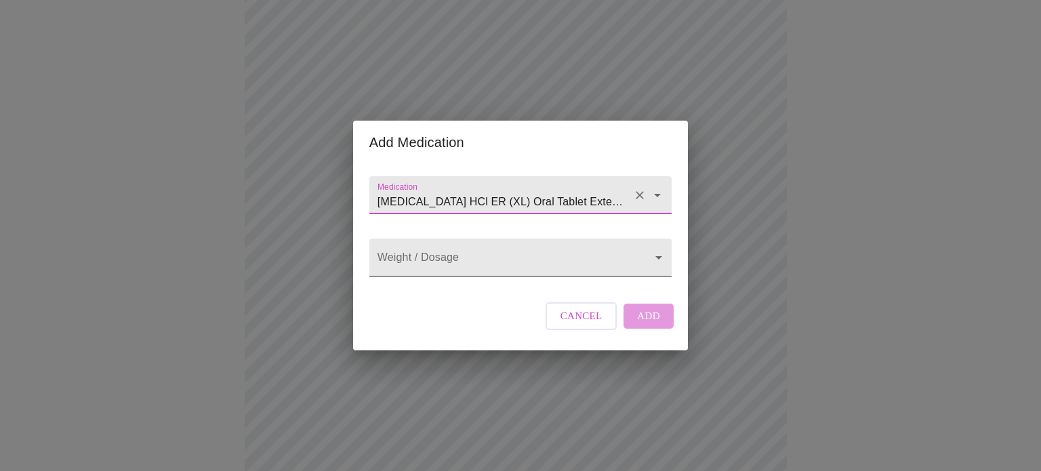
type input "[MEDICAL_DATA] HCl ER (XL) Oral Tablet Extended Release 24 Hour"
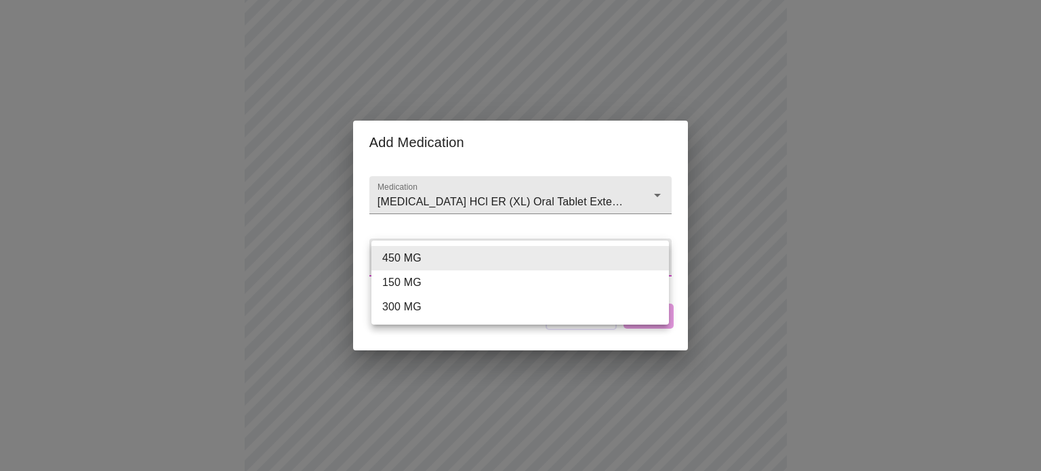
click at [457, 255] on body "MyMenopauseRx Appointments Messaging Labs Uploads Medications Community Refer a…" at bounding box center [520, 350] width 1030 height 1096
click at [421, 310] on li "300 MG" at bounding box center [519, 307] width 297 height 24
type input "300 MG"
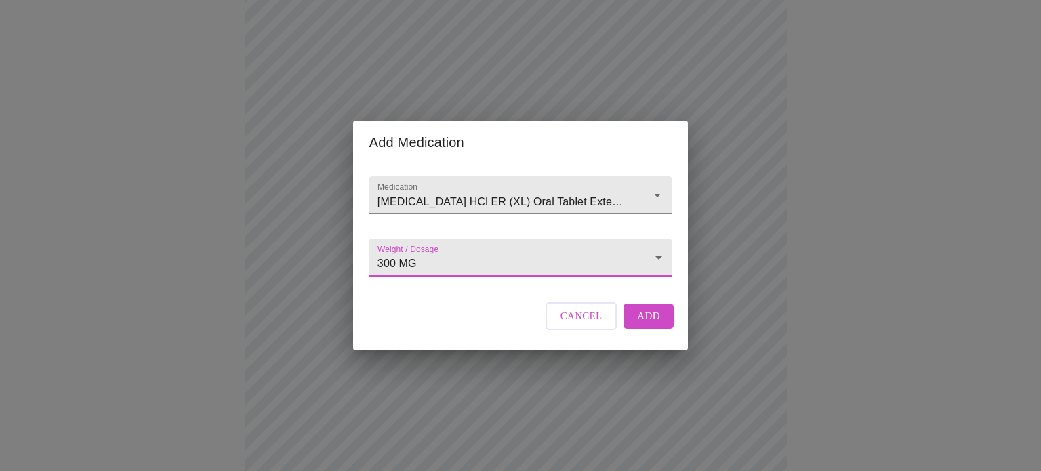
click at [646, 325] on span "Add" at bounding box center [648, 316] width 23 height 18
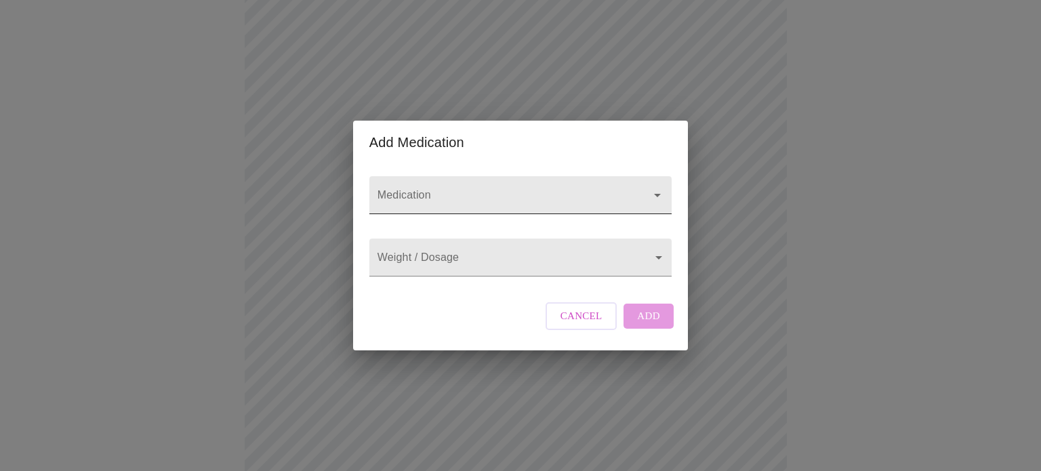
click at [480, 189] on input "Medication" at bounding box center [501, 201] width 253 height 25
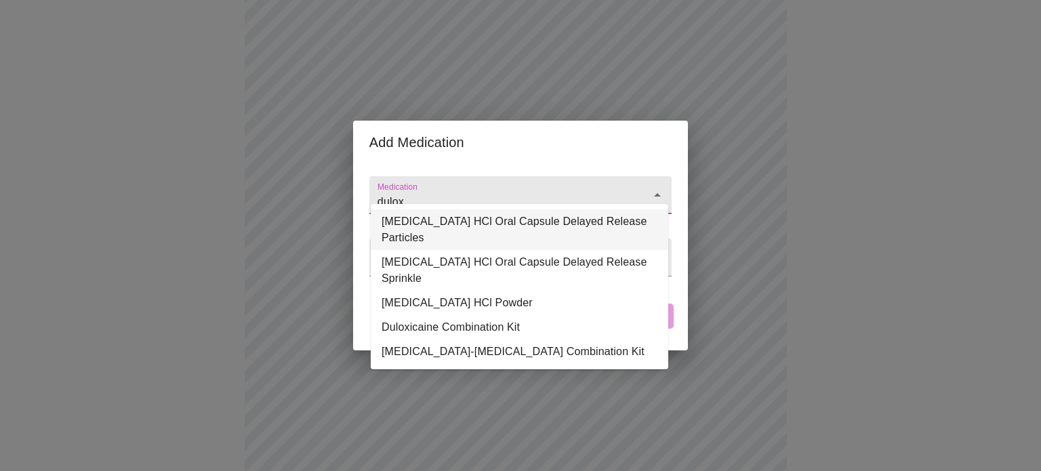
type input "dulox"
click at [451, 189] on input "Medication" at bounding box center [501, 201] width 253 height 25
click at [471, 219] on li "[MEDICAL_DATA] HCl Oral Capsule Delayed Release Particles" at bounding box center [519, 229] width 297 height 41
type input "[MEDICAL_DATA] HCl Oral Capsule Delayed Release Particles"
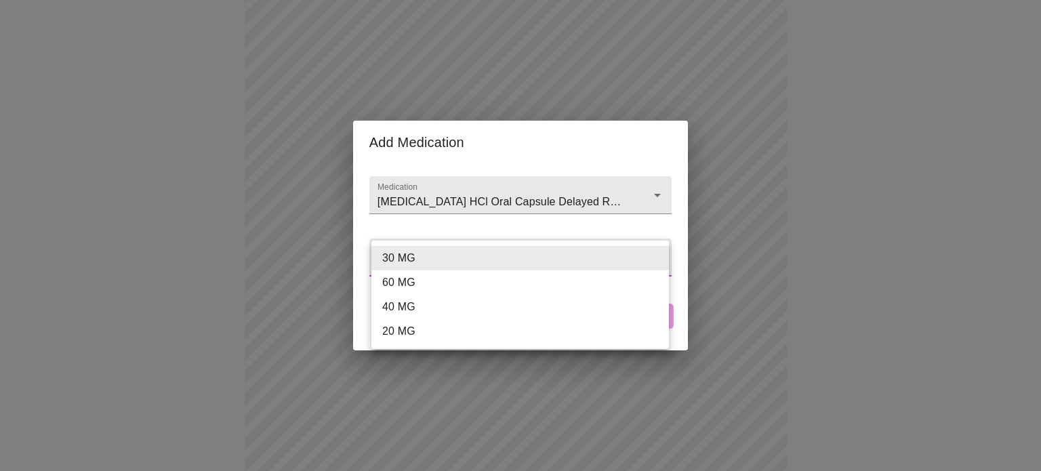
click at [471, 261] on body "MyMenopauseRx Appointments Messaging Labs Uploads Medications Community Refer a…" at bounding box center [520, 375] width 1030 height 1146
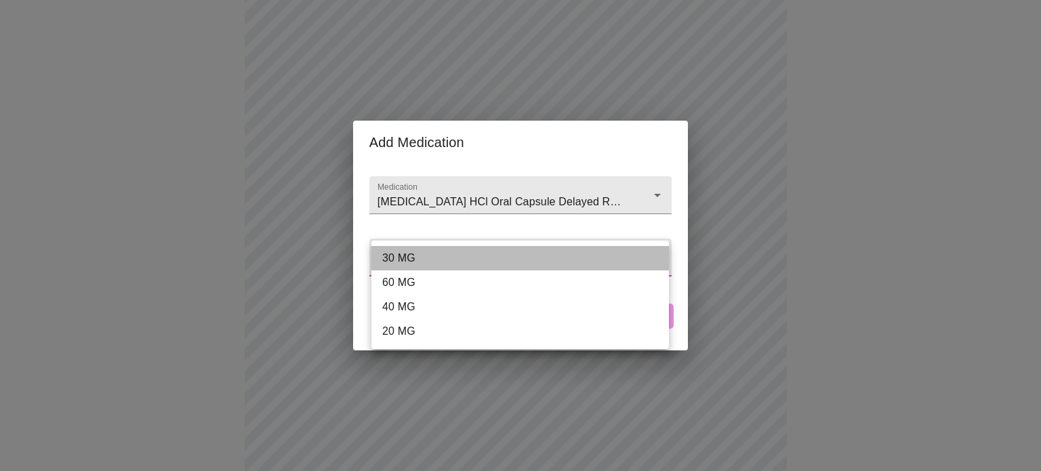
click at [468, 260] on li "30 MG" at bounding box center [519, 258] width 297 height 24
type input "30 MG"
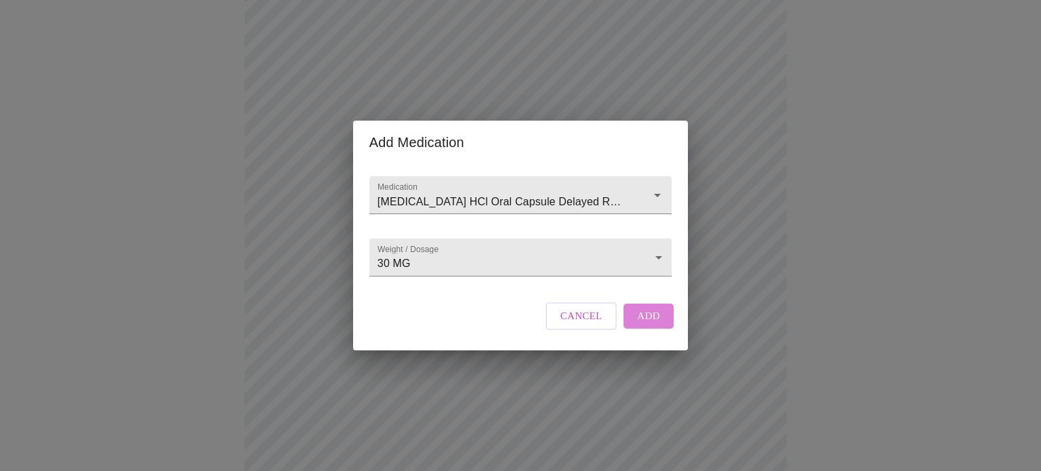
click at [648, 325] on span "Add" at bounding box center [648, 316] width 23 height 18
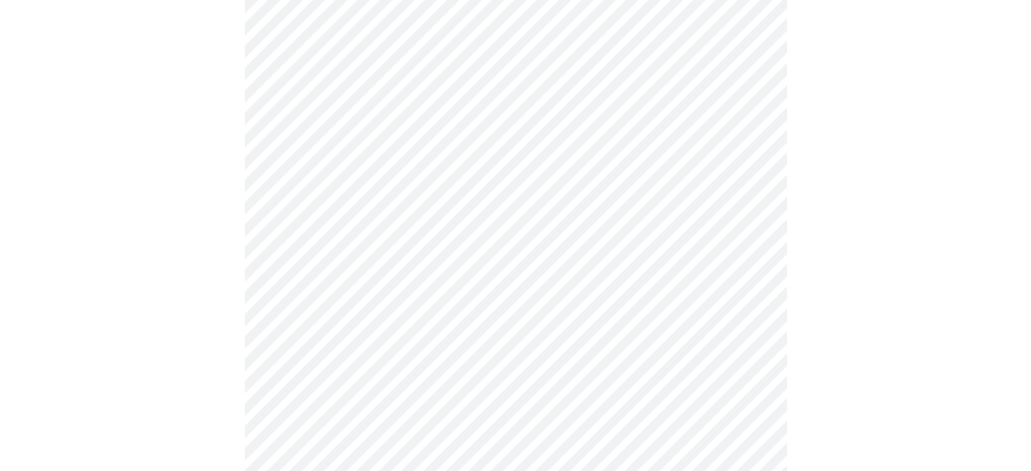
scroll to position [724, 0]
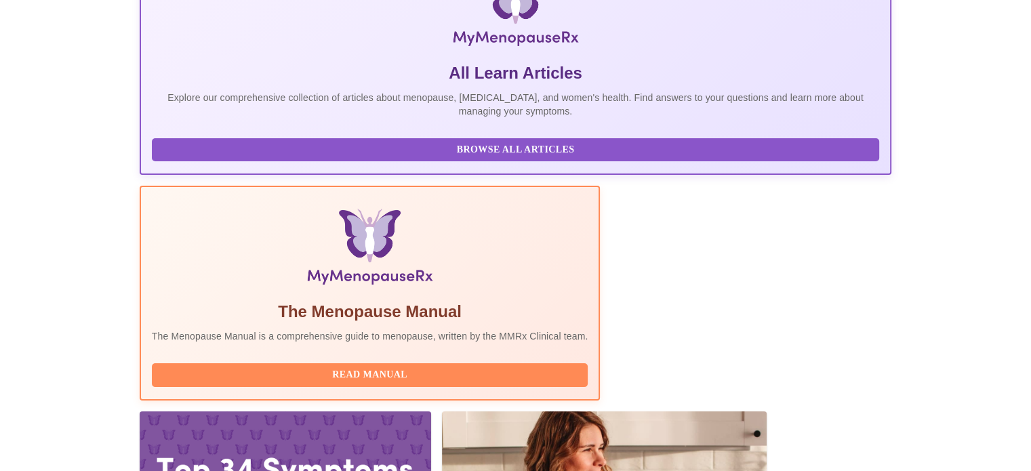
scroll to position [268, 0]
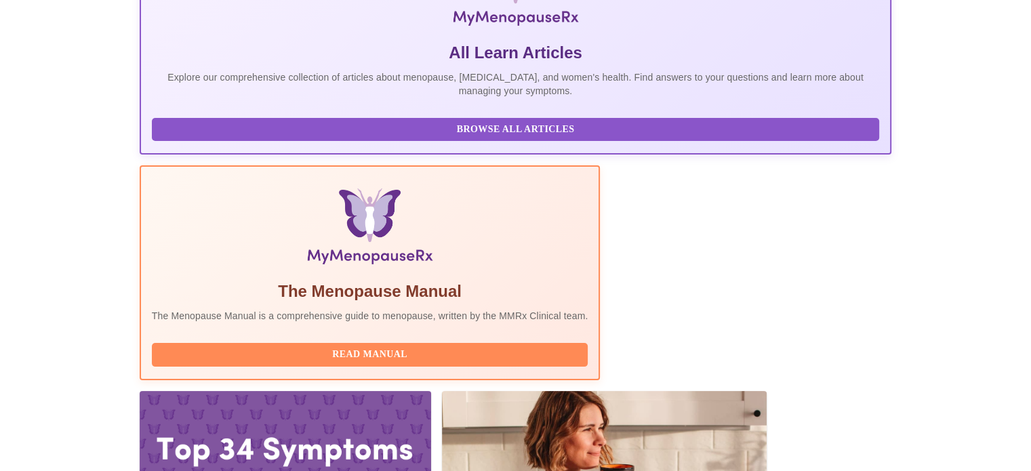
drag, startPoint x: 327, startPoint y: 281, endPoint x: 236, endPoint y: 287, distance: 91.7
copy h3 "[PERSON_NAME]"
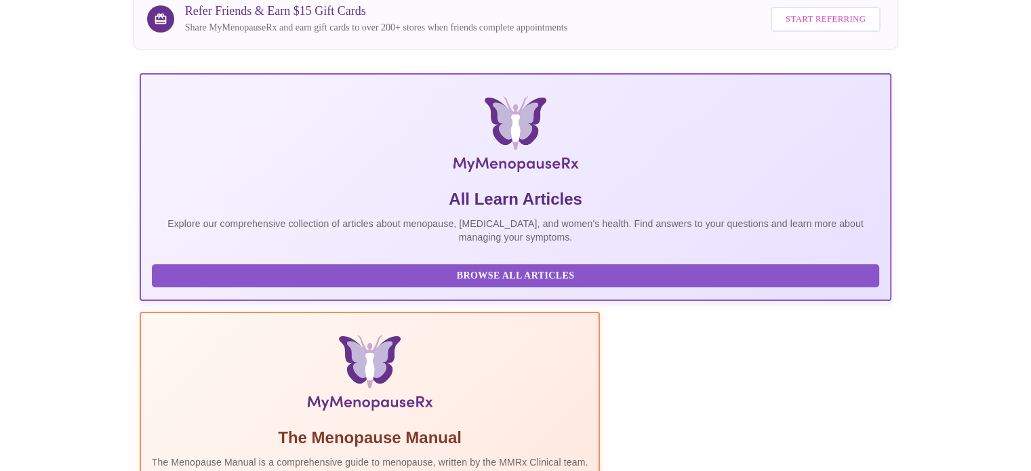
scroll to position [136, 0]
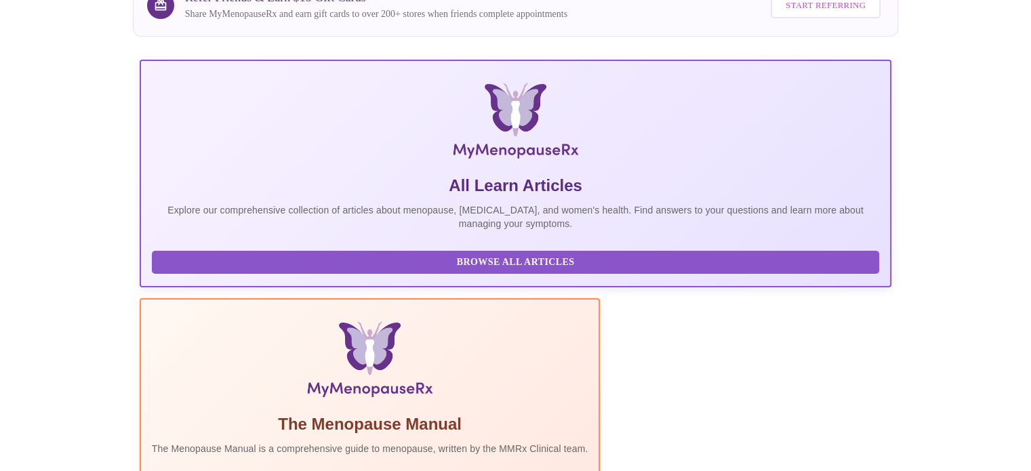
drag, startPoint x: 835, startPoint y: 118, endPoint x: 905, endPoint y: 143, distance: 74.8
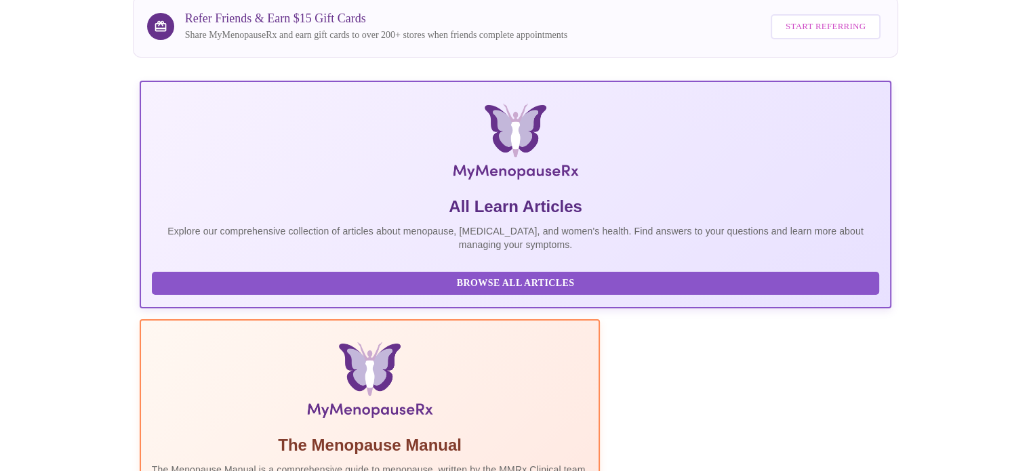
scroll to position [0, 0]
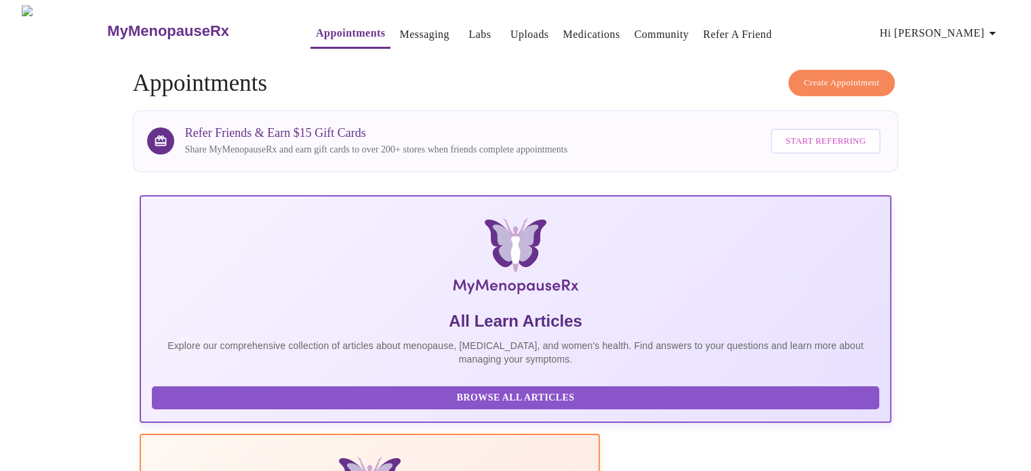
click at [557, 73] on h4 "Create Appointment Appointments" at bounding box center [516, 83] width 766 height 27
